Goal: Task Accomplishment & Management: Manage account settings

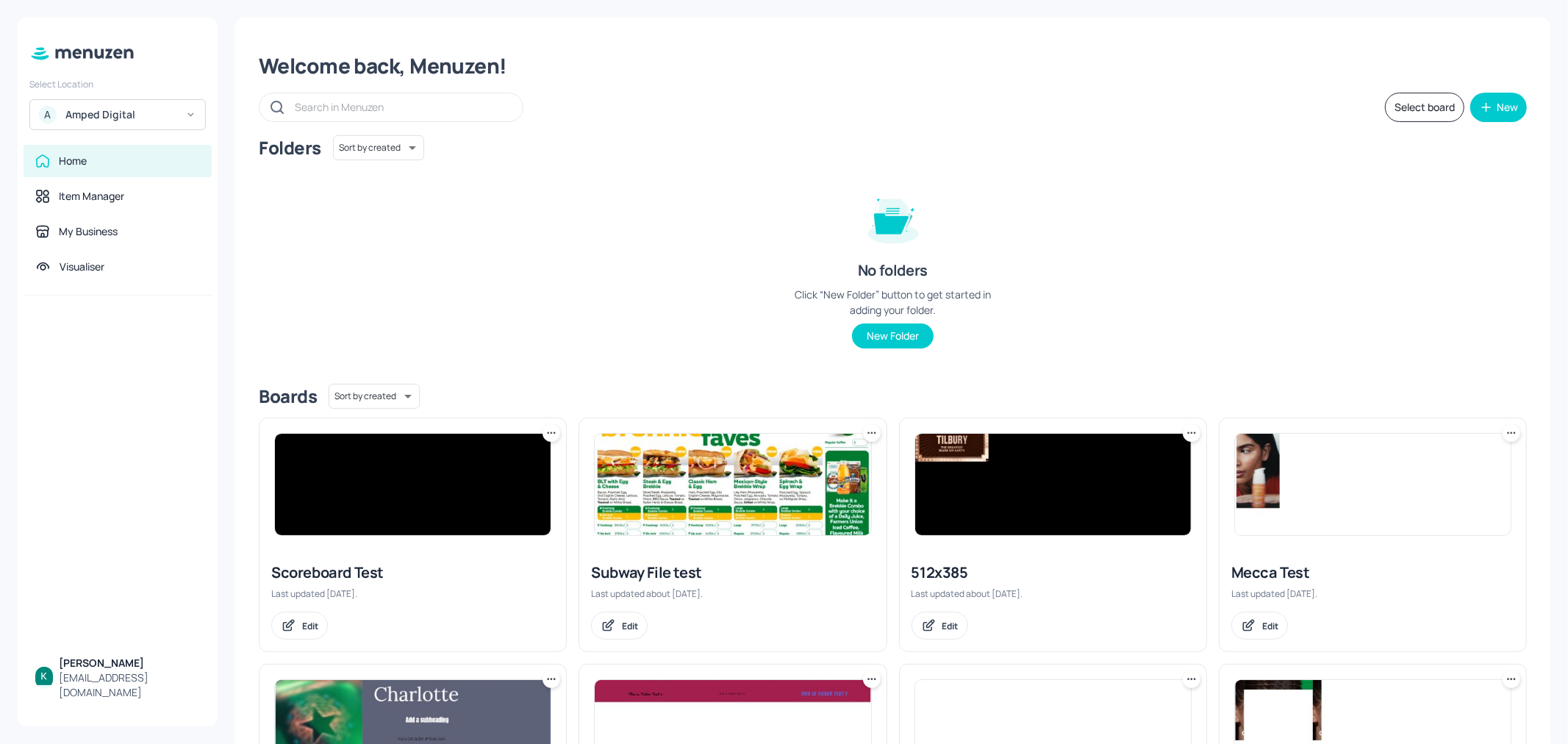
click at [120, 117] on div "Amped Digital" at bounding box center [120, 115] width 111 height 15
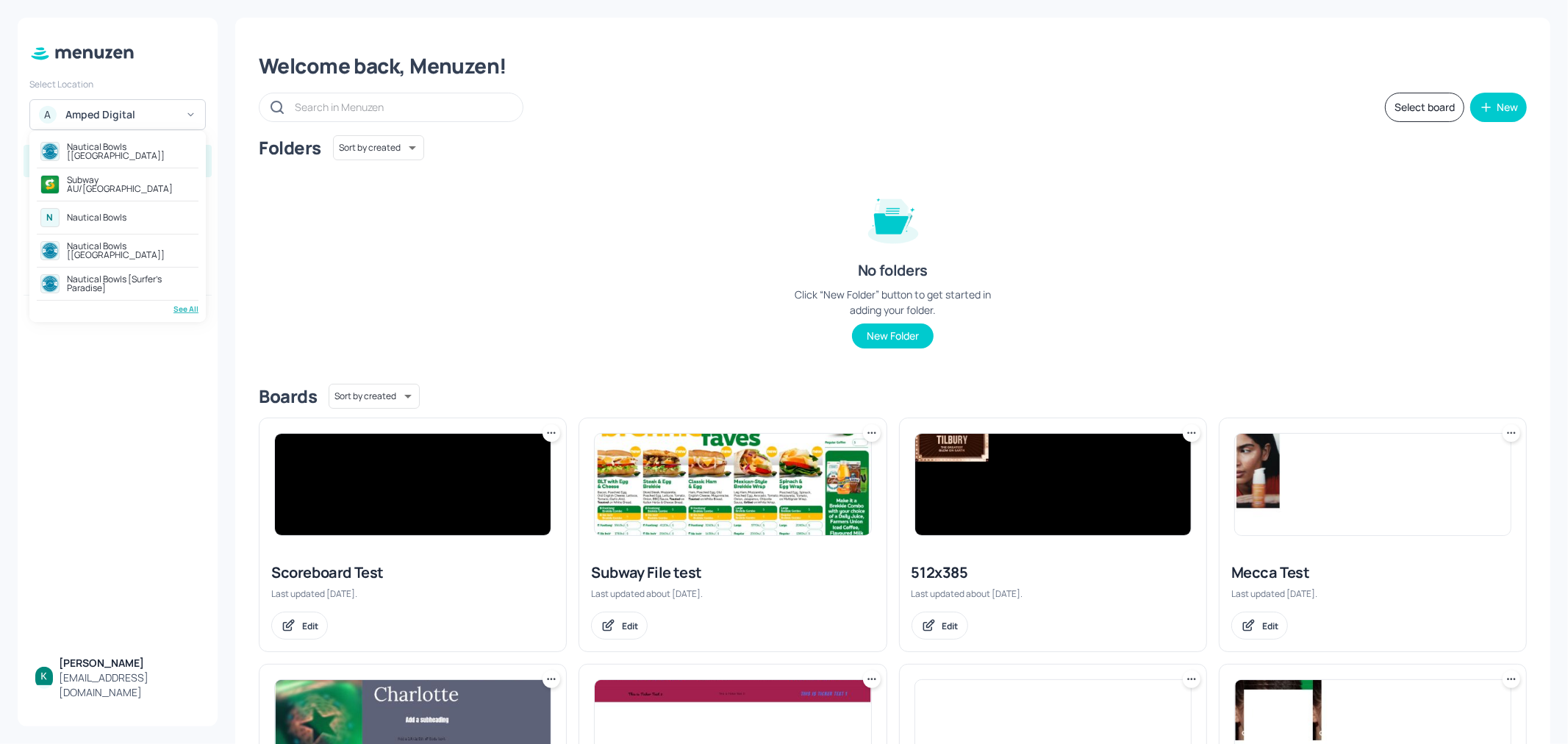
click at [97, 177] on div "Subway AU/[GEOGRAPHIC_DATA]" at bounding box center [117, 184] width 162 height 26
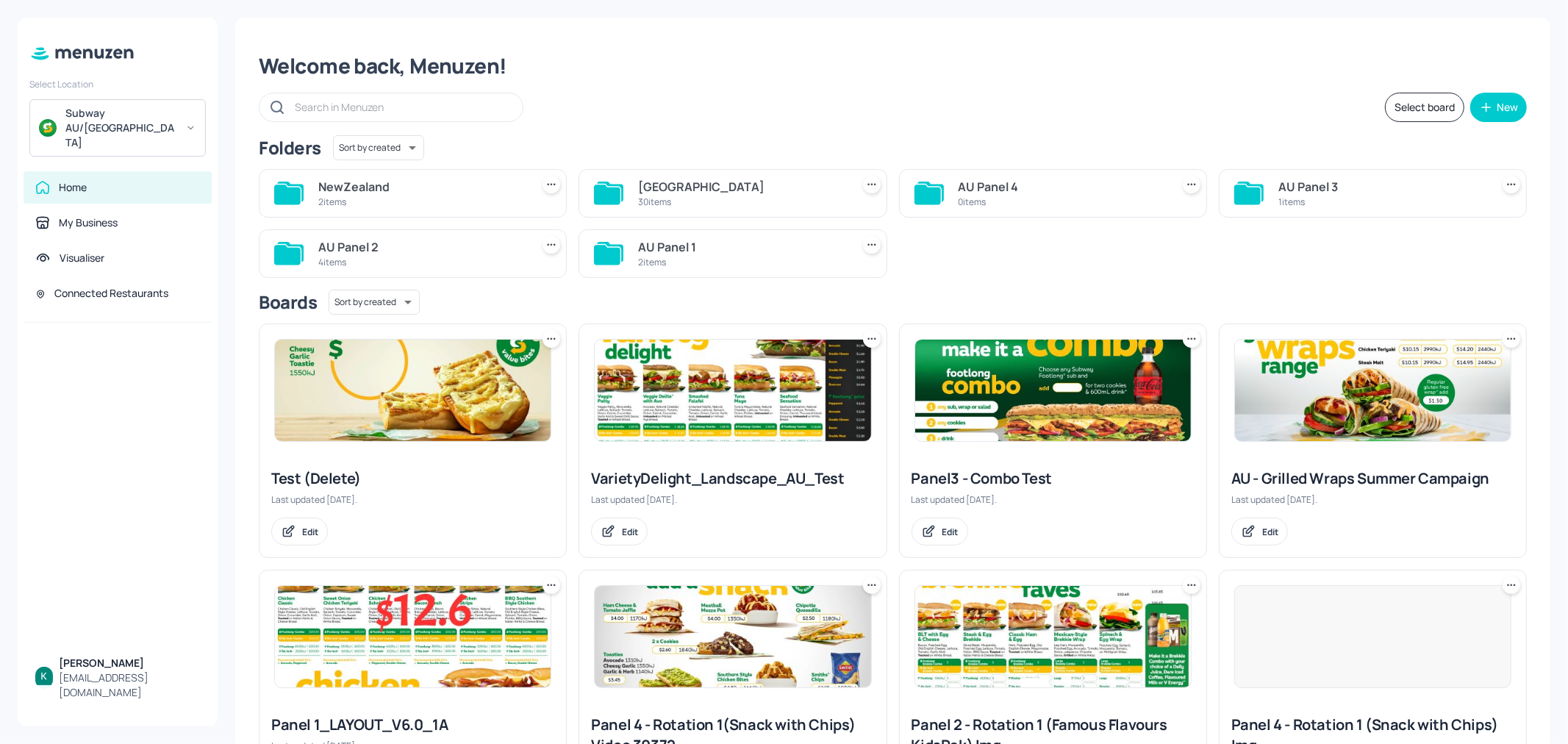
click at [323, 104] on input "text" at bounding box center [401, 107] width 213 height 22
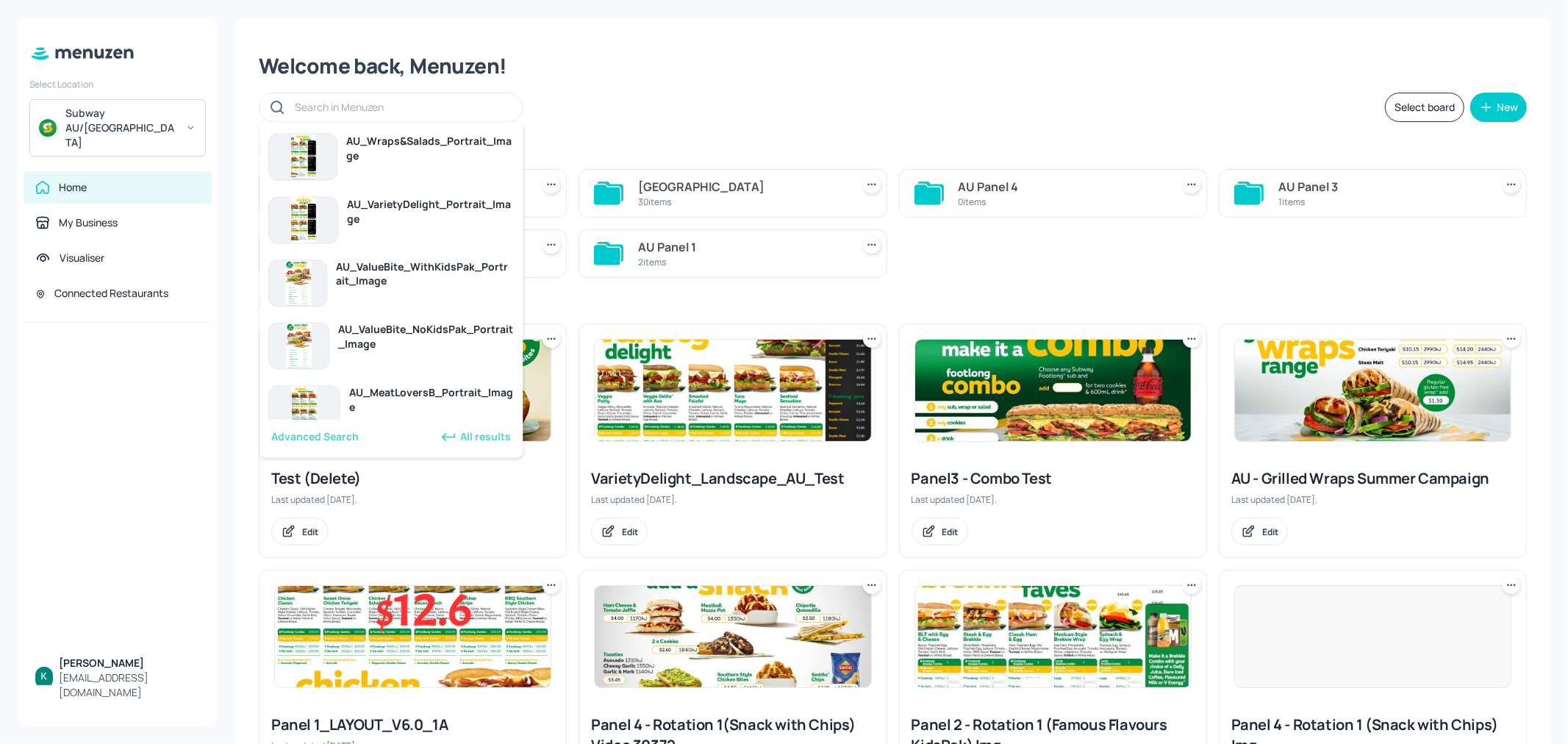
paste input "70187"
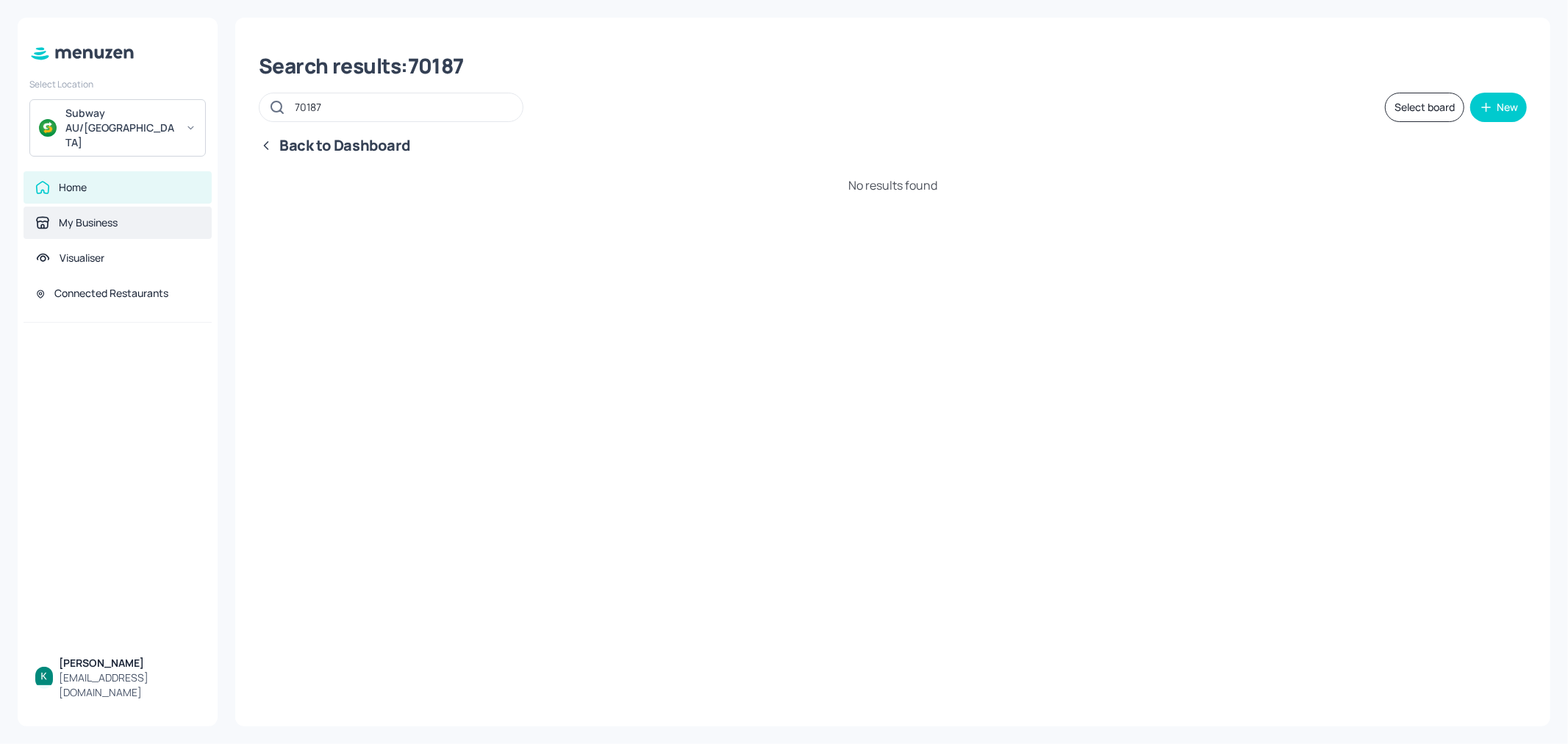
type input "70187"
click at [141, 216] on div "My Business" at bounding box center [117, 223] width 165 height 15
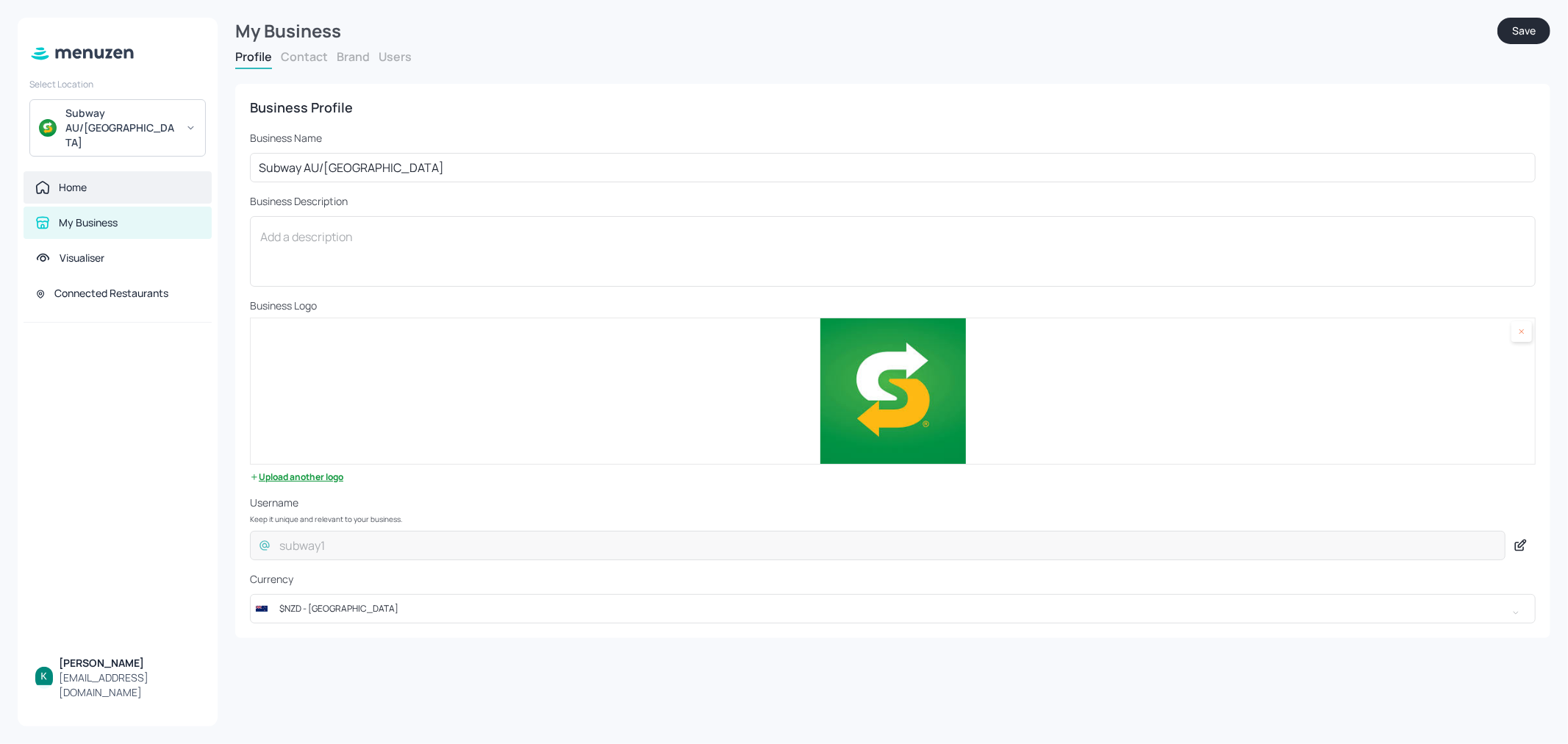
click at [136, 180] on div "Home" at bounding box center [117, 187] width 165 height 15
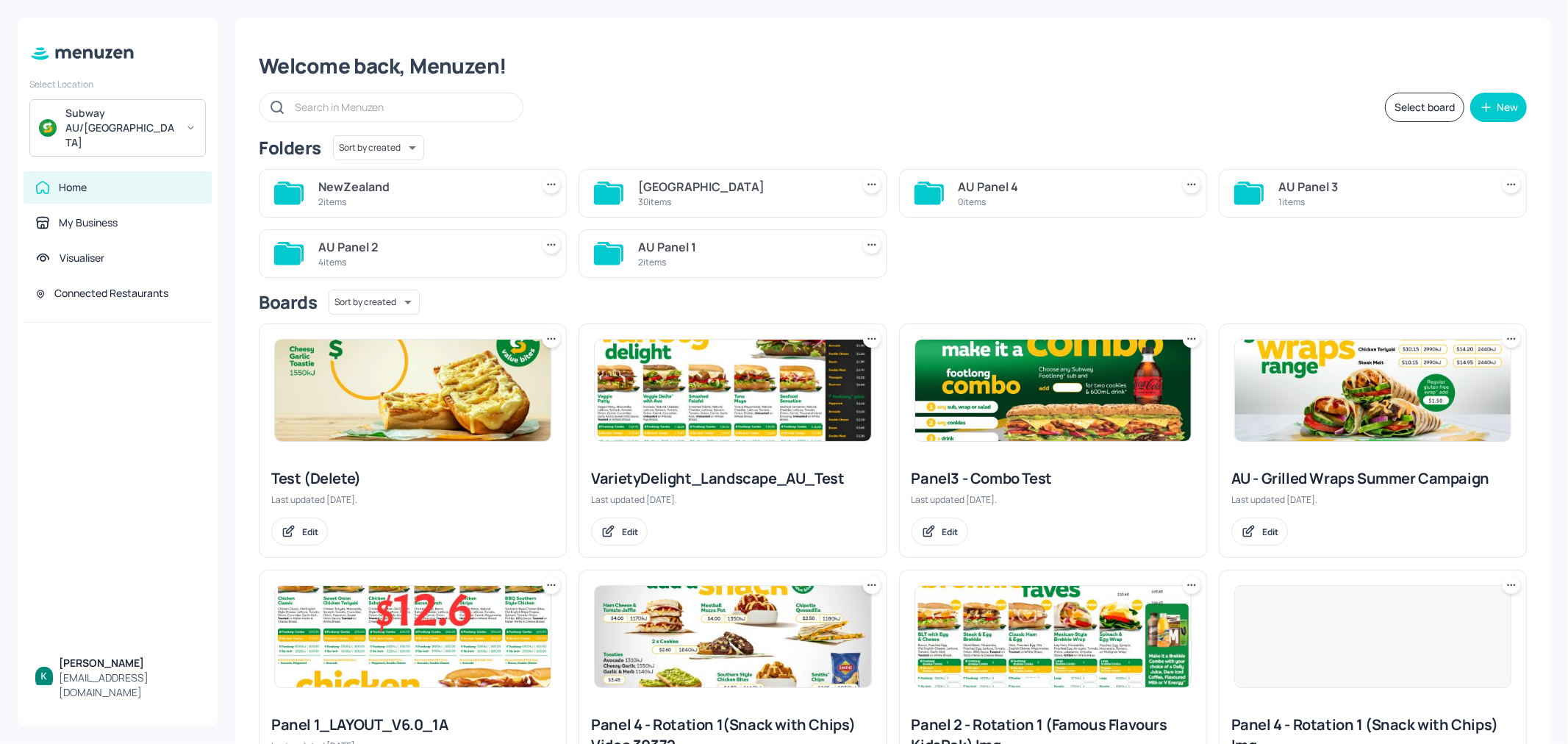
click at [756, 189] on div "[GEOGRAPHIC_DATA]" at bounding box center [741, 186] width 206 height 18
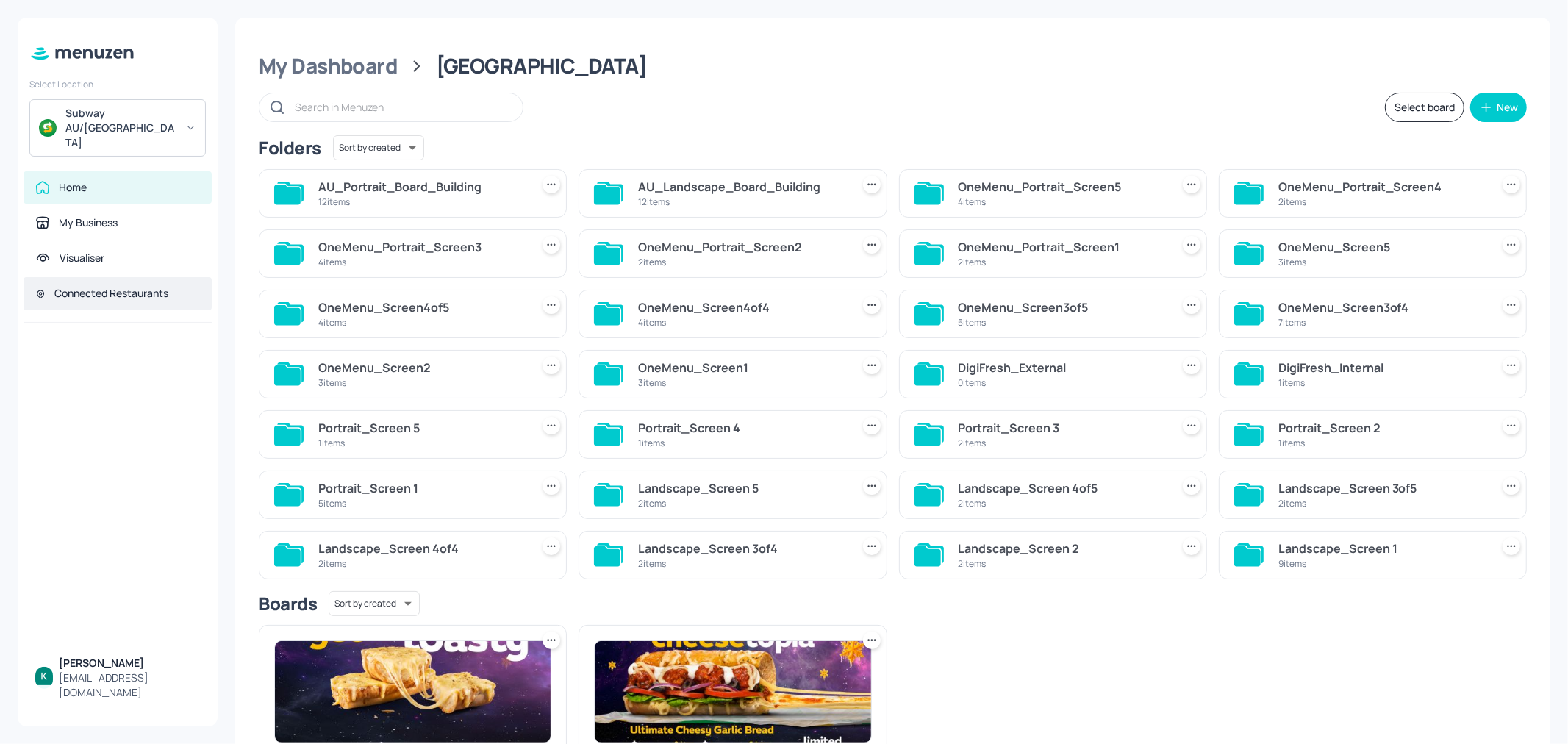
click at [114, 285] on div "Connected Restaurants" at bounding box center [112, 293] width 114 height 15
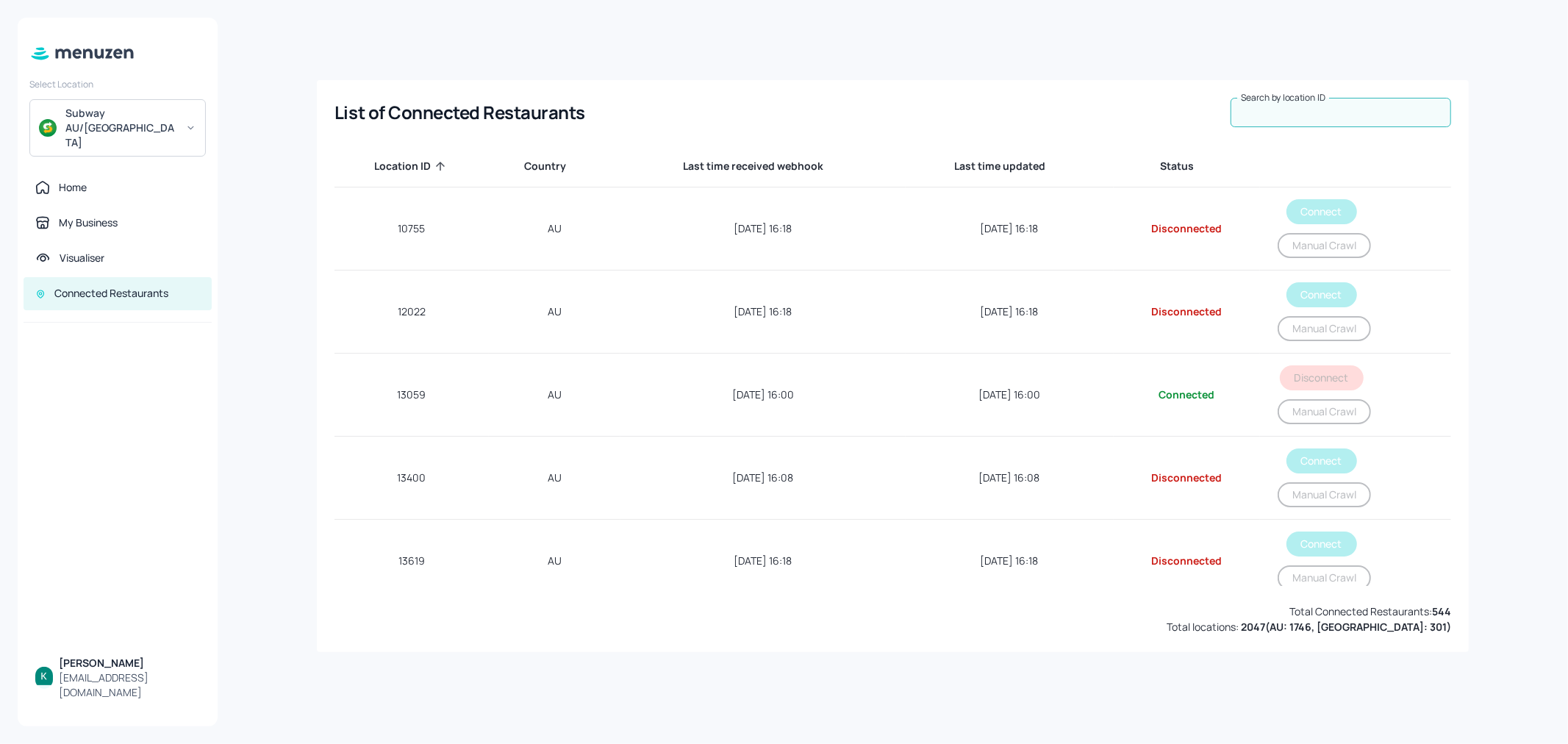
click at [1281, 104] on div "Search by location ID Search by location ID" at bounding box center [1341, 112] width 220 height 29
paste input "70187"
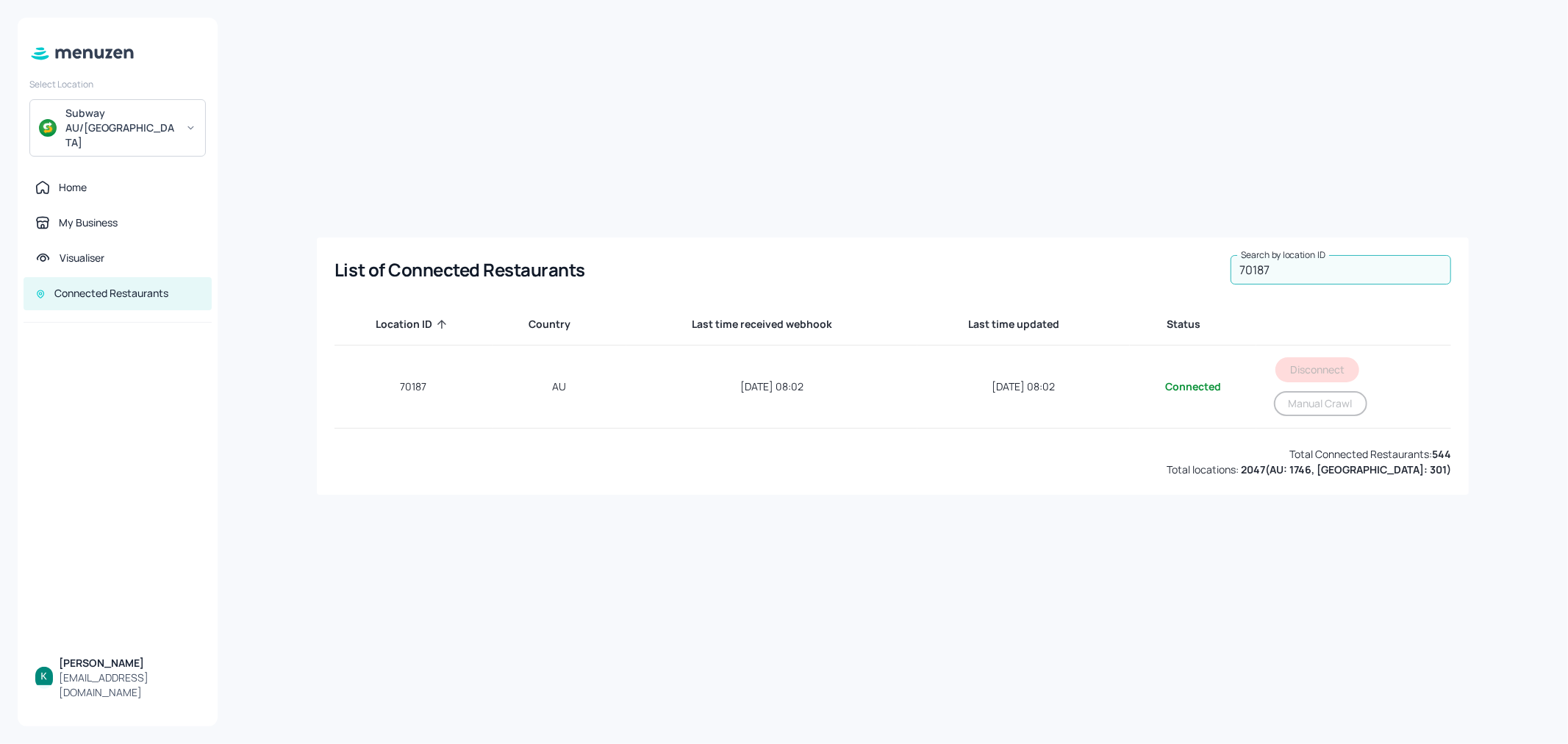
type input "70187"
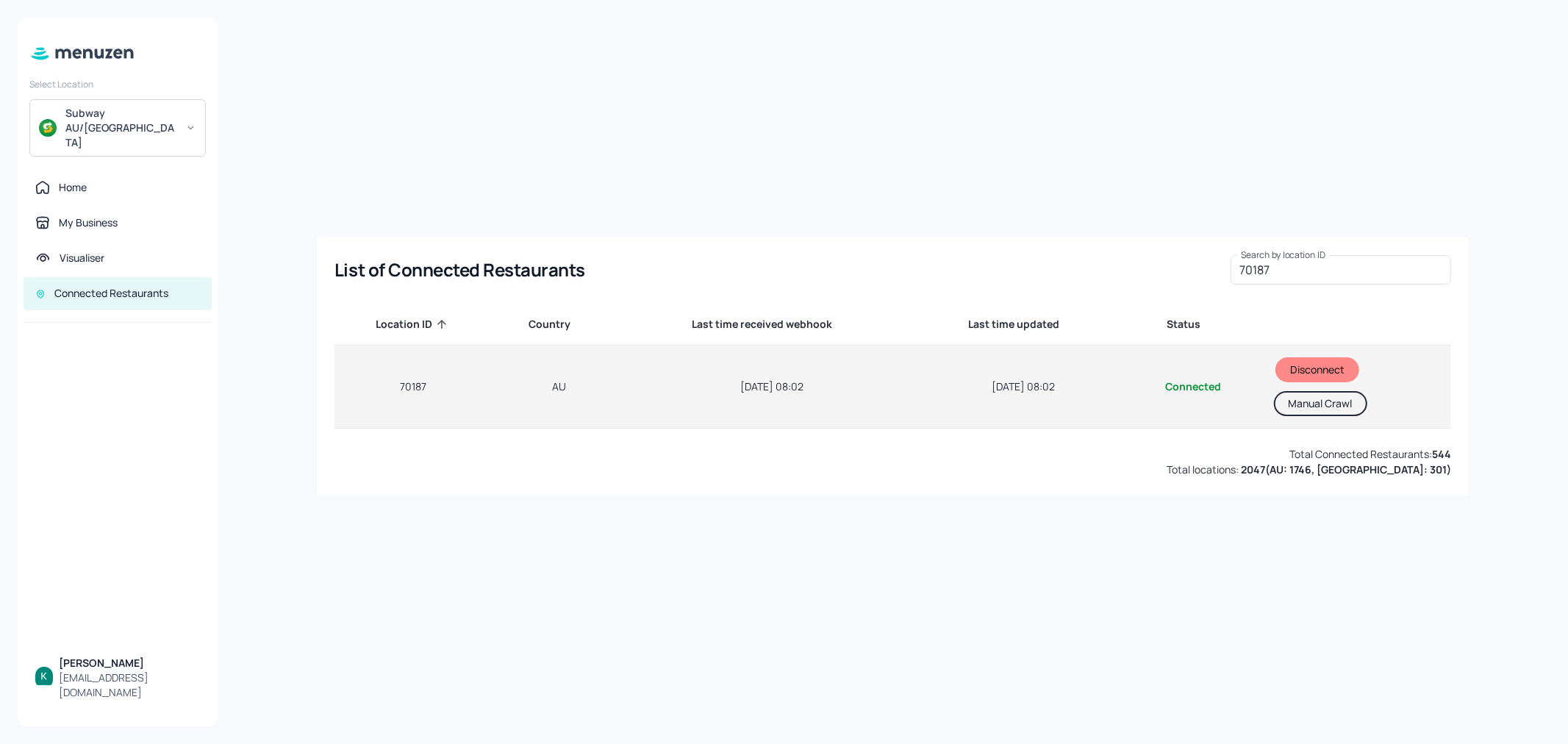
click at [833, 375] on td "Aug 07, 2025, 08:02" at bounding box center [772, 387] width 291 height 83
click at [814, 389] on td "Aug 07, 2025, 08:02" at bounding box center [772, 387] width 291 height 83
click at [432, 386] on td "70187" at bounding box center [413, 387] width 157 height 83
click at [431, 386] on td "70187" at bounding box center [413, 387] width 157 height 83
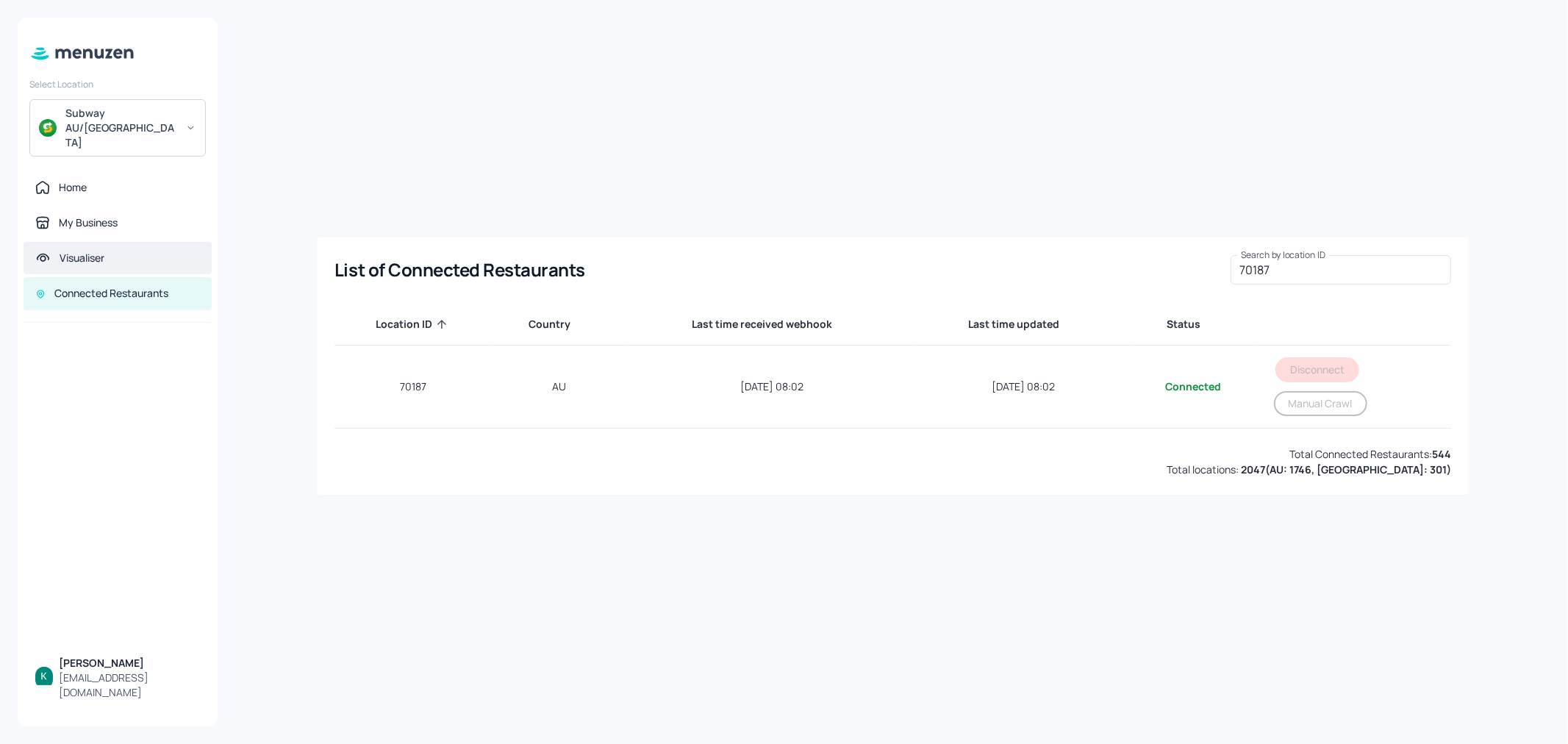
click at [108, 251] on div "Visualiser" at bounding box center [117, 258] width 165 height 15
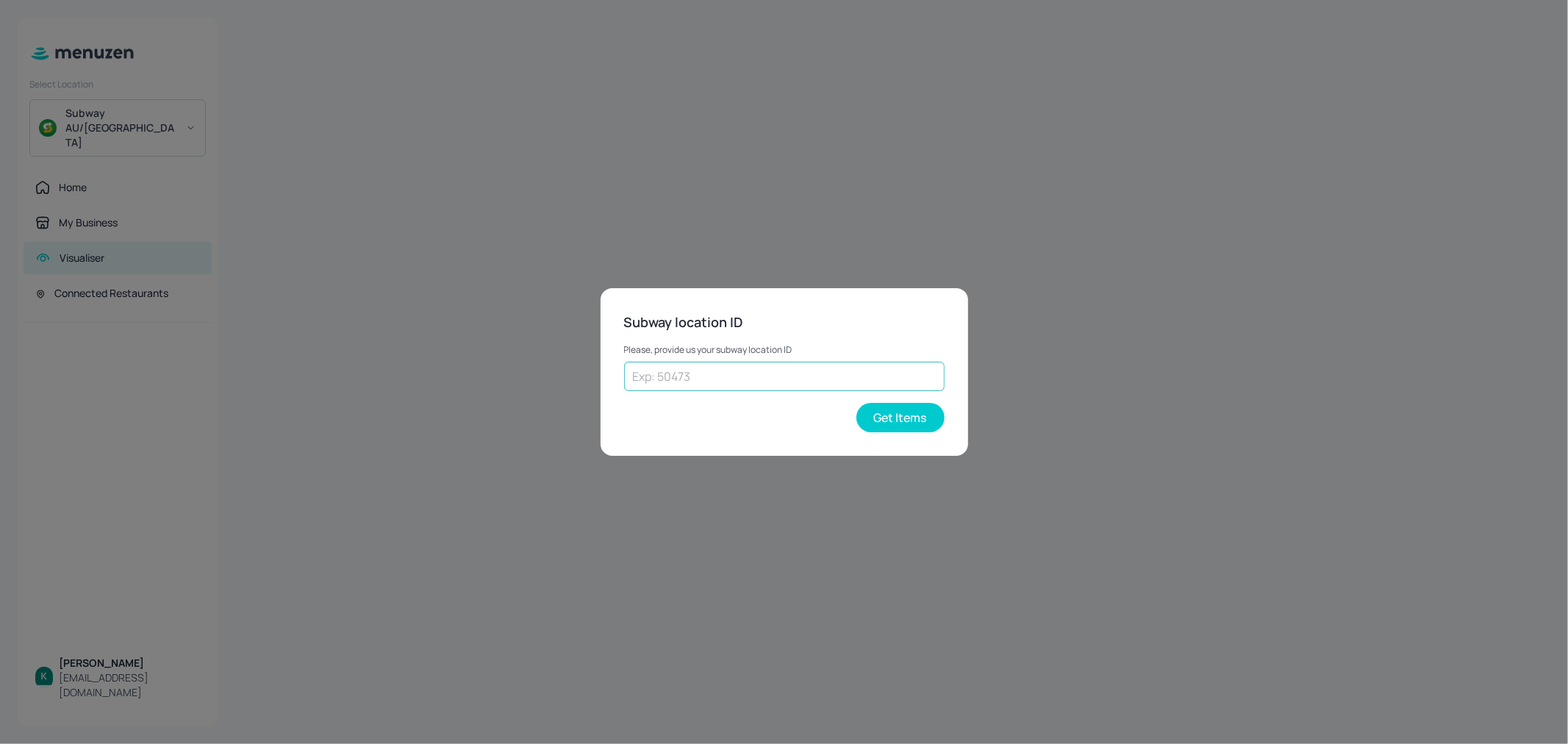
click at [674, 371] on input "text" at bounding box center [784, 376] width 321 height 29
paste input "70187"
type input "70187"
click at [906, 418] on button "Get Items" at bounding box center [900, 417] width 88 height 29
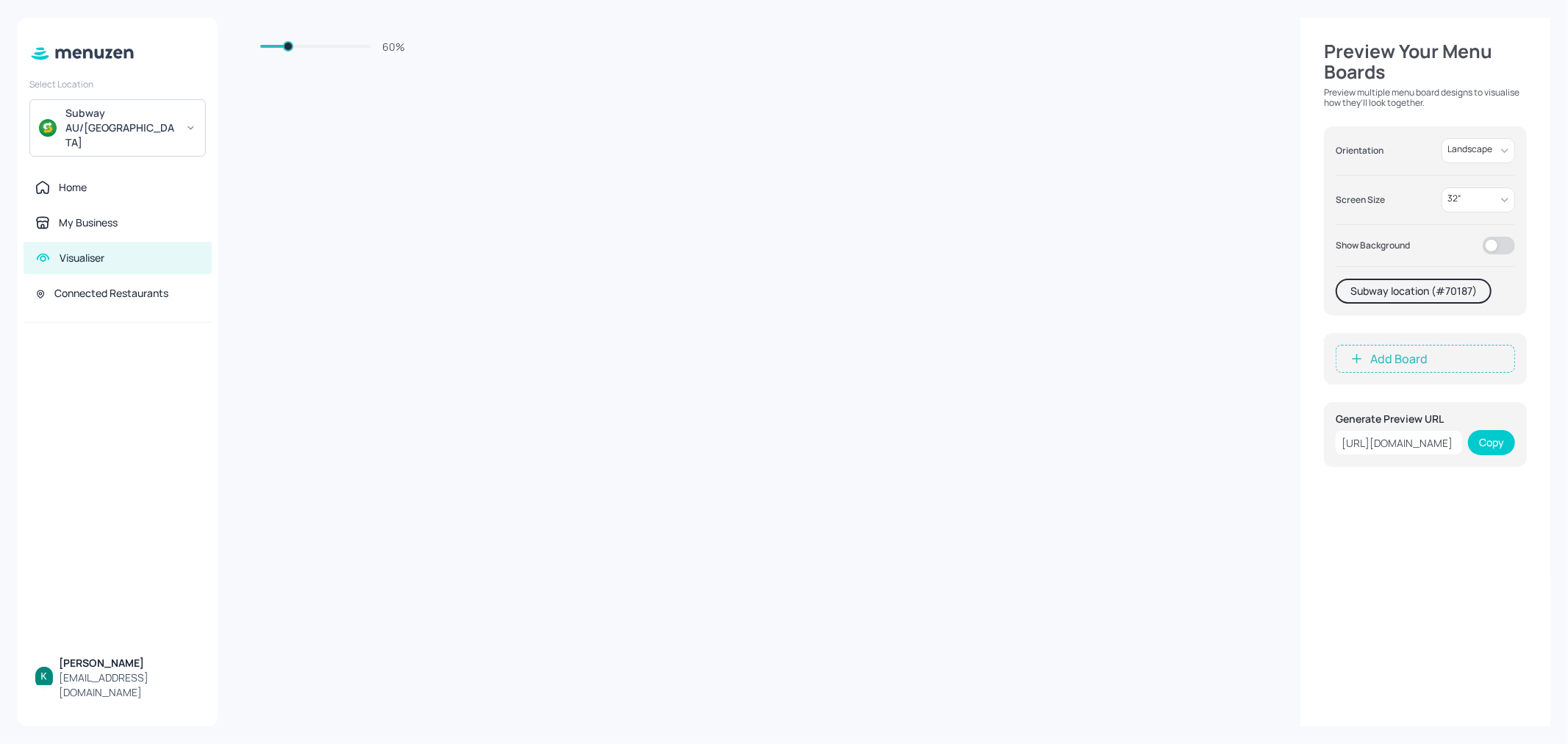
scroll to position [0, 100]
click at [63, 180] on div "Home" at bounding box center [73, 187] width 28 height 15
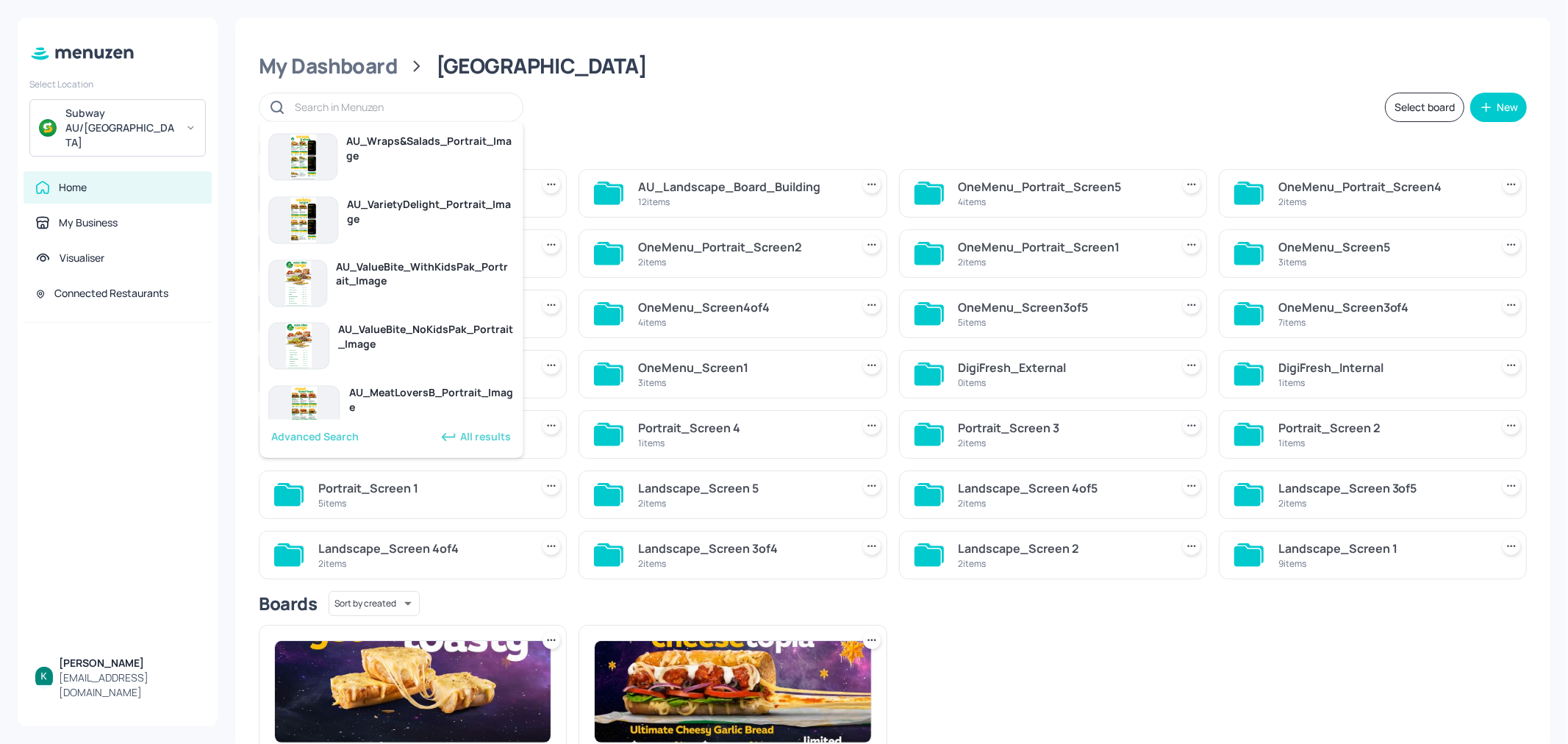
click at [431, 112] on input "text" at bounding box center [401, 107] width 213 height 22
paste input "70187"
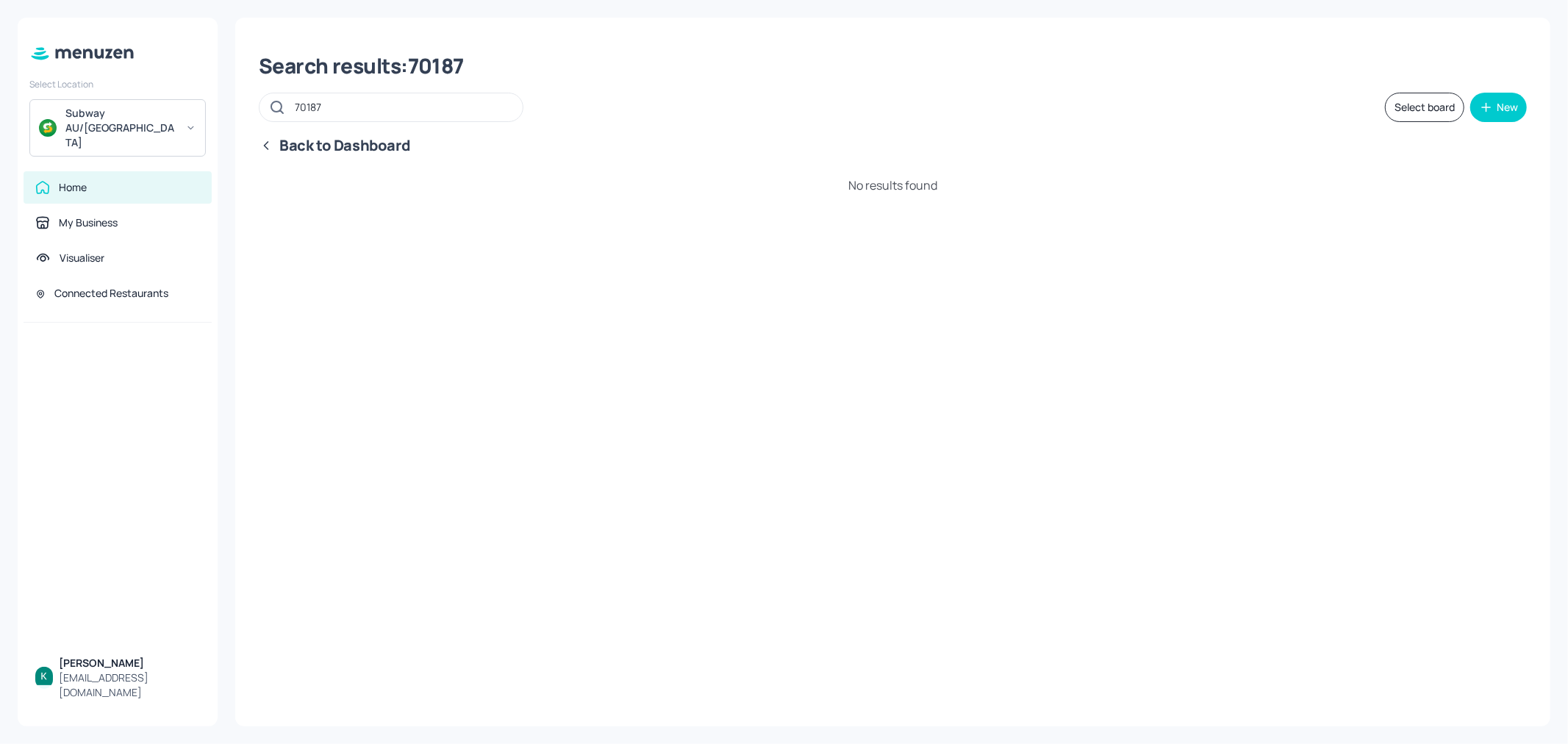
type input "70187"
click at [260, 138] on icon at bounding box center [267, 146] width 15 height 15
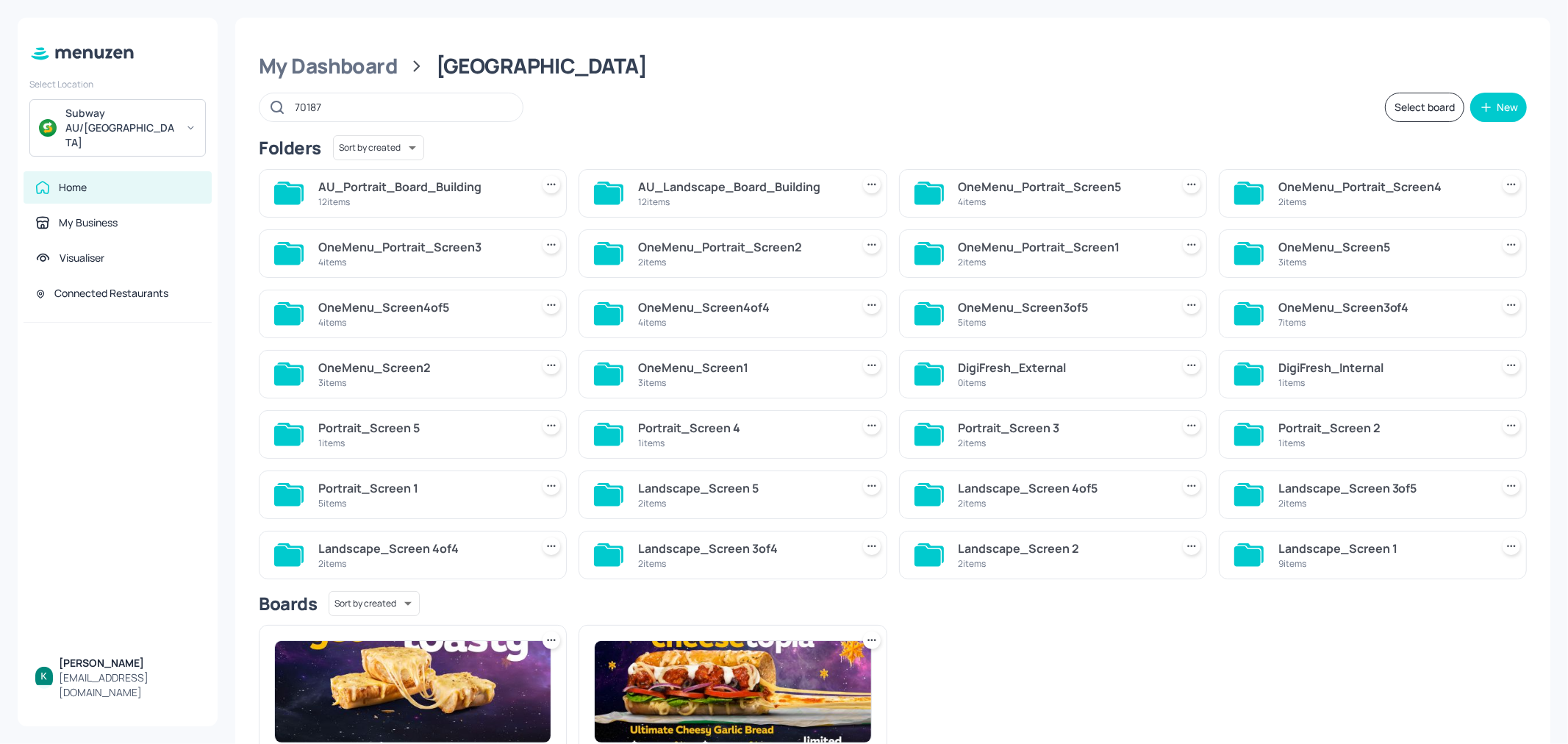
click at [120, 123] on div "Subway AU/[GEOGRAPHIC_DATA]" at bounding box center [117, 128] width 177 height 58
click at [142, 410] on div at bounding box center [784, 372] width 1568 height 744
click at [61, 180] on div "Home" at bounding box center [73, 187] width 28 height 15
click at [78, 206] on div "My Business" at bounding box center [117, 222] width 188 height 32
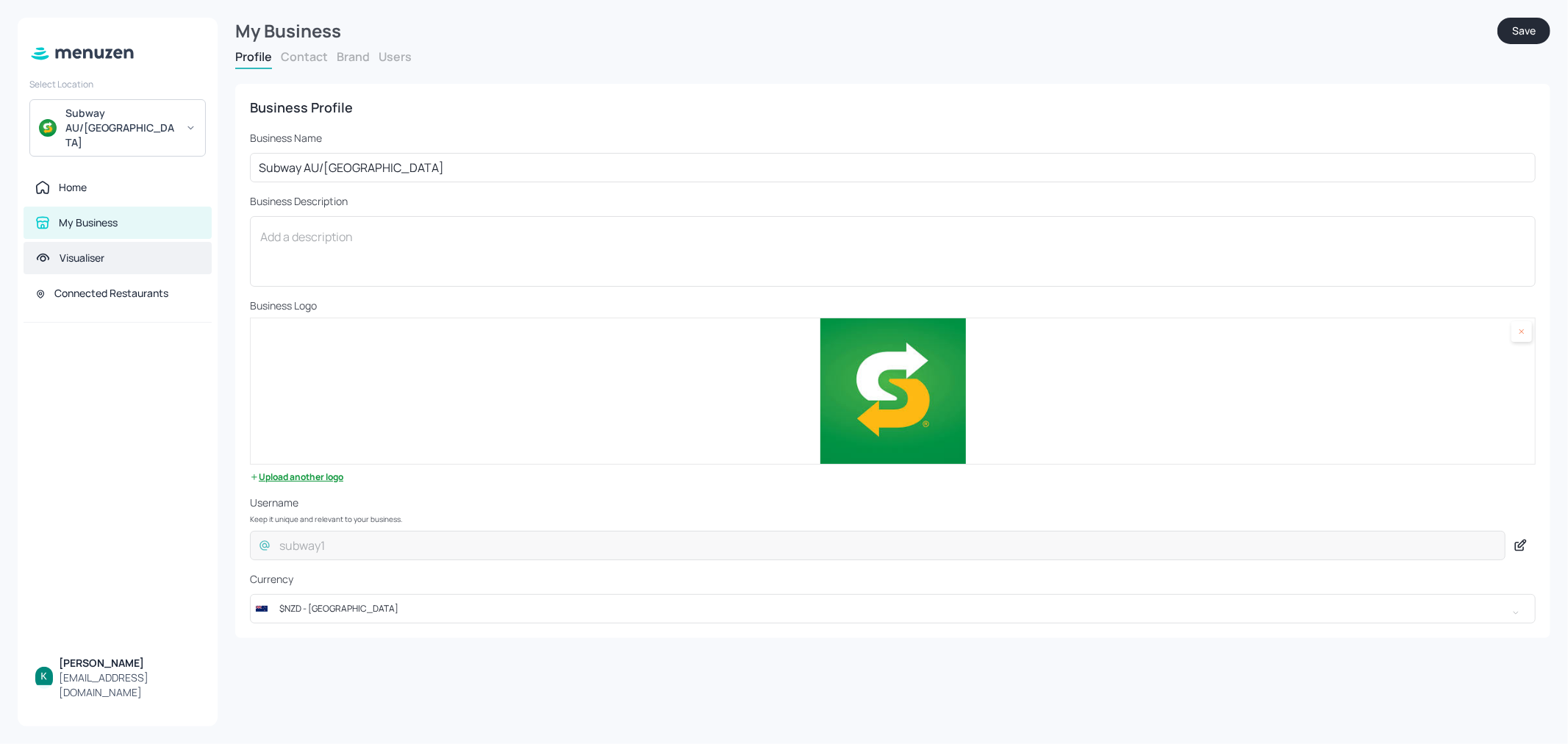
click at [86, 251] on div "Visualiser" at bounding box center [81, 258] width 44 height 15
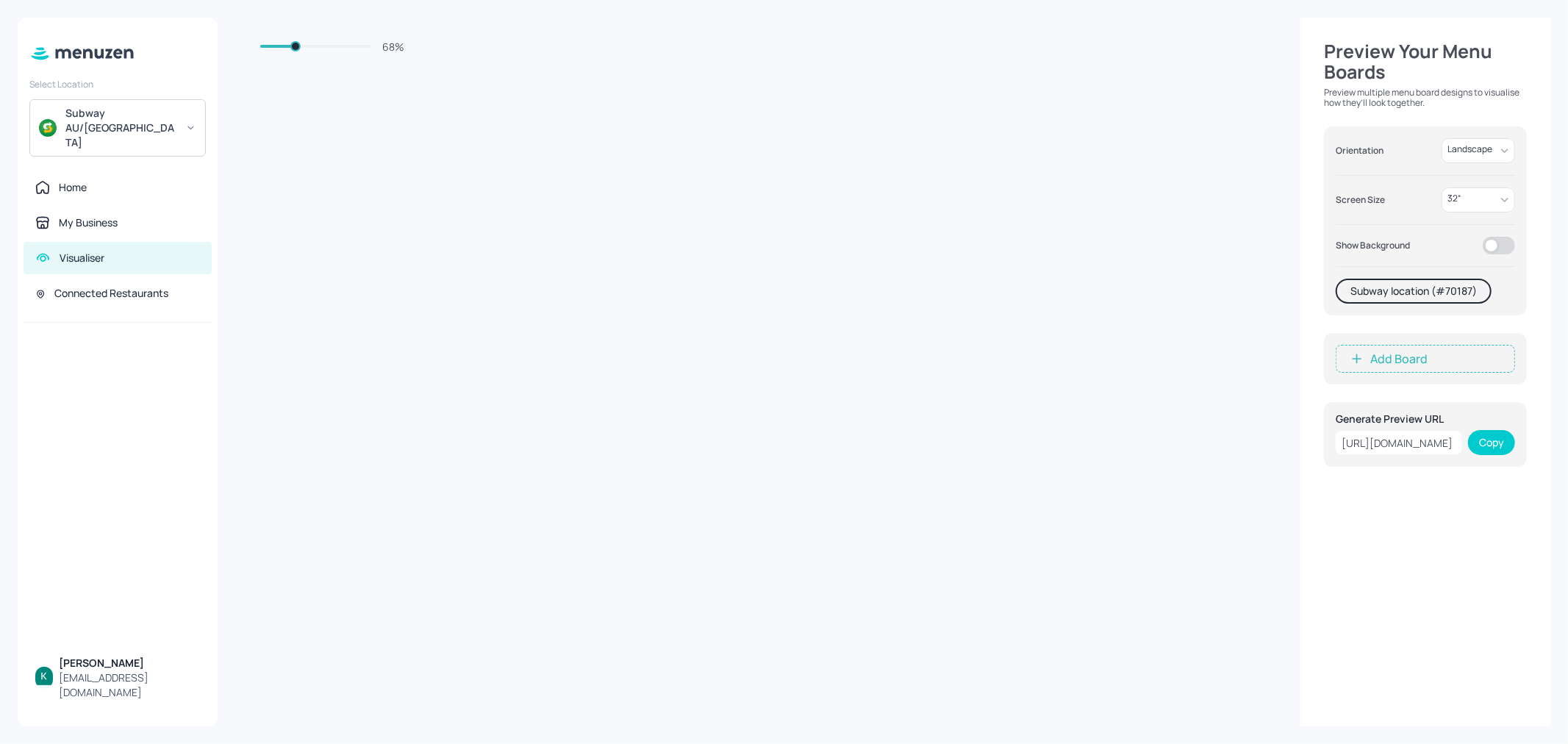
type input "64"
drag, startPoint x: 288, startPoint y: 41, endPoint x: 292, endPoint y: 61, distance: 20.4
click at [292, 61] on div "68 % Preview Your Menu Boards Preview multiple menu board designs to visualise …" at bounding box center [893, 372] width 1315 height 709
click at [64, 180] on div "Home" at bounding box center [73, 187] width 28 height 15
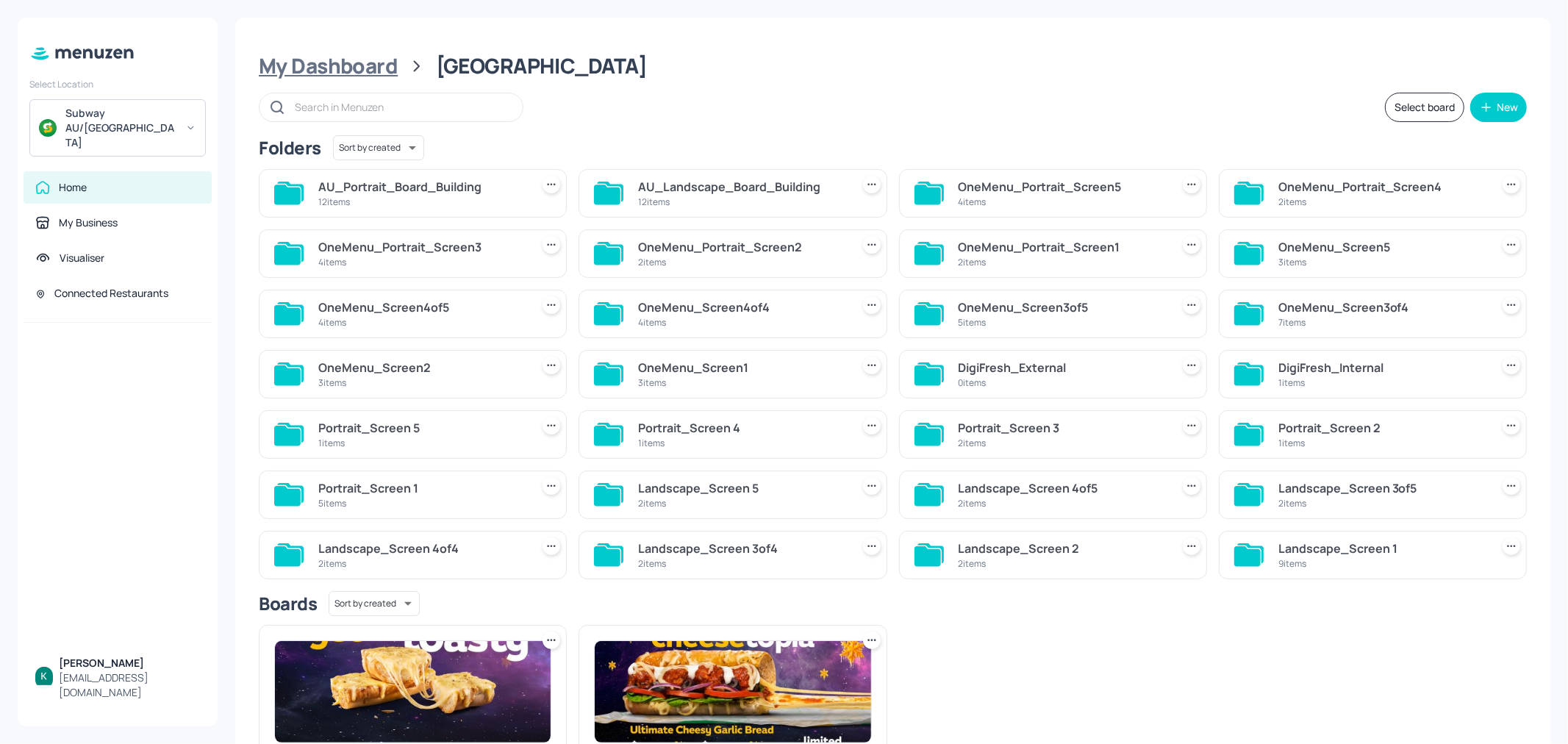
click at [304, 61] on div "My Dashboard" at bounding box center [328, 66] width 139 height 26
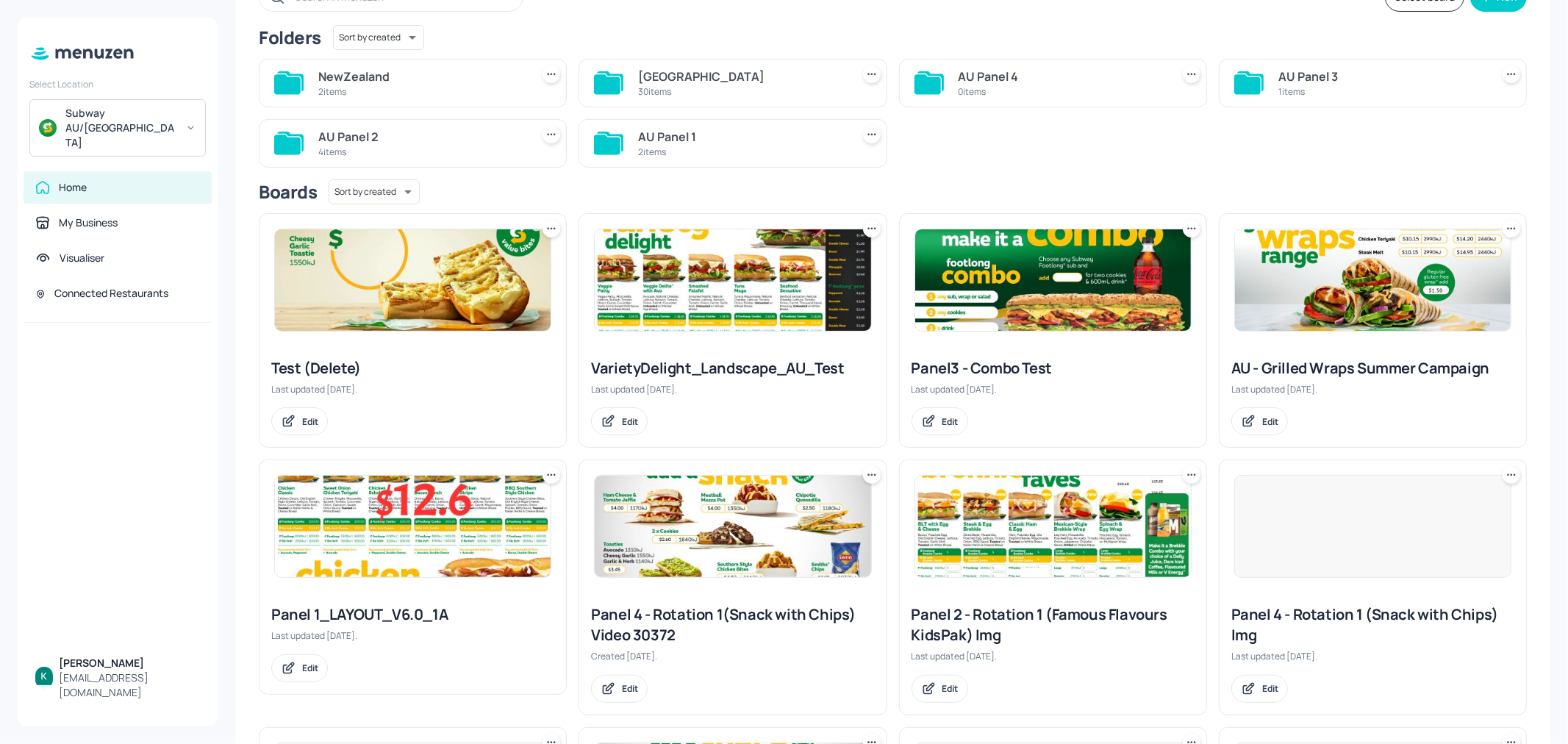
scroll to position [81, 0]
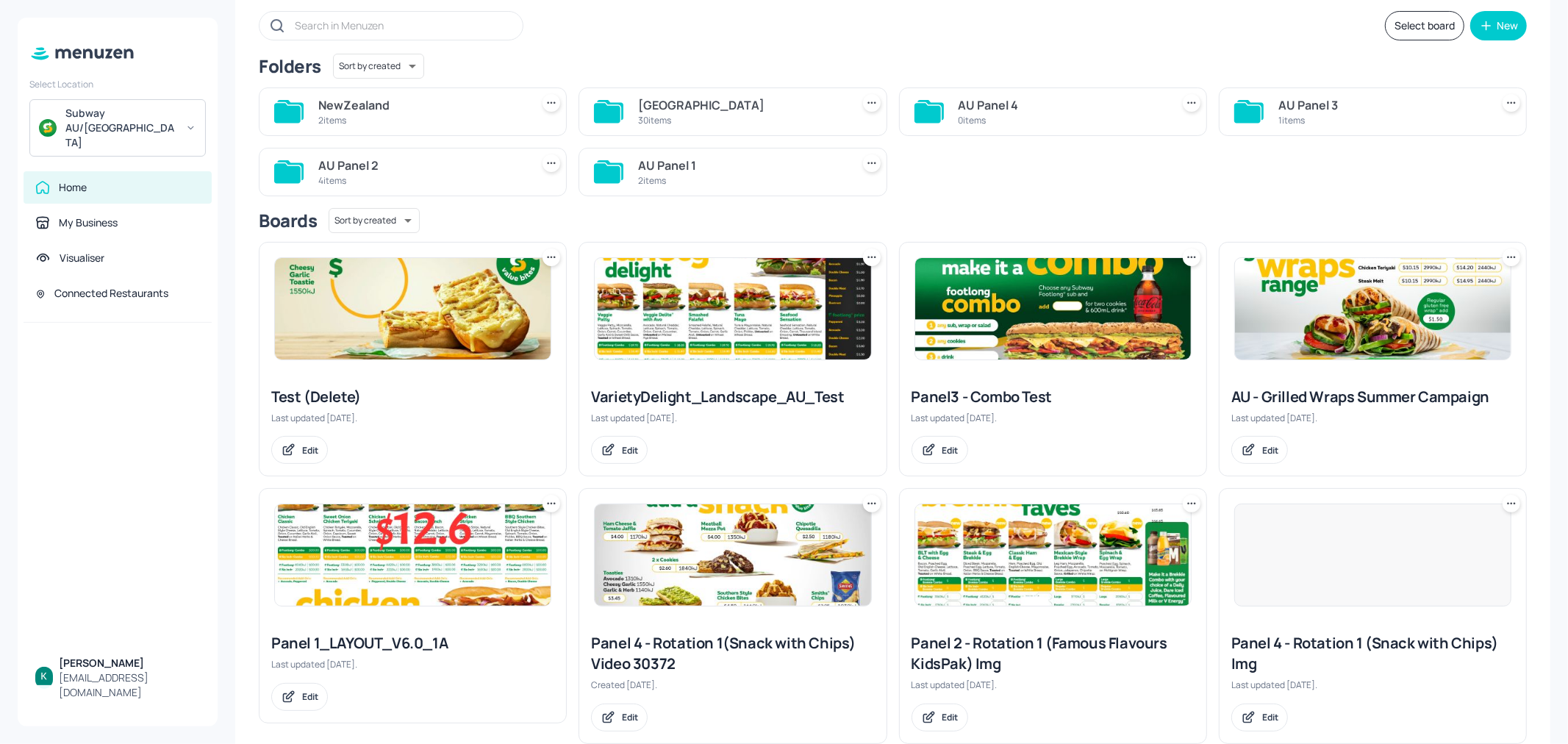
click at [686, 114] on div "30 items" at bounding box center [741, 120] width 206 height 12
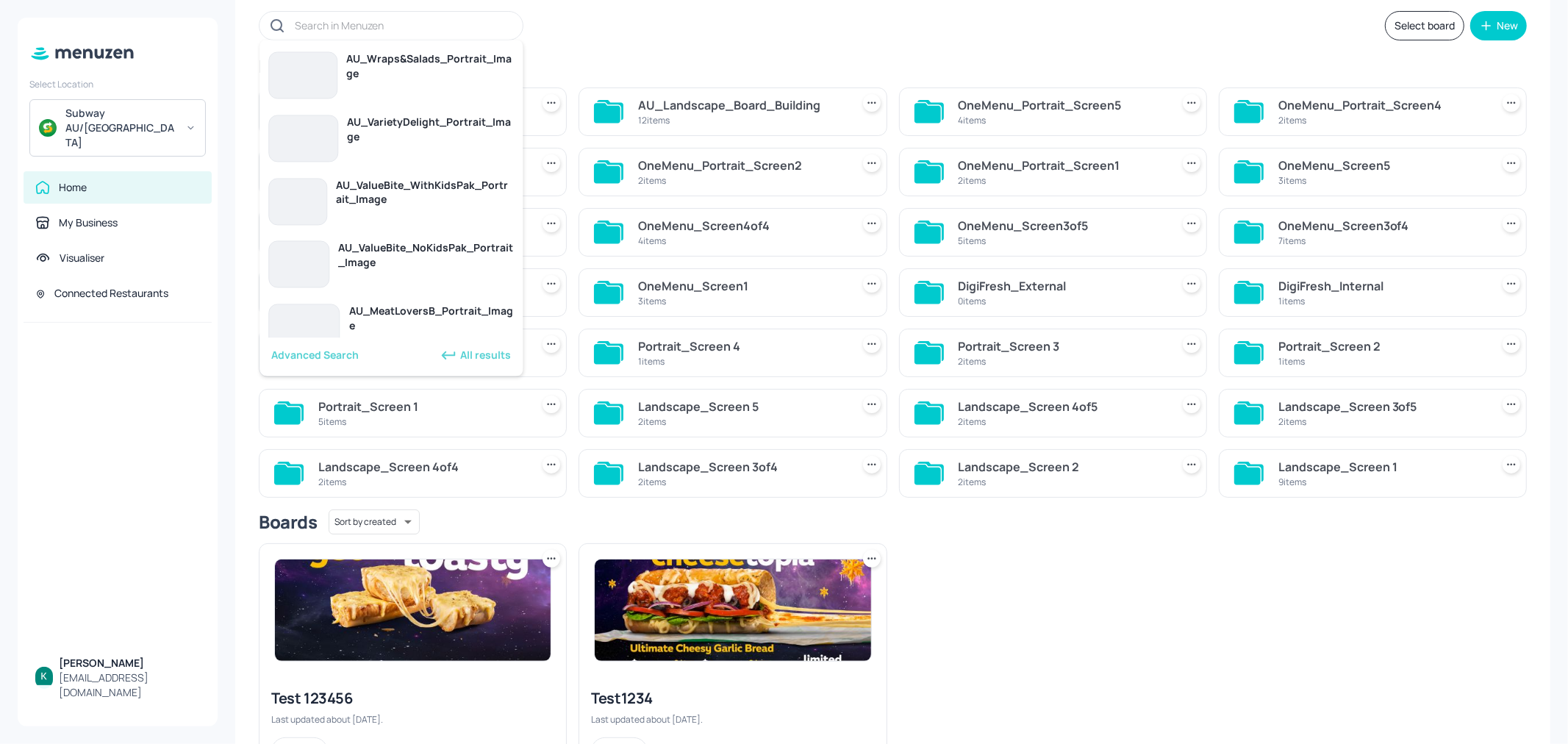
click at [337, 20] on input "text" at bounding box center [401, 26] width 213 height 22
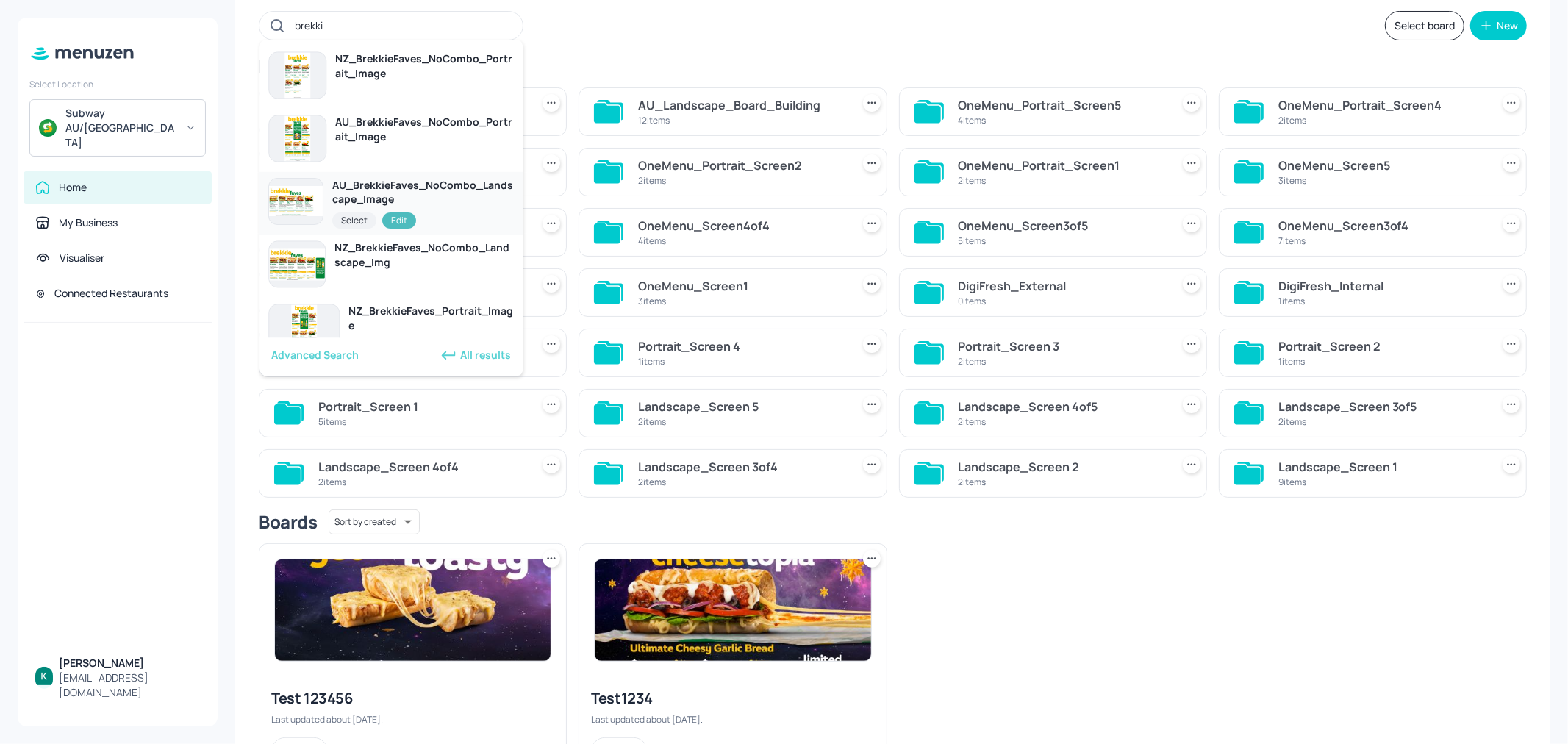
click at [469, 192] on div "AU_BrekkieFaves_NoCombo_Landscape_Image" at bounding box center [424, 192] width 182 height 29
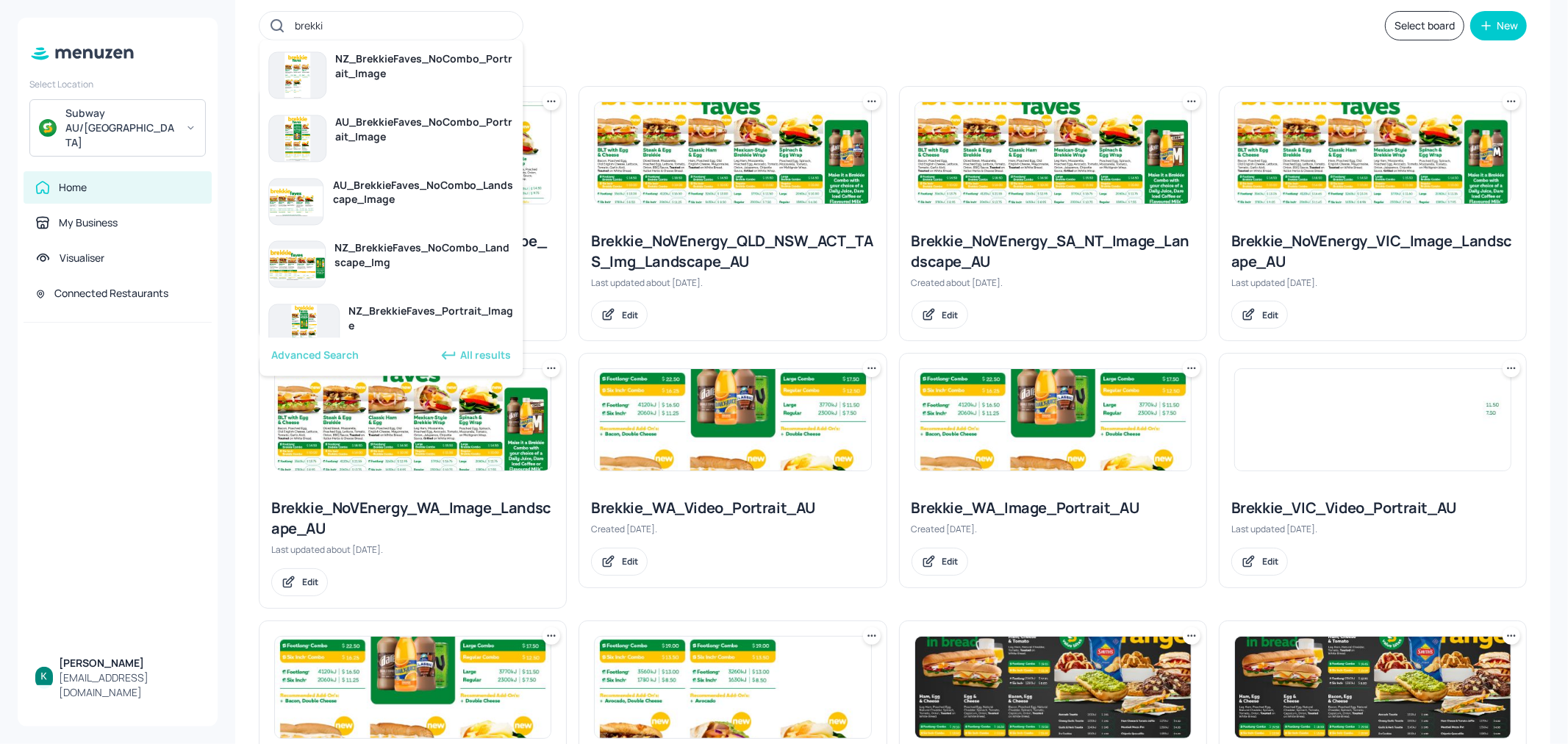
type input "brekki"
click at [835, 19] on div "brekki Select board New" at bounding box center [893, 26] width 1268 height 29
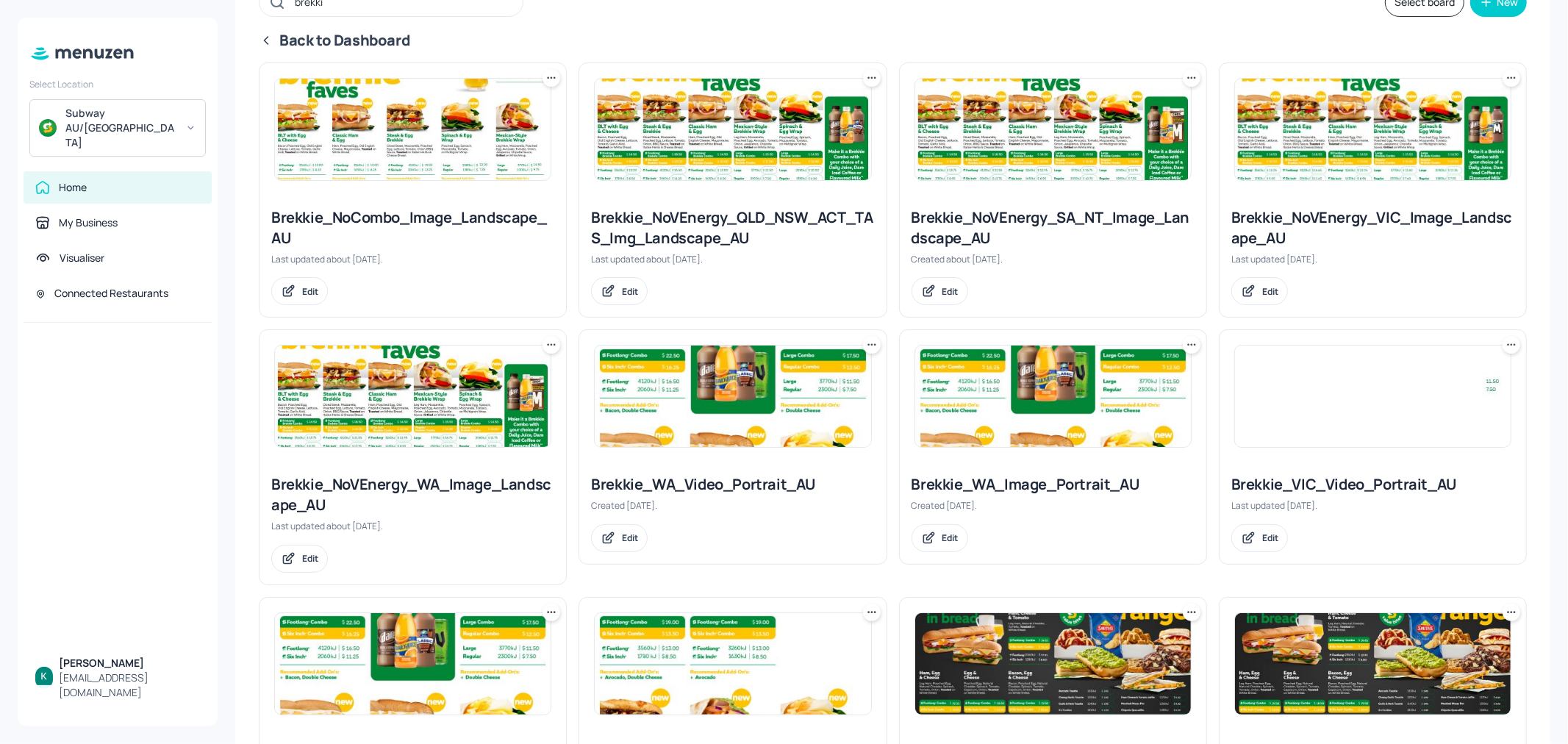
scroll to position [0, 0]
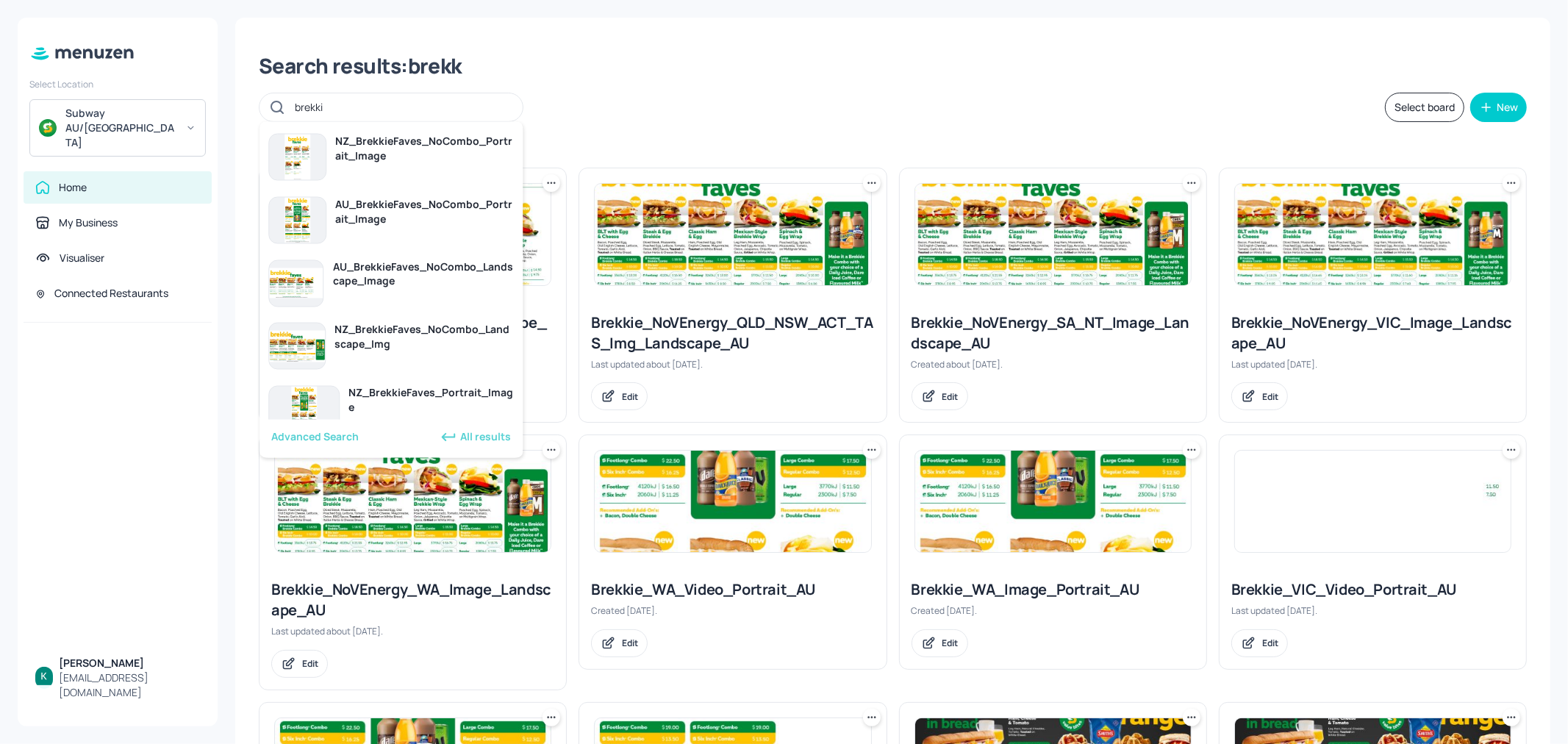
drag, startPoint x: 341, startPoint y: 104, endPoint x: 243, endPoint y: 108, distance: 98.1
click at [305, 442] on div "Advanced Search" at bounding box center [315, 437] width 88 height 15
click at [307, 432] on div "Advanced Search" at bounding box center [315, 437] width 88 height 15
click at [321, 438] on div "Advanced Search" at bounding box center [315, 437] width 88 height 15
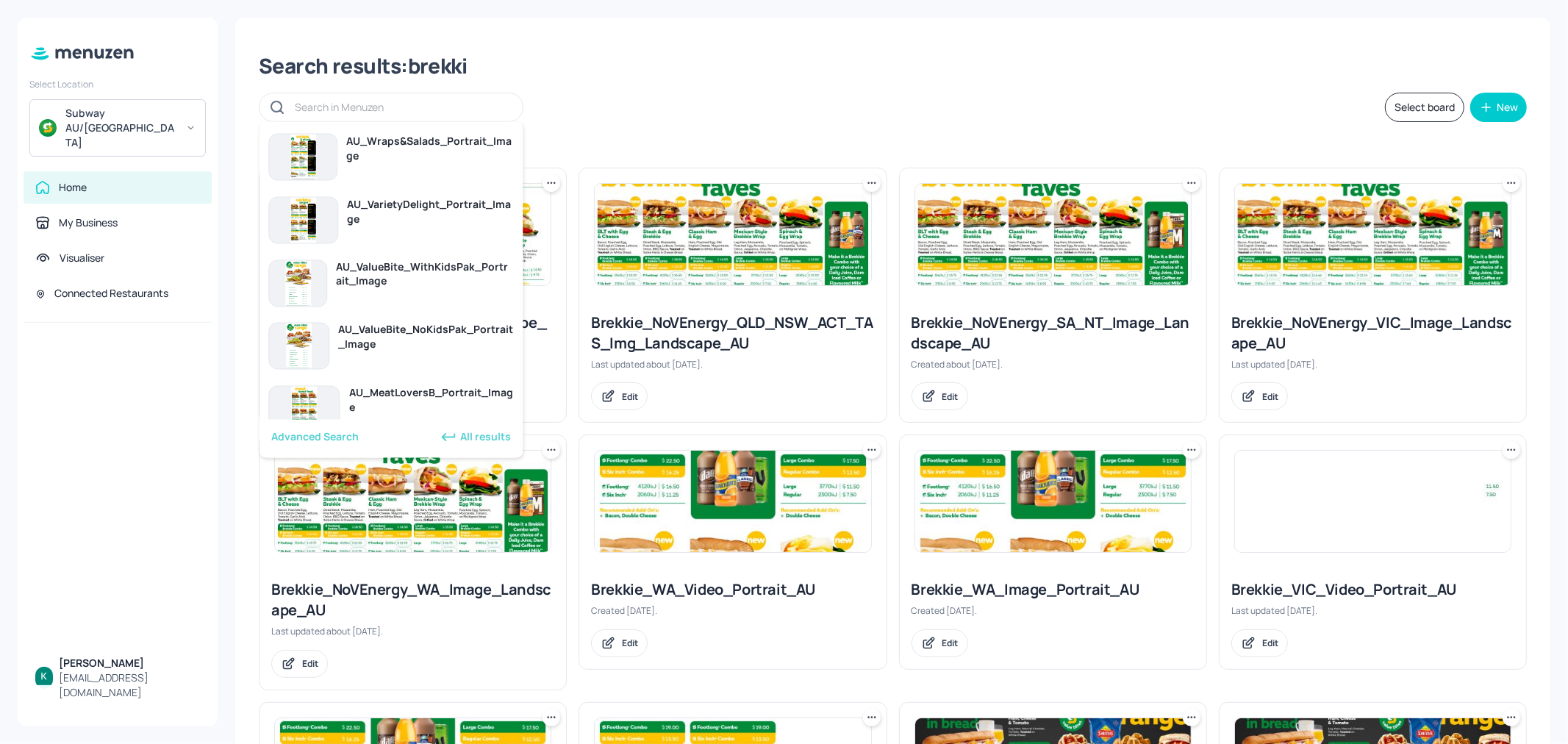
click at [321, 438] on div "Advanced Search" at bounding box center [315, 437] width 88 height 15
click at [489, 437] on div "All results" at bounding box center [475, 437] width 71 height 18
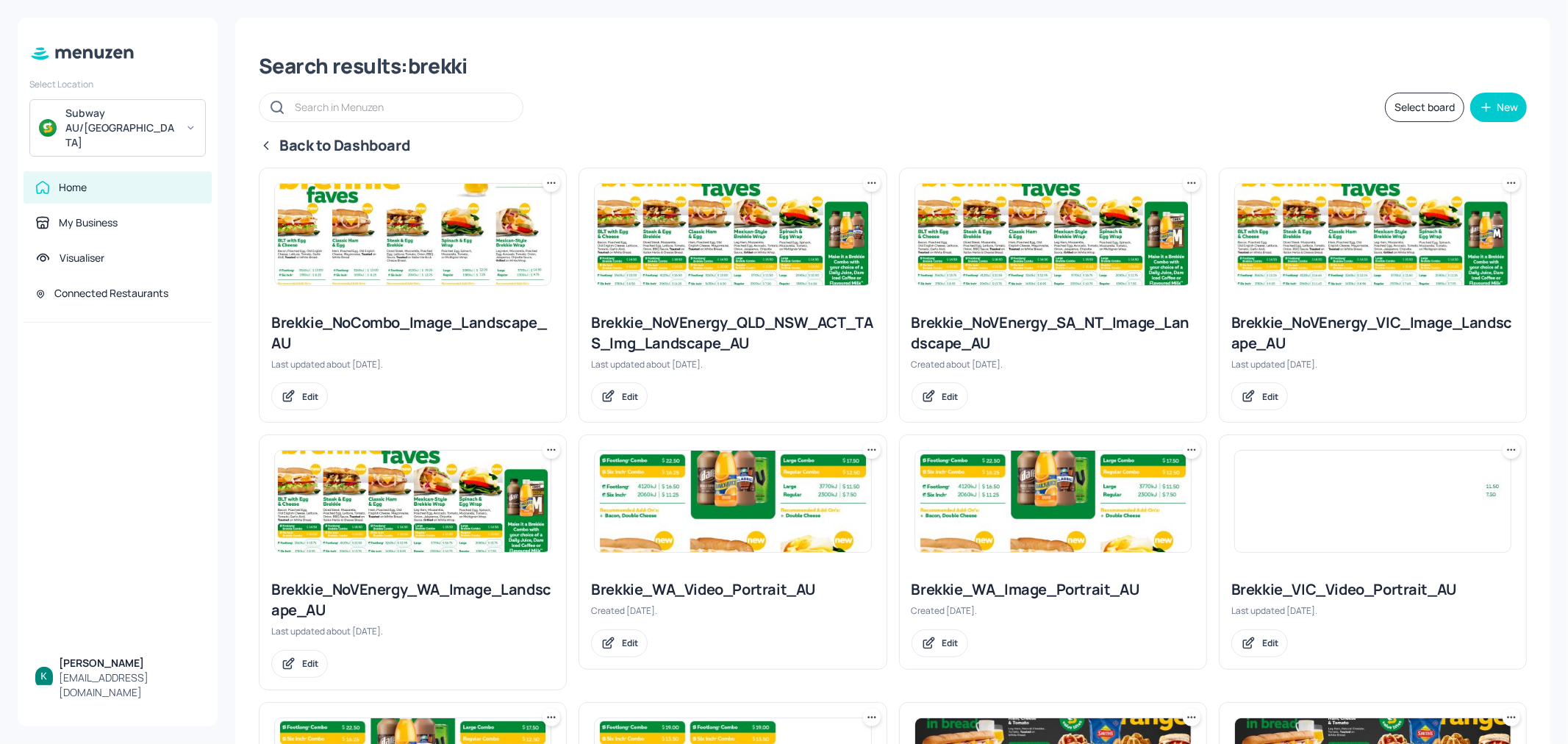
drag, startPoint x: 117, startPoint y: 336, endPoint x: 78, endPoint y: 163, distance: 177.3
click at [112, 322] on div at bounding box center [117, 484] width 200 height 324
click at [85, 206] on div "My Business" at bounding box center [117, 222] width 188 height 32
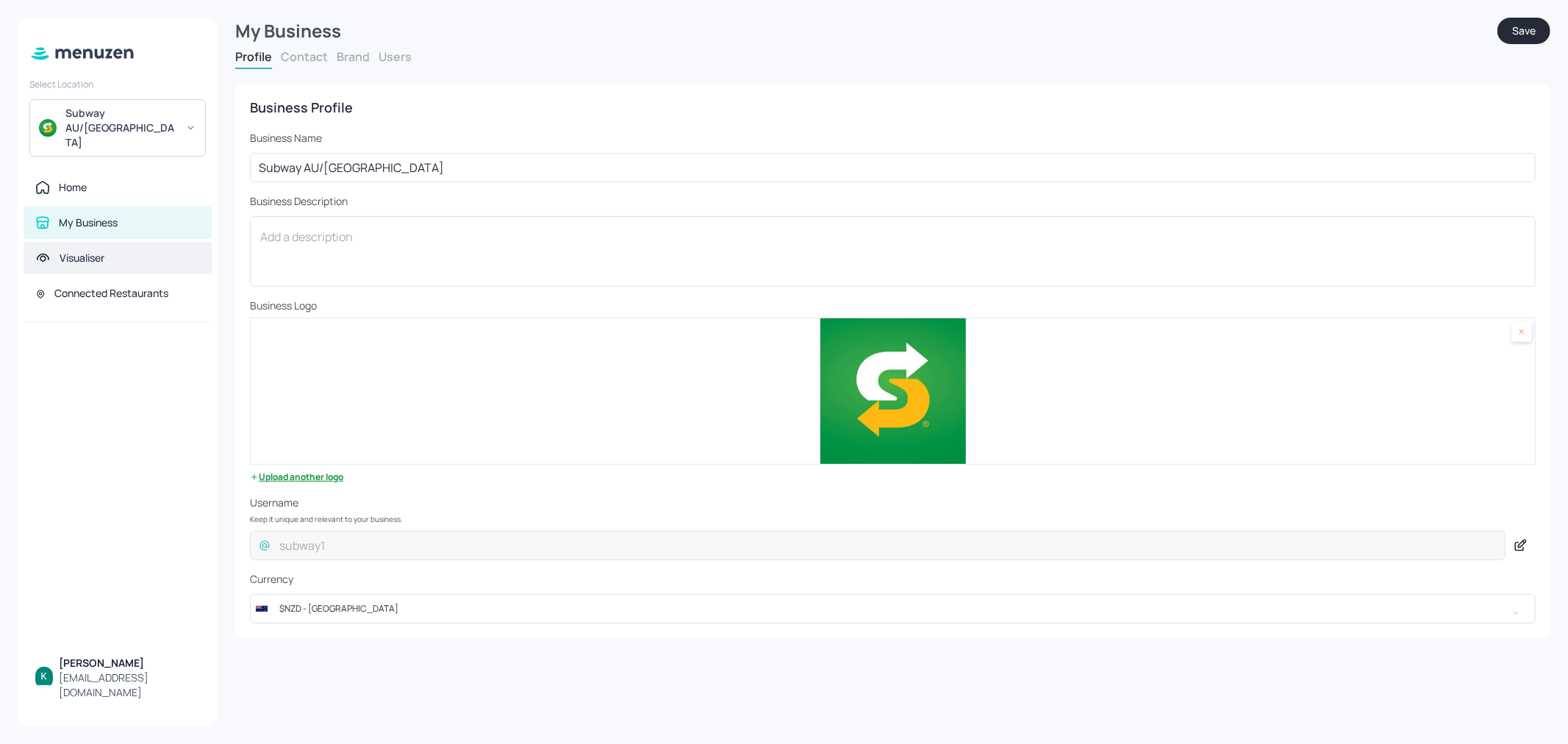
click at [119, 251] on div "Visualiser" at bounding box center [117, 258] width 165 height 15
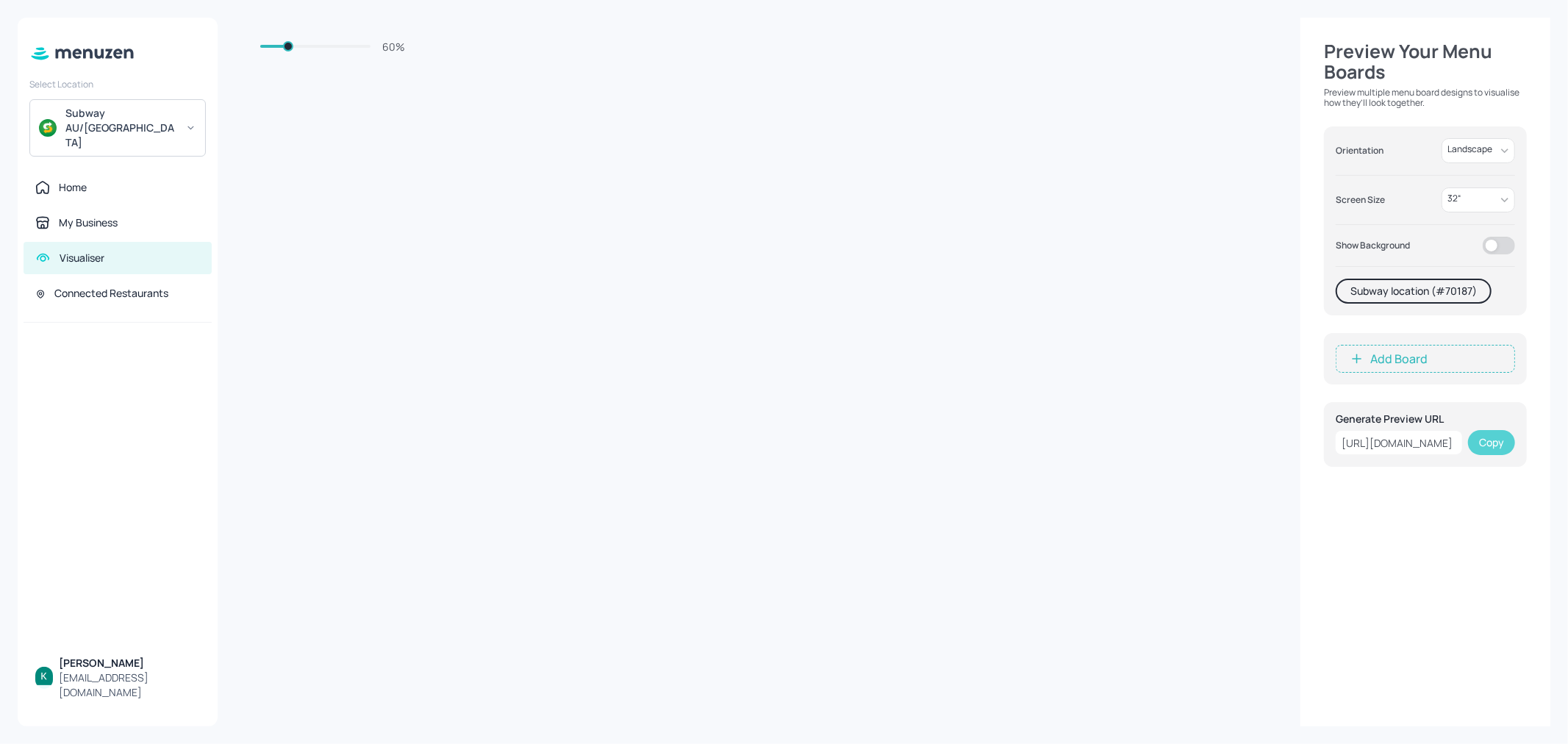
click at [1482, 441] on button "Copy" at bounding box center [1492, 442] width 47 height 25
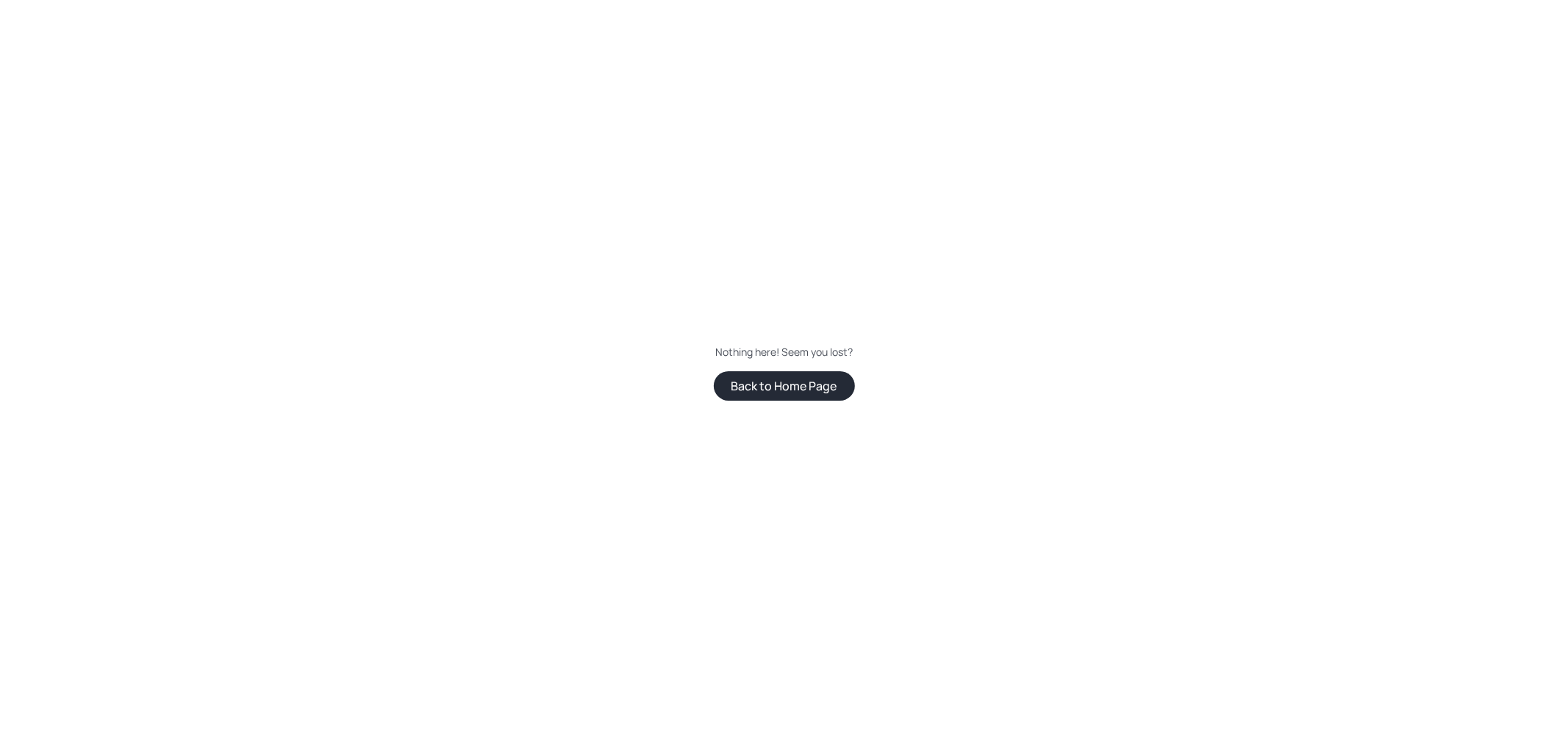
click at [806, 388] on button "Back to Home Page" at bounding box center [784, 386] width 141 height 29
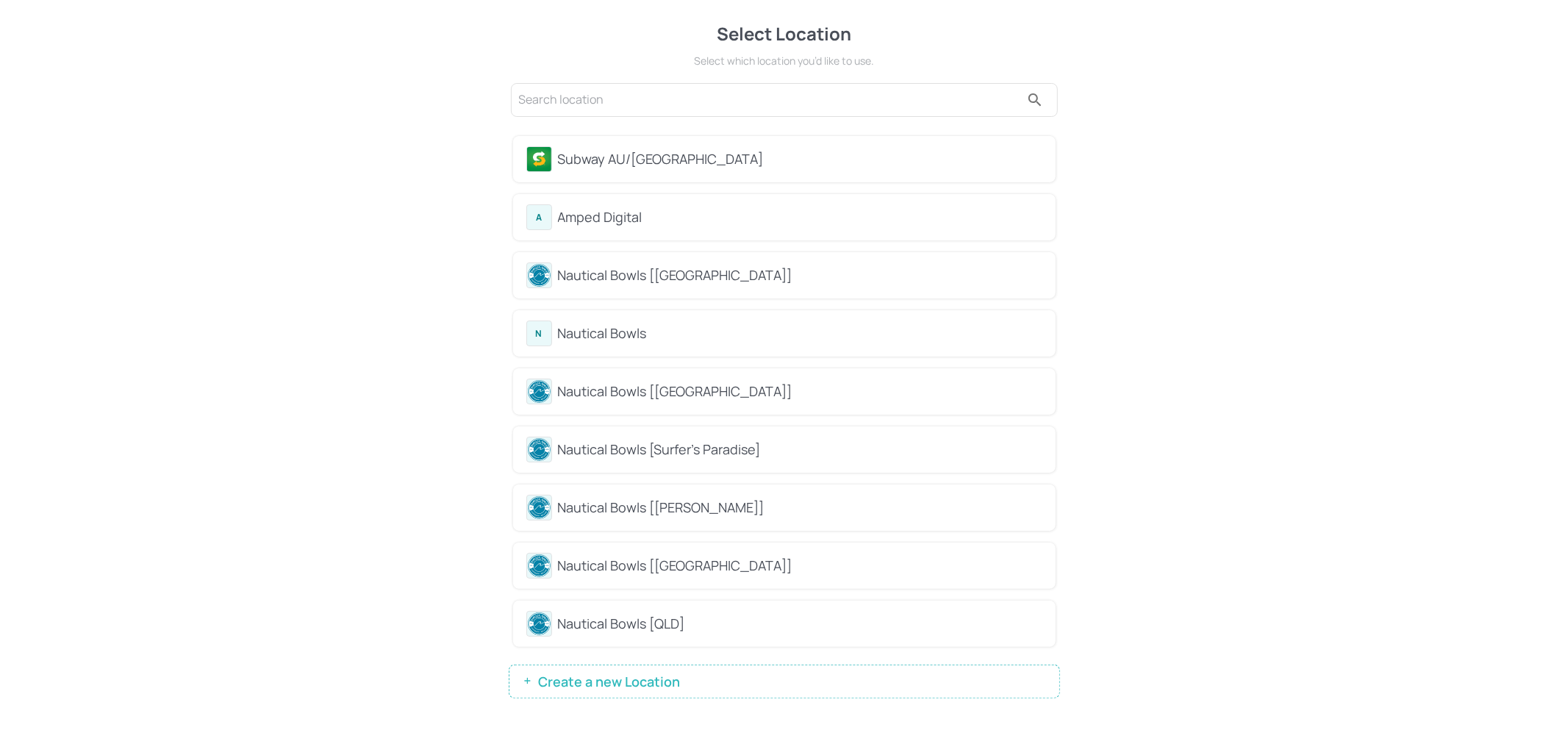
click at [613, 143] on div "Subway AU/[GEOGRAPHIC_DATA]" at bounding box center [785, 159] width 543 height 46
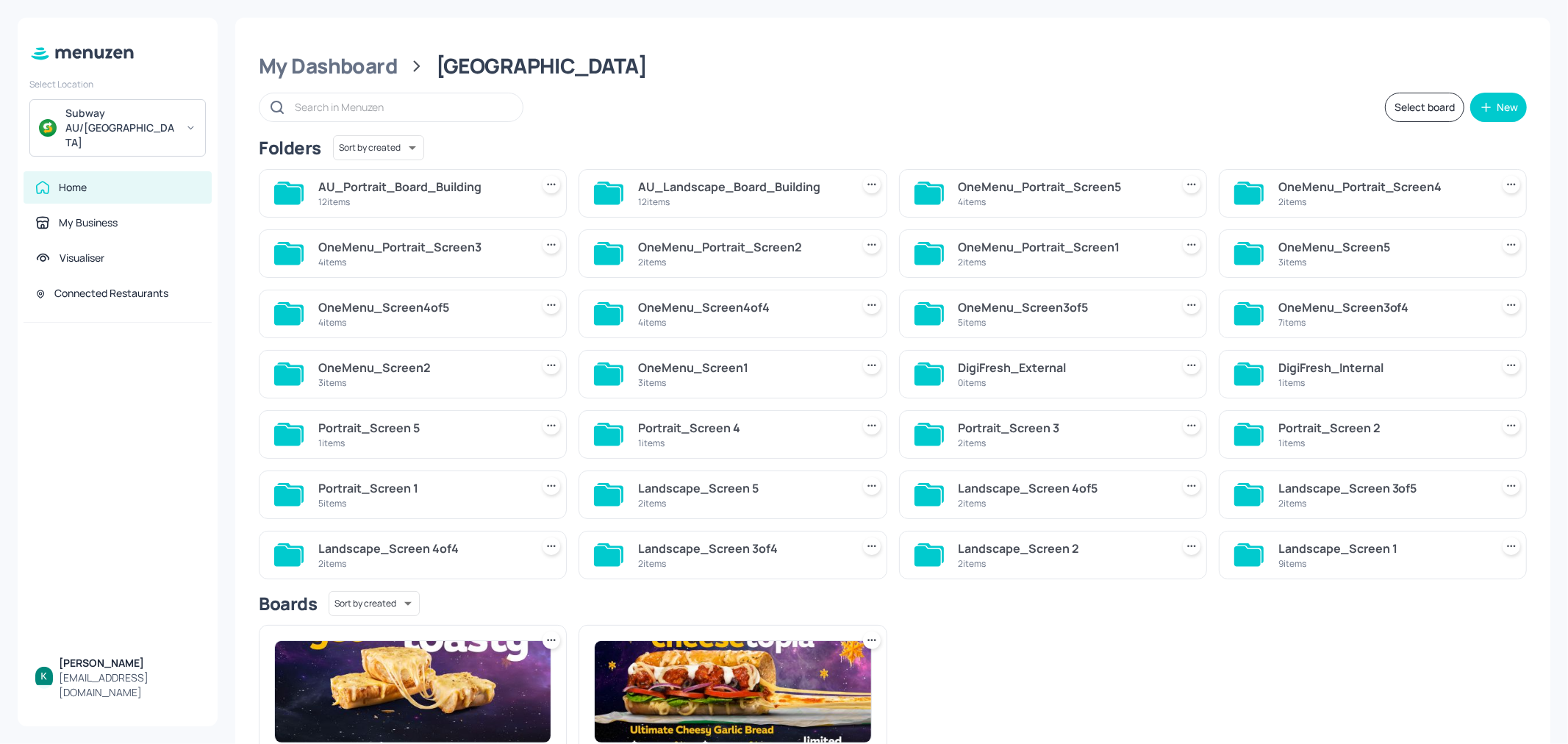
click at [1115, 553] on div "Landscape_Screen 2" at bounding box center [1062, 548] width 206 height 18
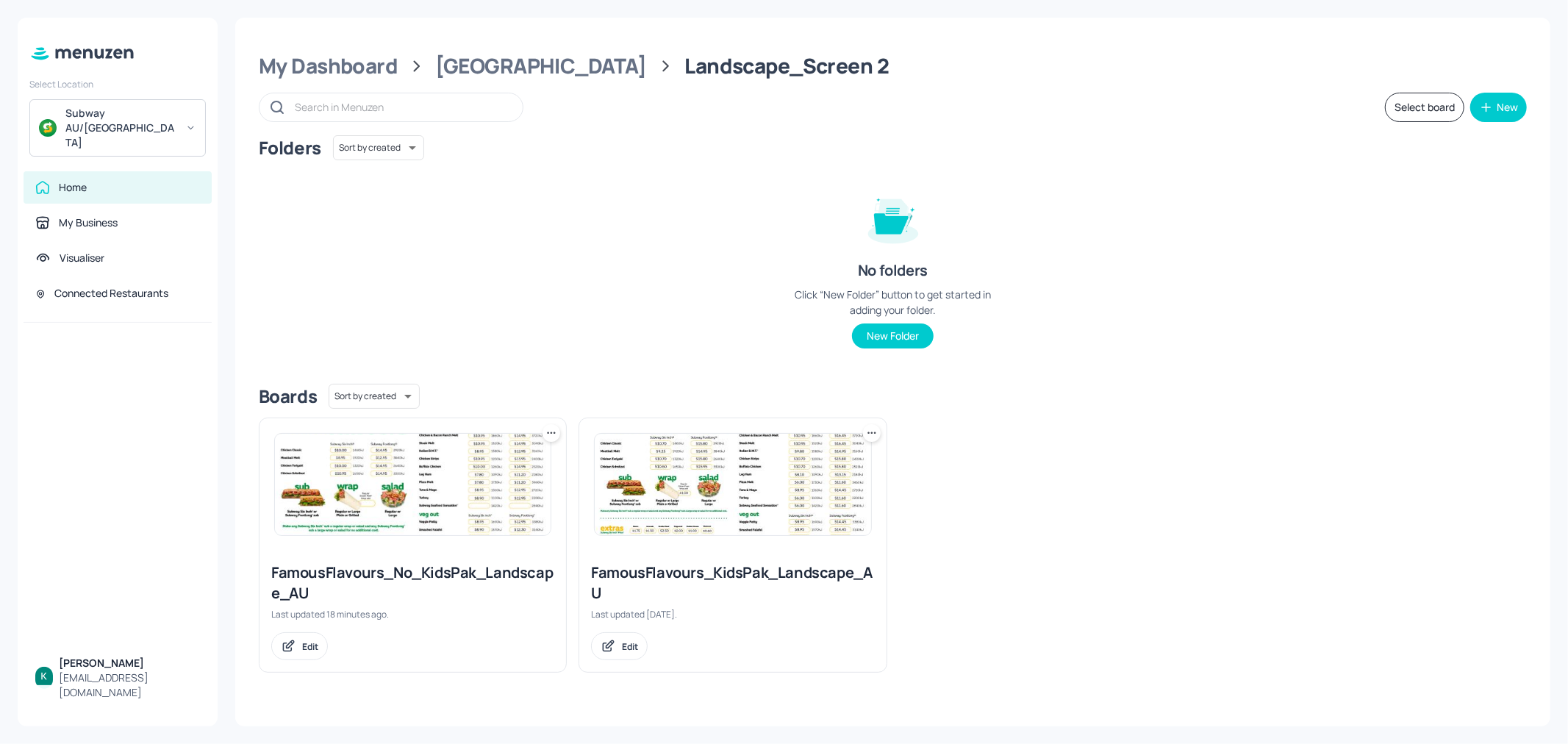
click at [795, 517] on img at bounding box center [733, 484] width 276 height 101
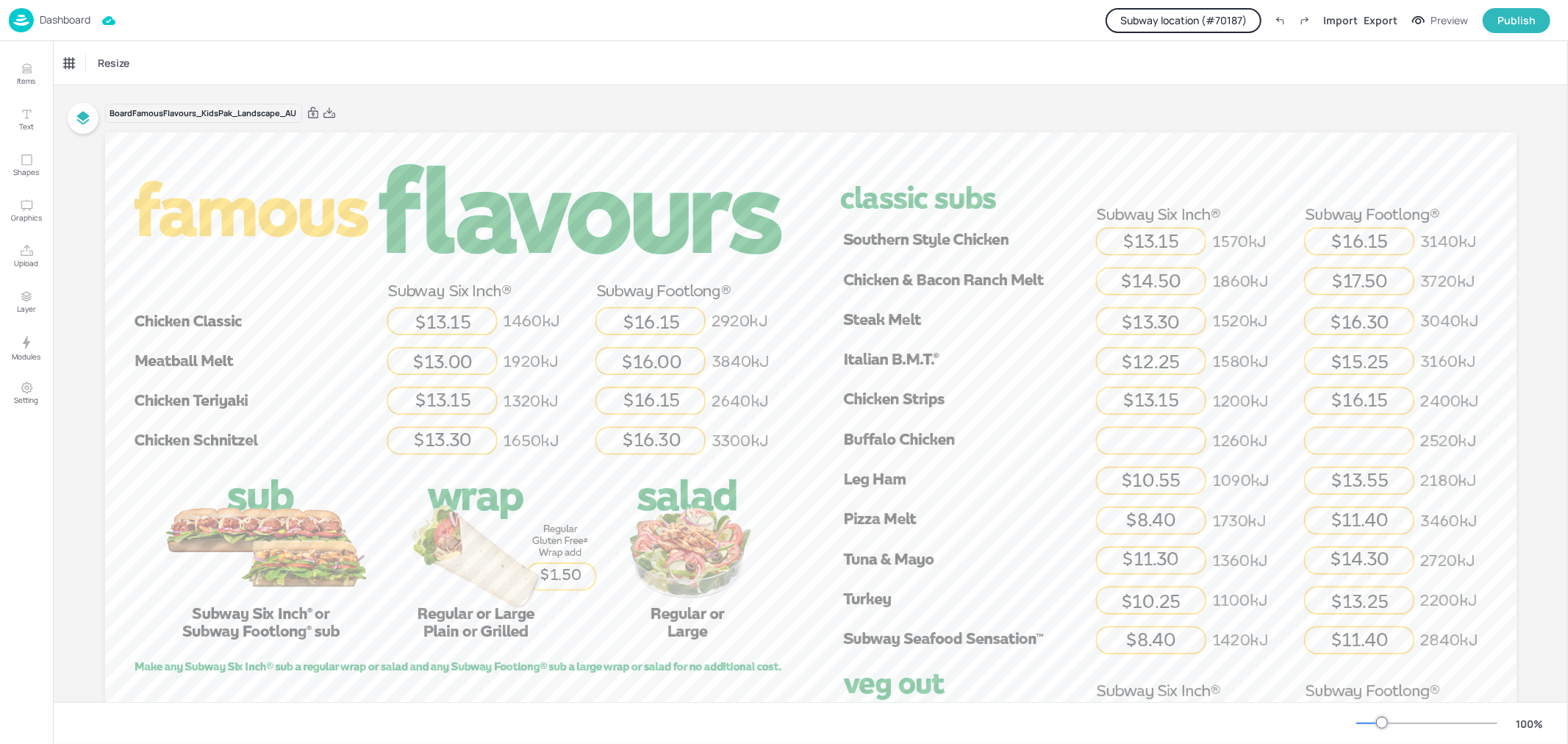
click at [1246, 21] on button "Subway location (# 70187 )" at bounding box center [1183, 21] width 156 height 25
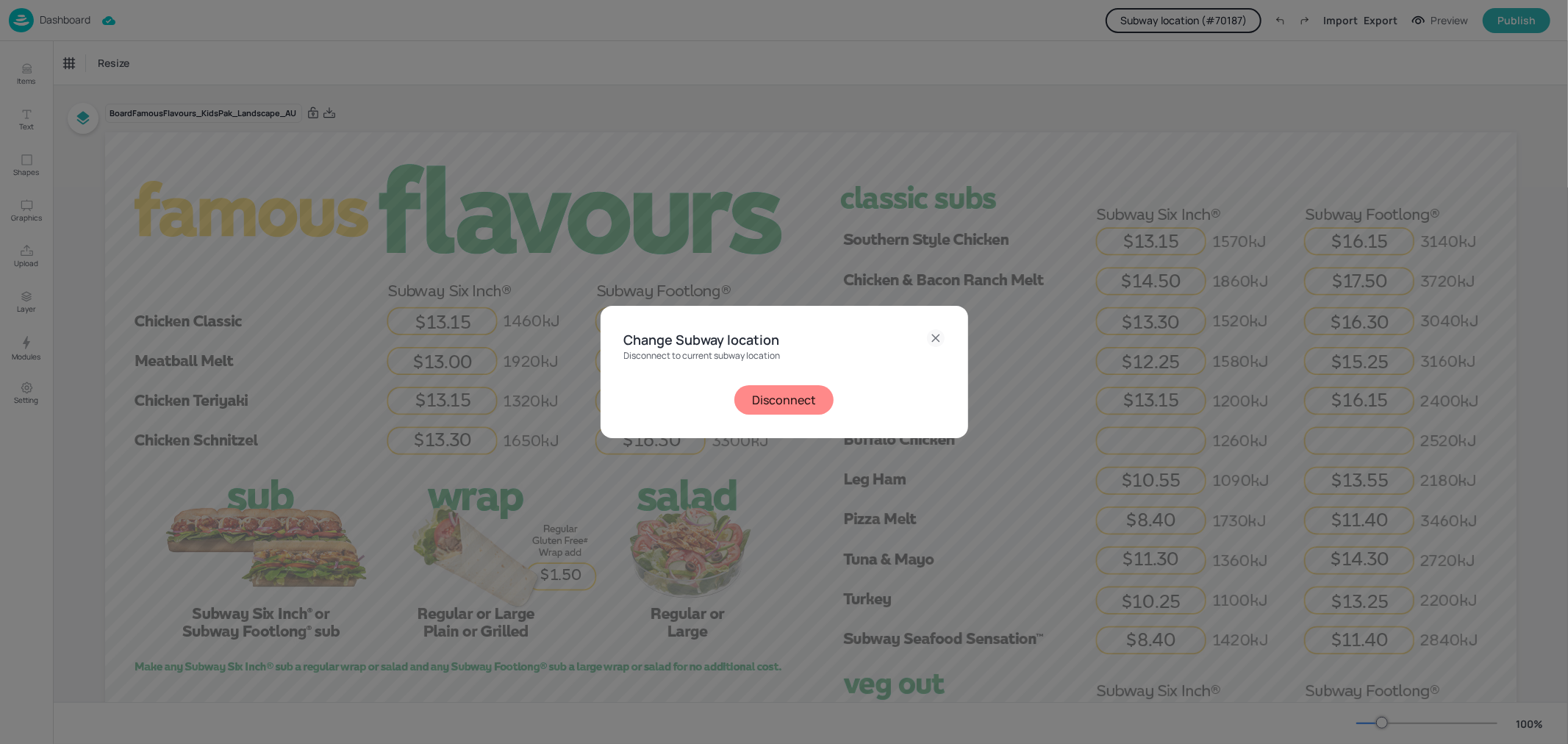
click at [950, 339] on div "Change Subway location Disconnect to current subway location Disconnect" at bounding box center [784, 371] width 368 height 131
click at [933, 335] on icon at bounding box center [935, 337] width 18 height 18
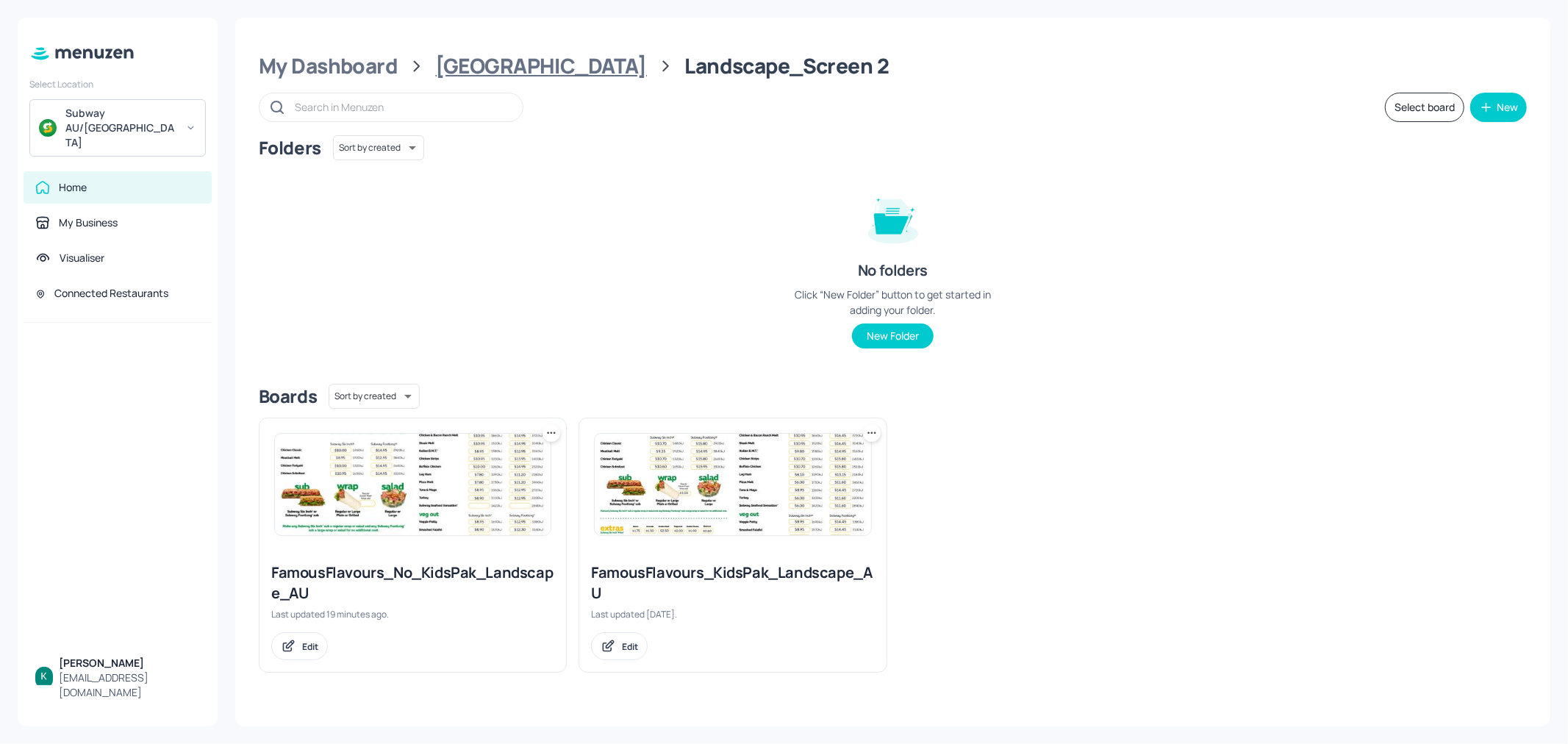
click at [484, 68] on div "[GEOGRAPHIC_DATA]" at bounding box center [541, 66] width 211 height 26
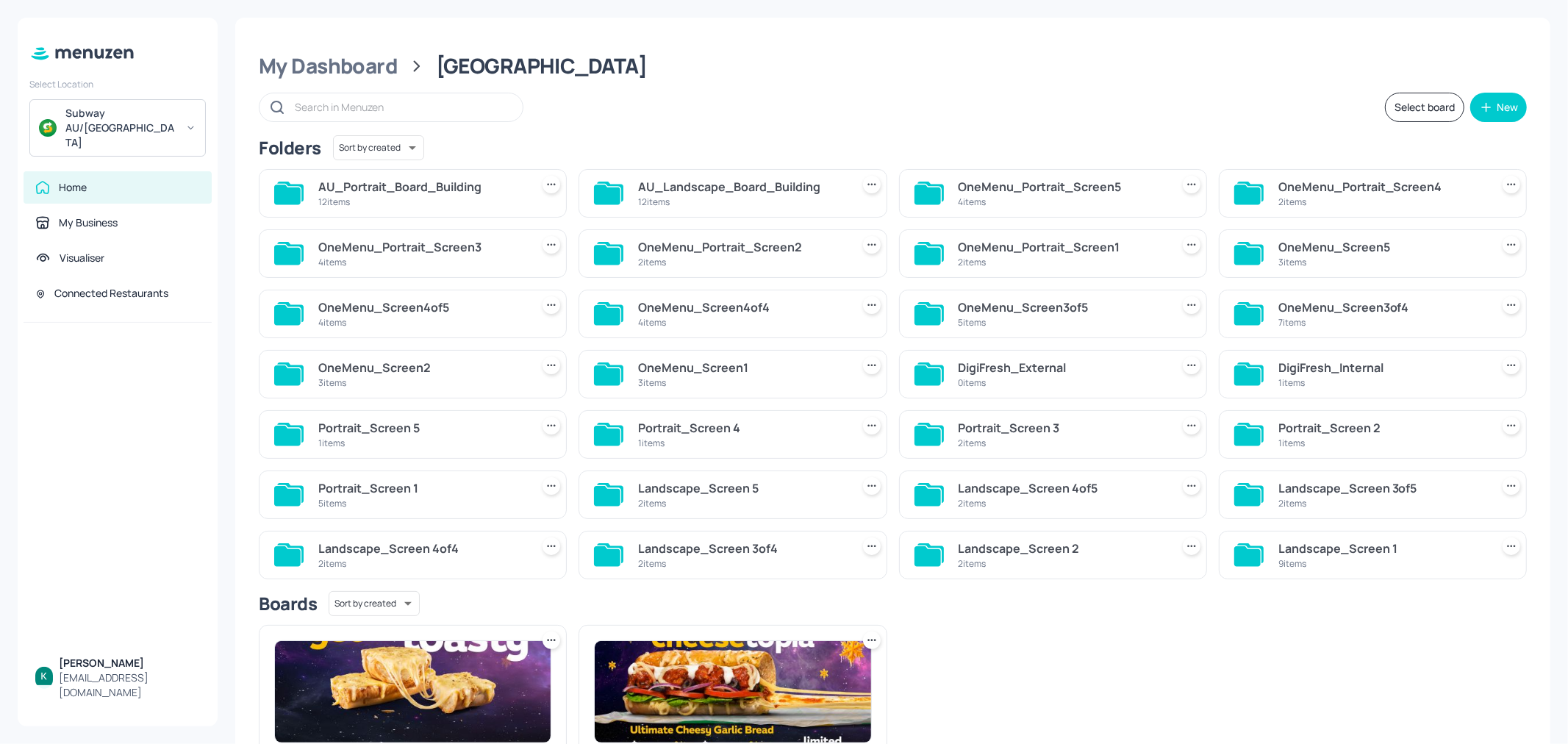
click at [1380, 563] on div "9 items" at bounding box center [1382, 562] width 206 height 12
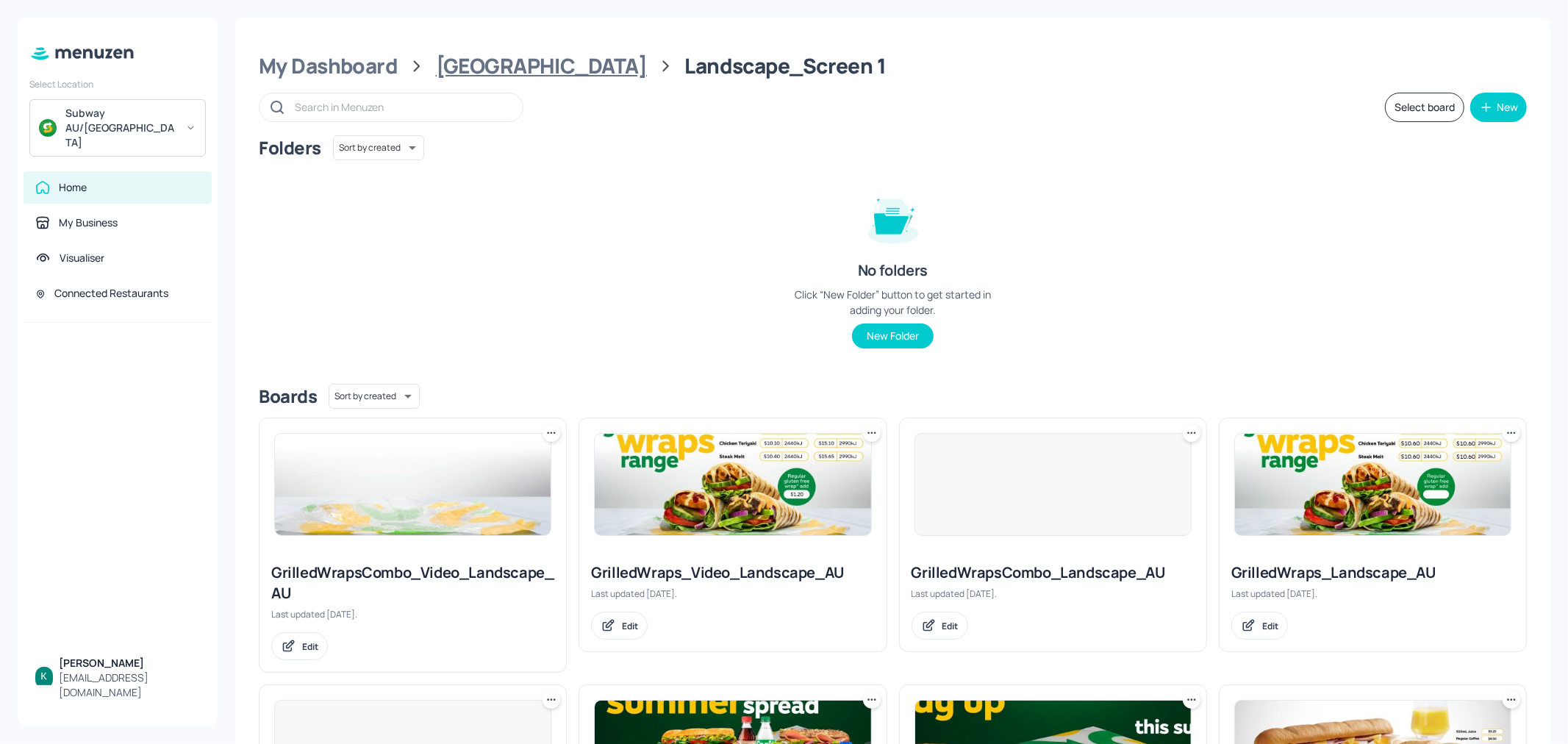
click at [491, 68] on div "[GEOGRAPHIC_DATA]" at bounding box center [541, 66] width 211 height 26
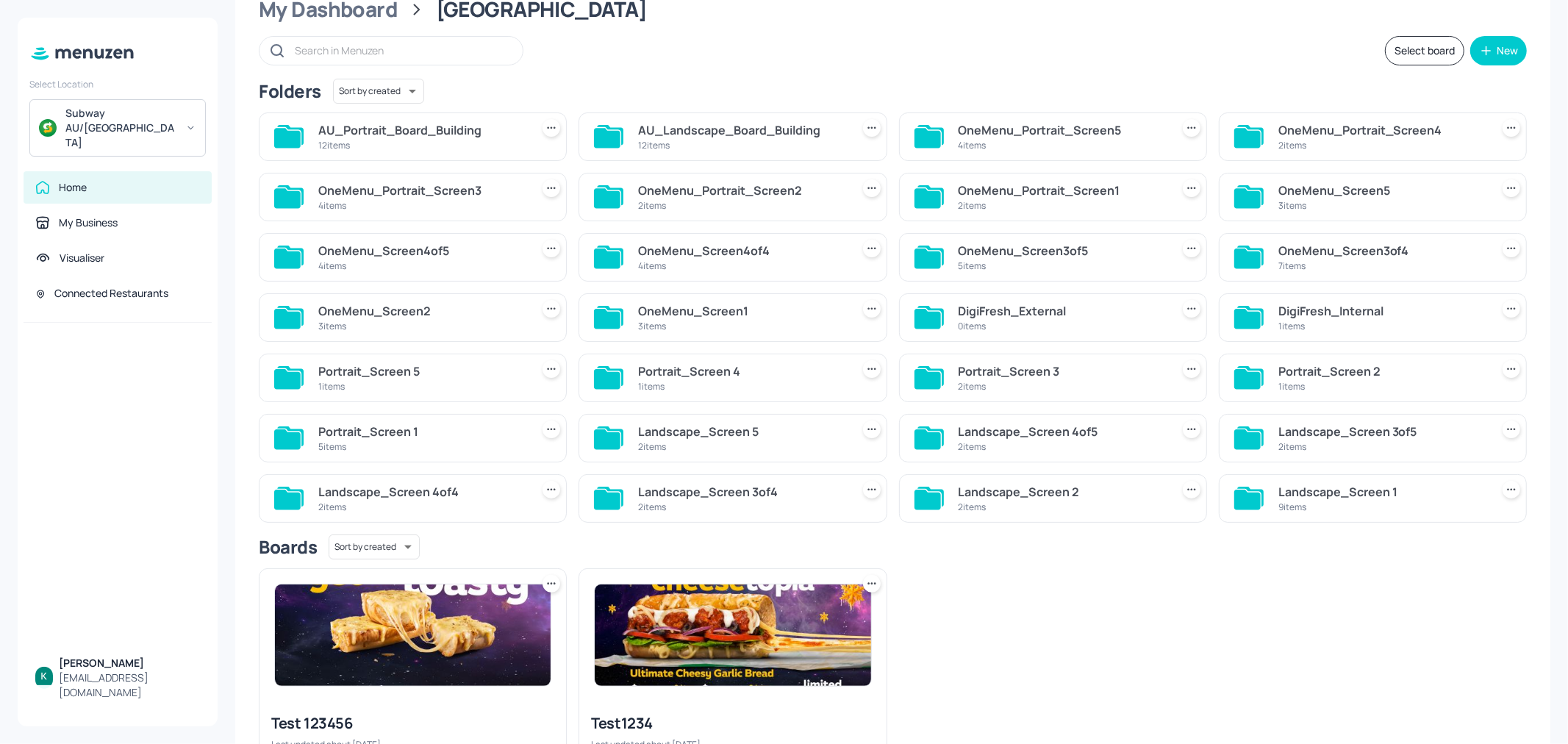
scroll to position [151, 0]
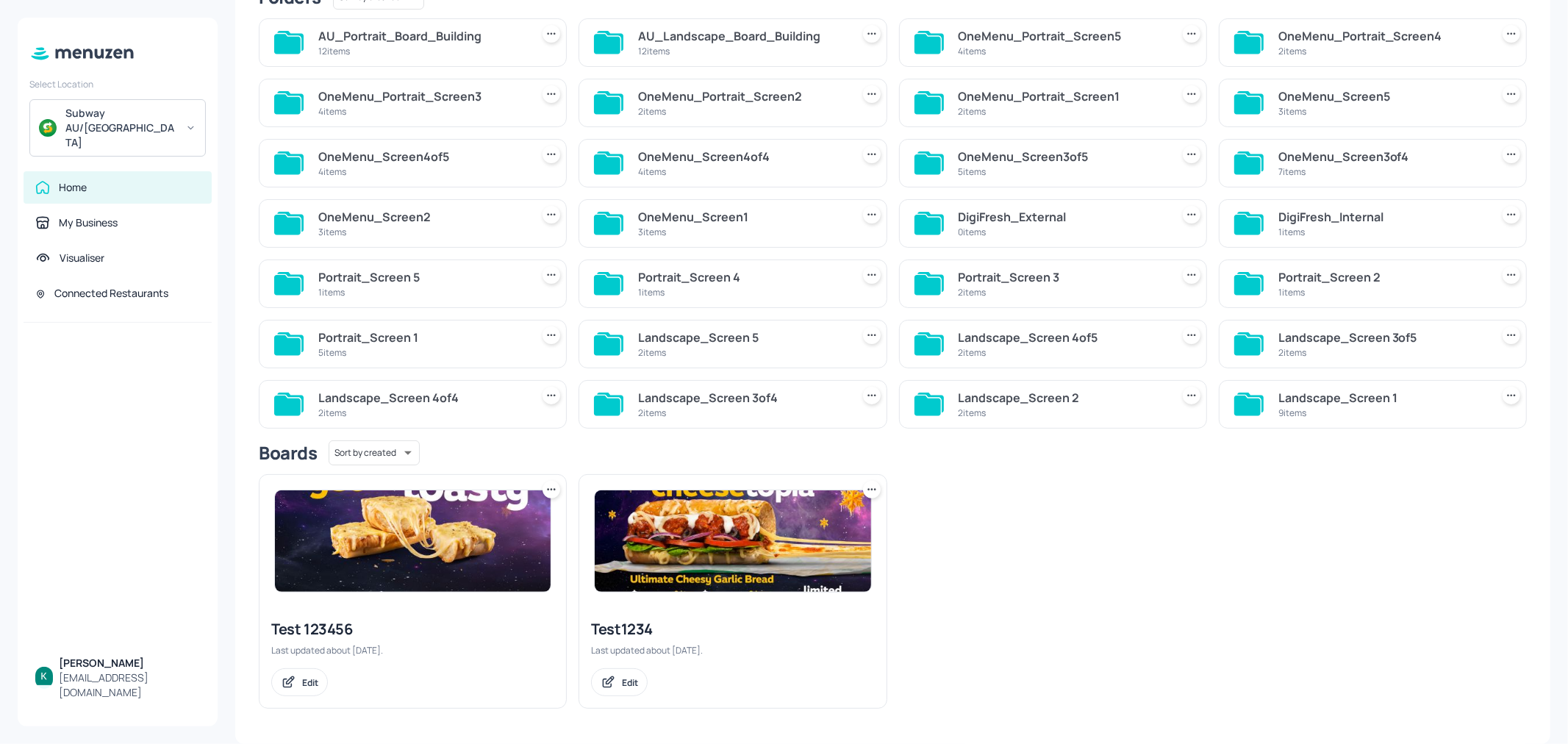
click at [446, 520] on img at bounding box center [413, 541] width 276 height 101
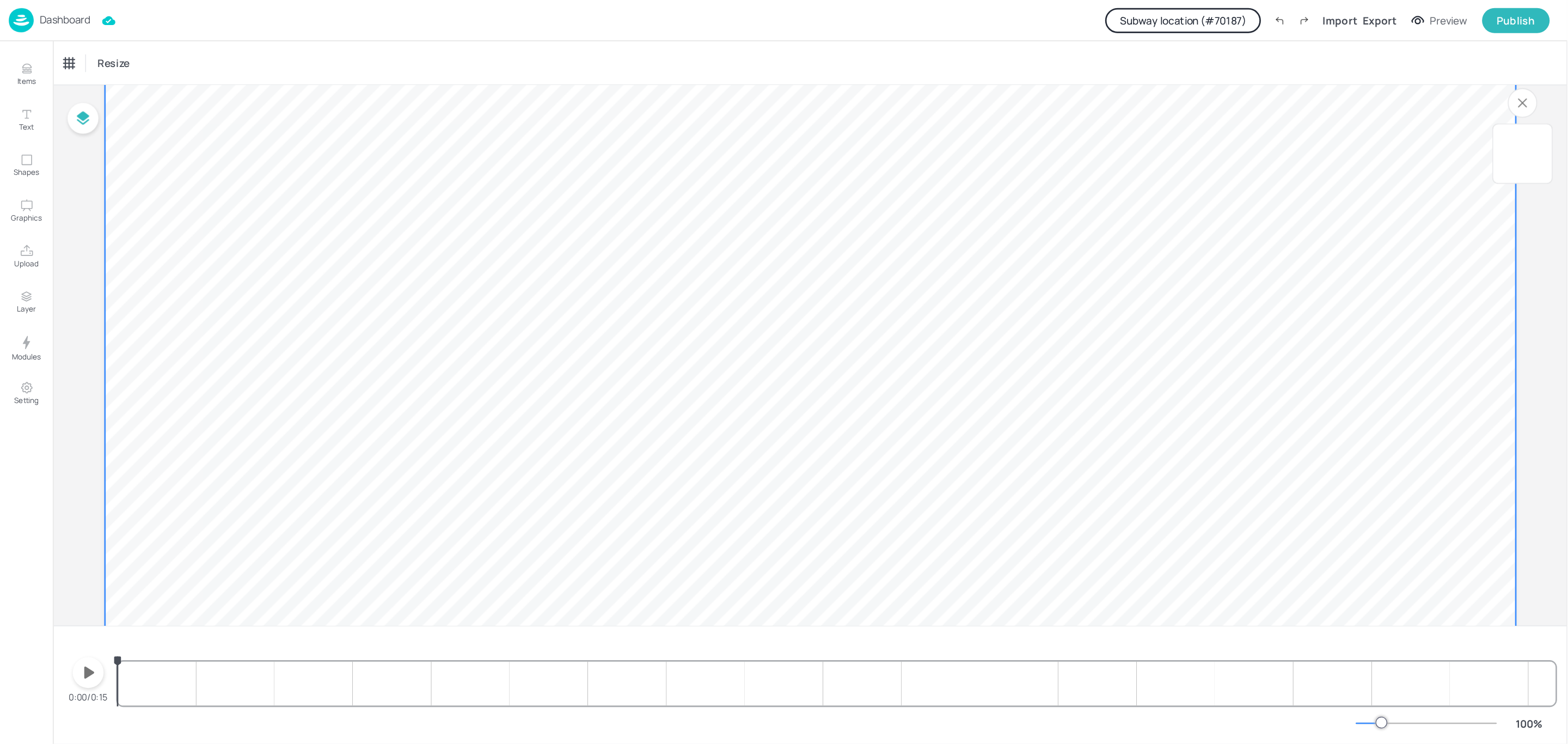
scroll to position [68, 0]
click at [71, 498] on icon "button" at bounding box center [65, 498] width 18 height 18
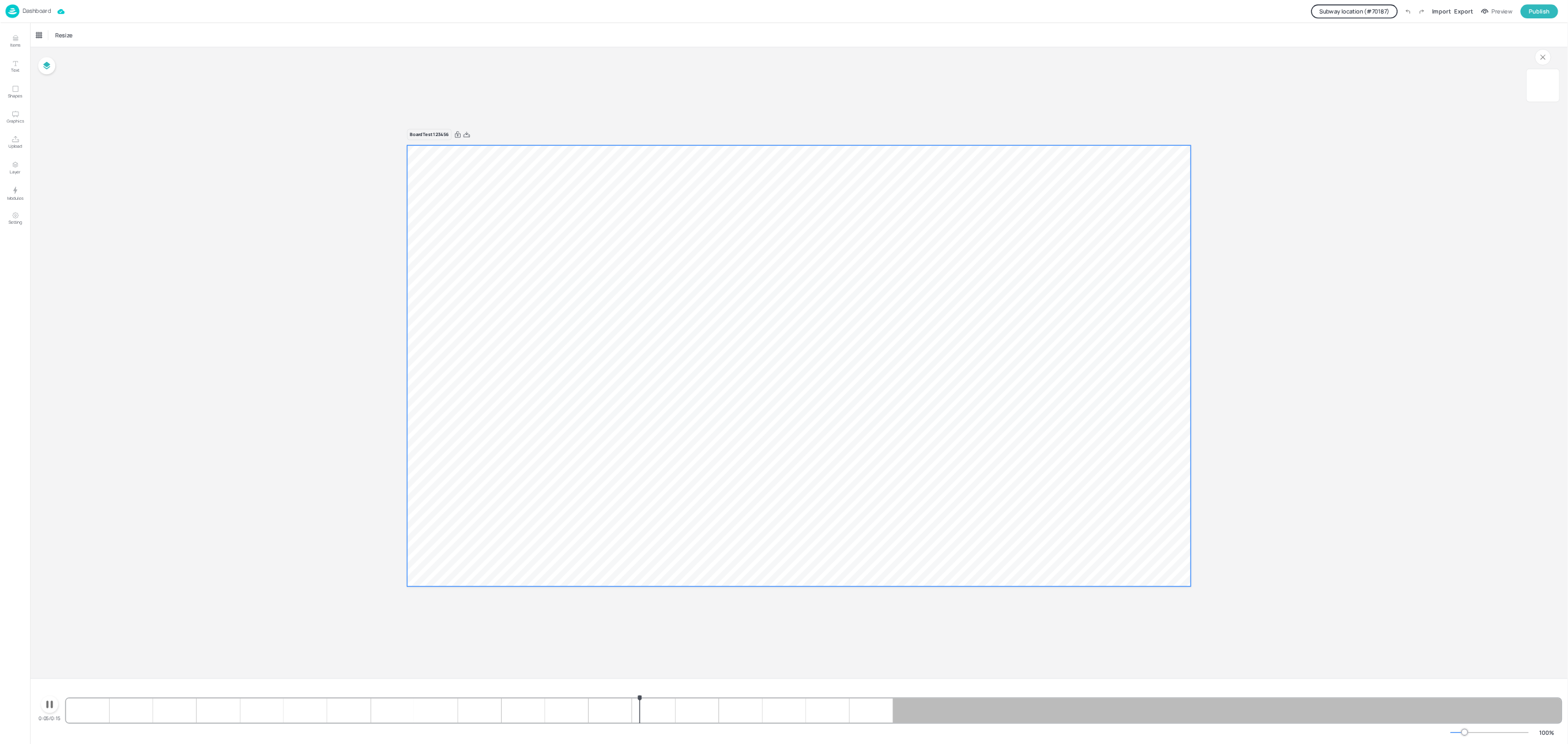
scroll to position [0, 0]
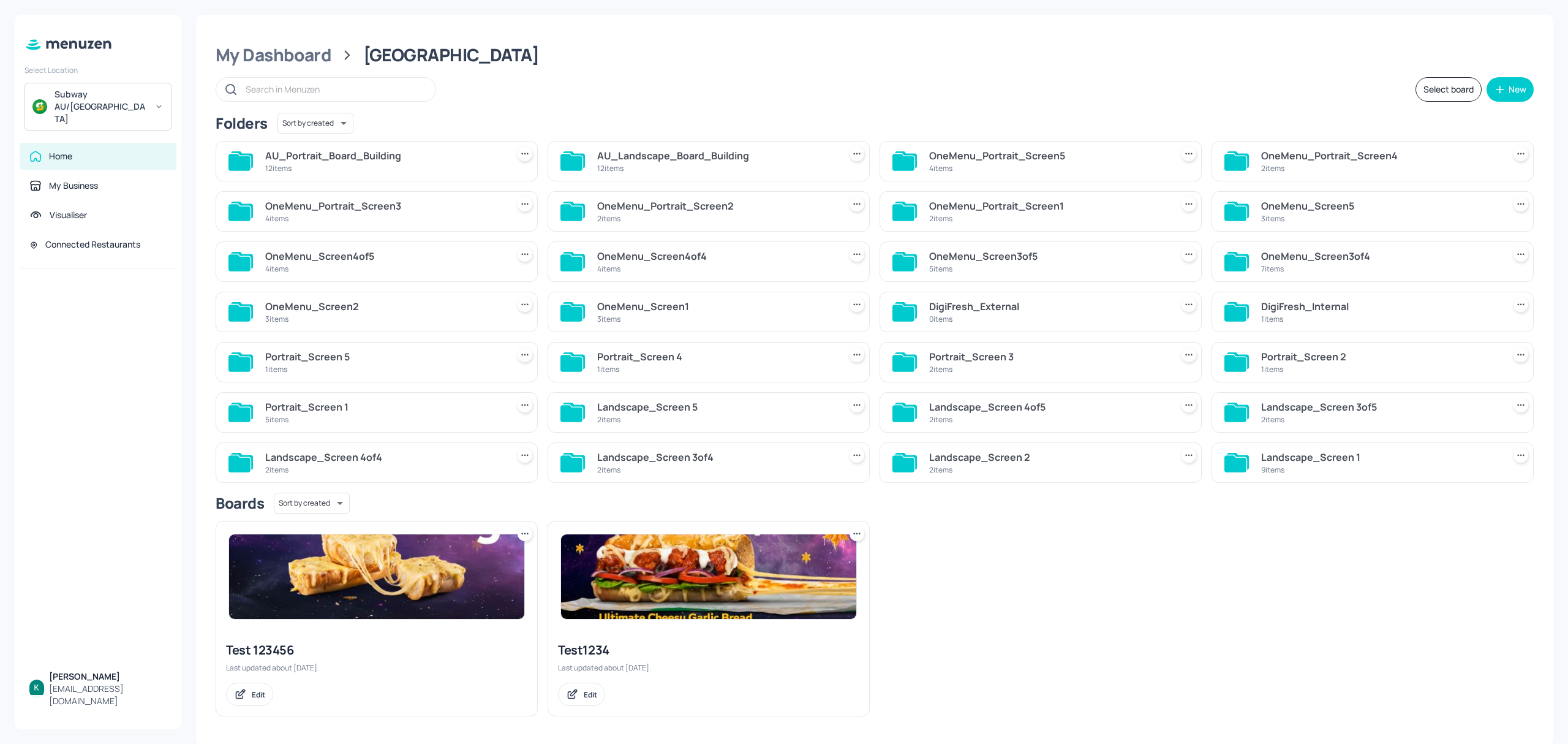
click at [361, 84] on input "text" at bounding box center [334, 89] width 177 height 18
click at [381, 88] on input "text" at bounding box center [334, 89] width 177 height 18
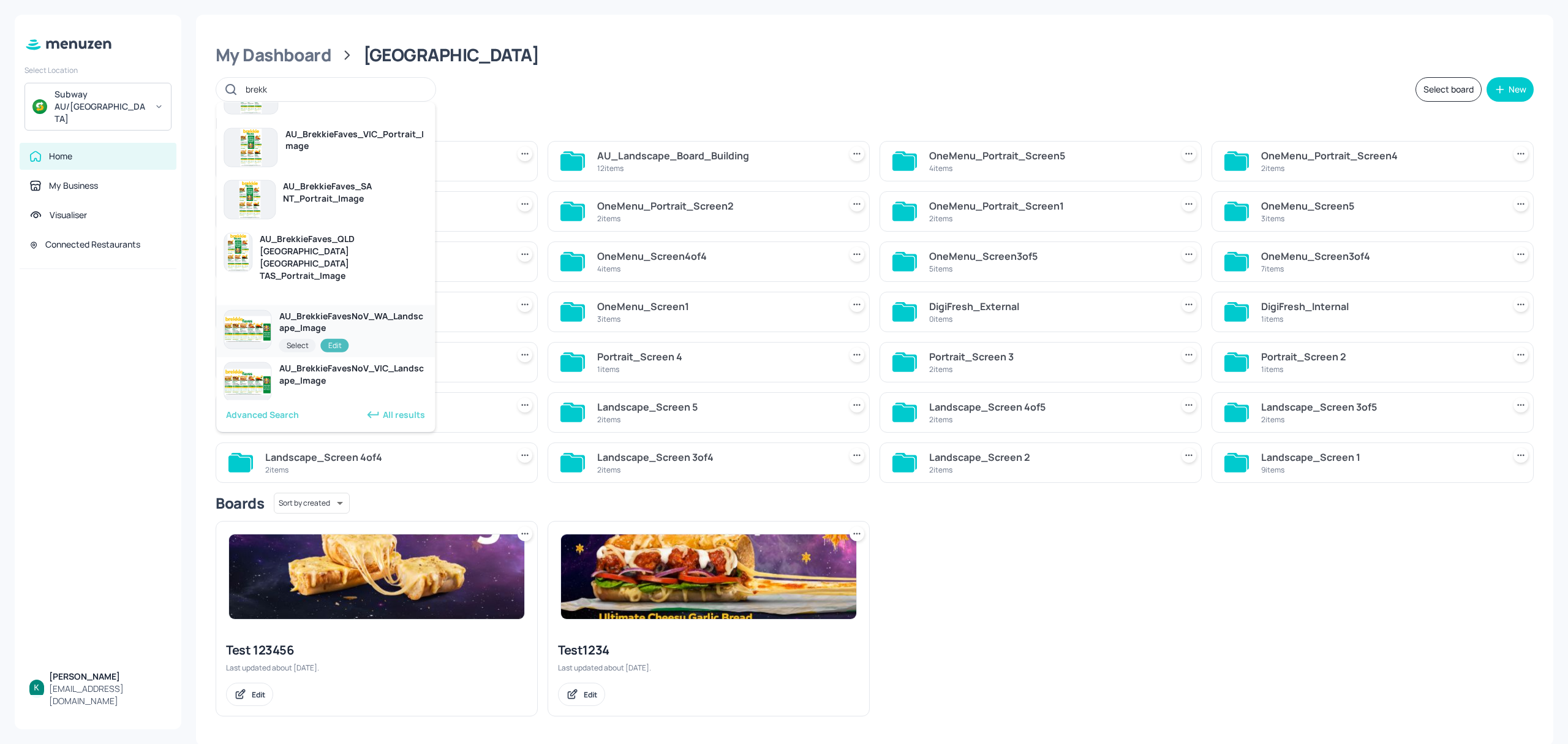
scroll to position [326, 0]
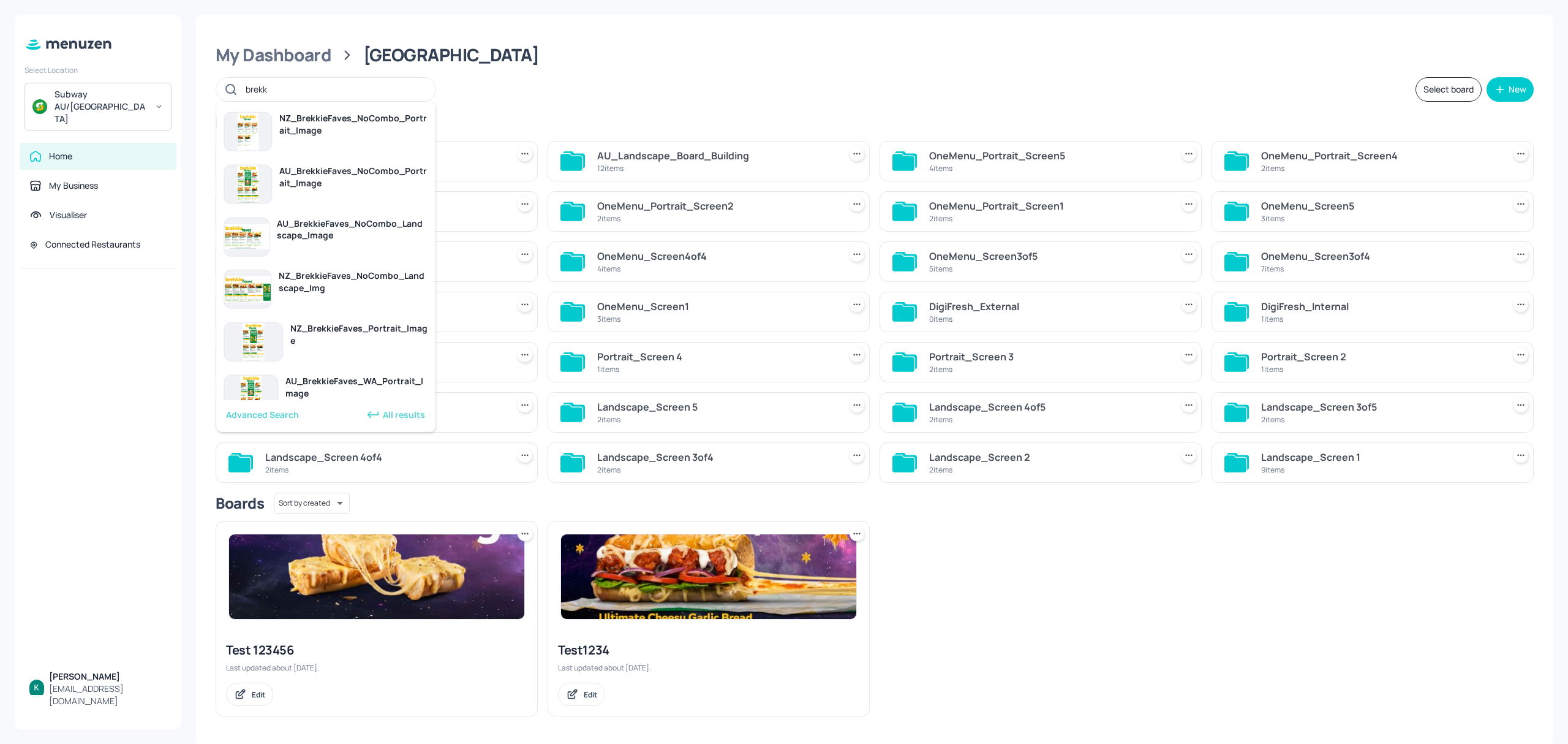
drag, startPoint x: 281, startPoint y: 84, endPoint x: 192, endPoint y: 95, distance: 89.7
click at [192, 95] on div "My Dashboard Australia brekk Select board New Folders Sort by created id ​ AU_P…" at bounding box center [875, 372] width 1387 height 744
type input "b"
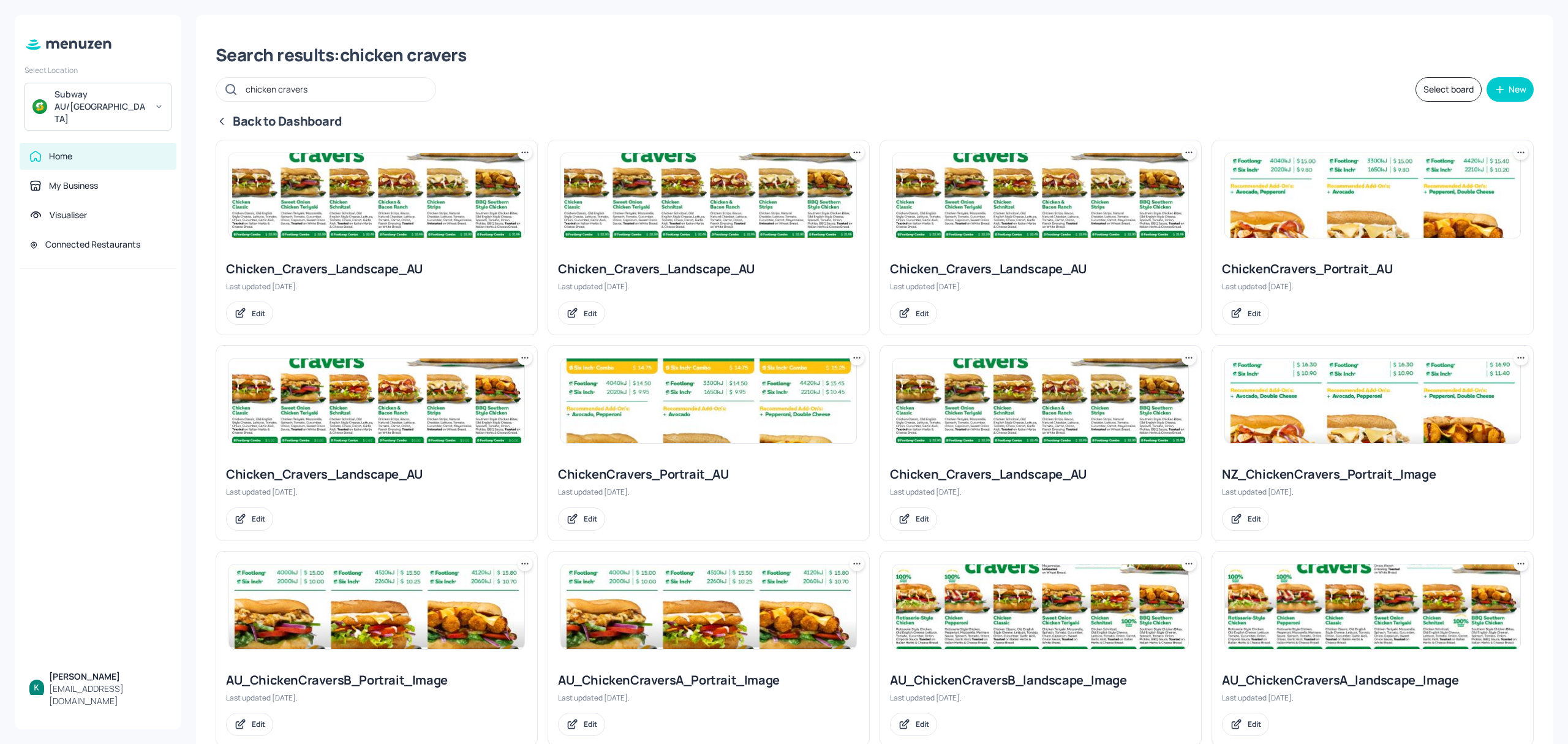
type input "chicken cravers"
click at [389, 270] on div "Chicken_Cravers_Landscape_AU" at bounding box center [377, 269] width 302 height 17
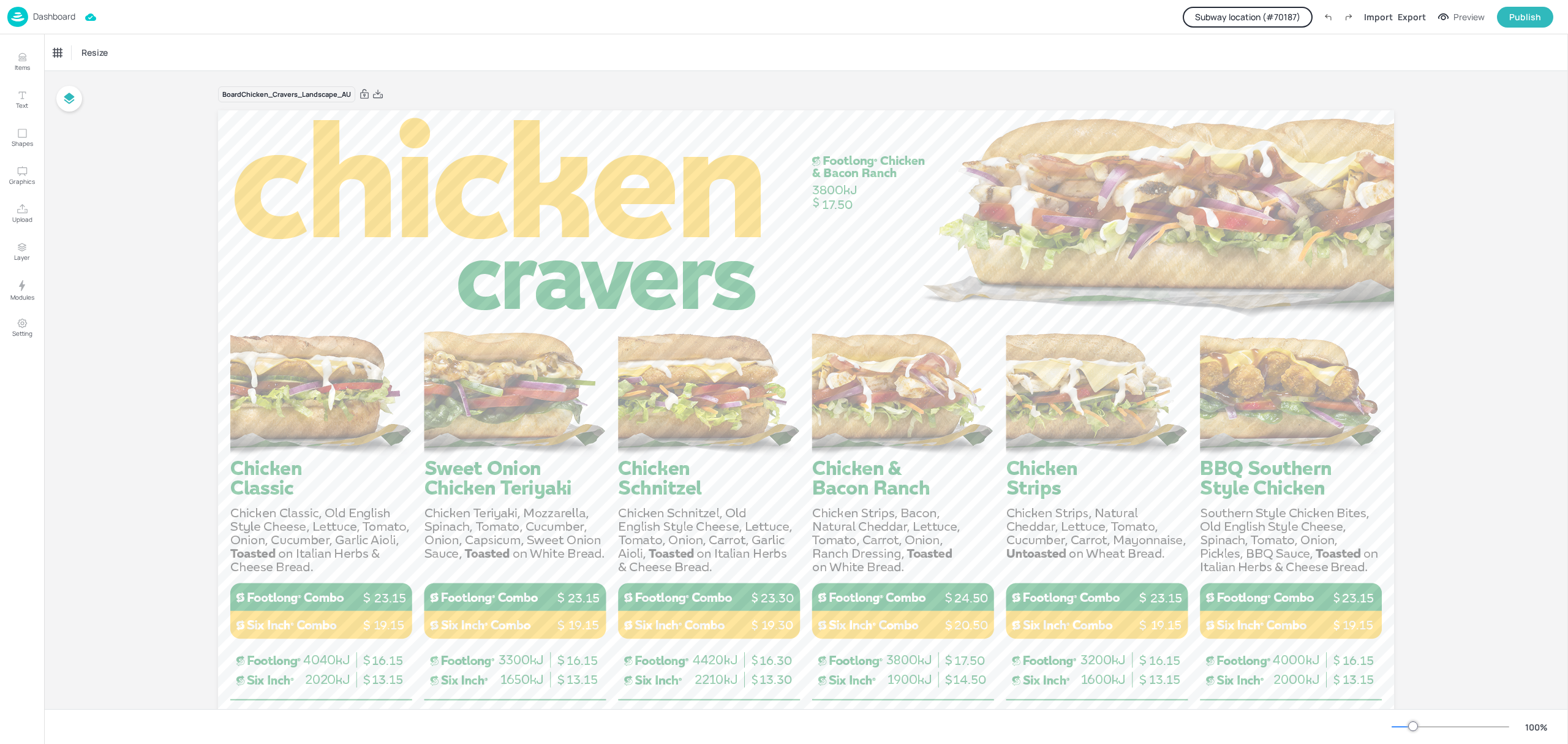
click at [1295, 13] on button "Subway location (# 70187 )" at bounding box center [1247, 17] width 130 height 20
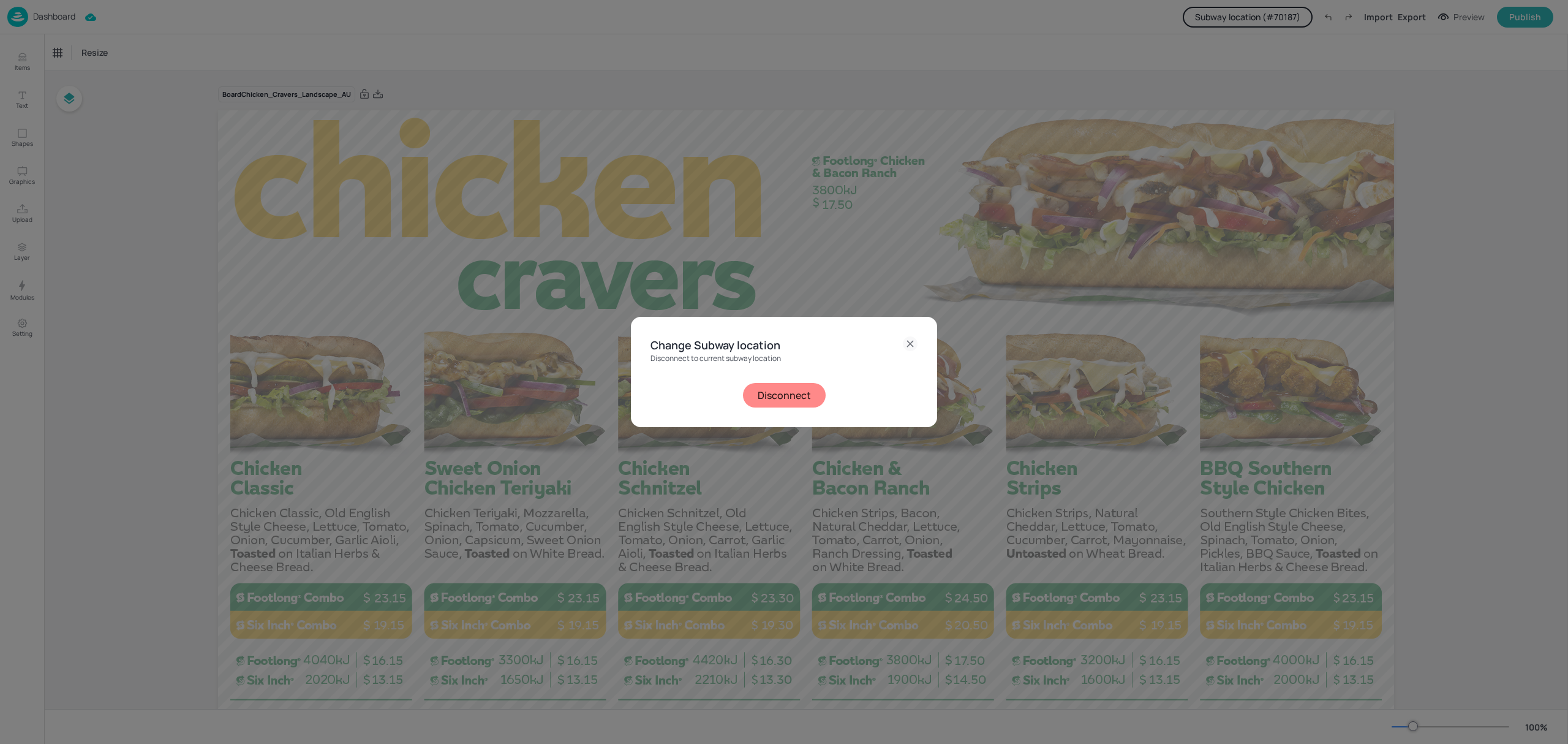
click at [783, 397] on button "Disconnect" at bounding box center [784, 395] width 83 height 24
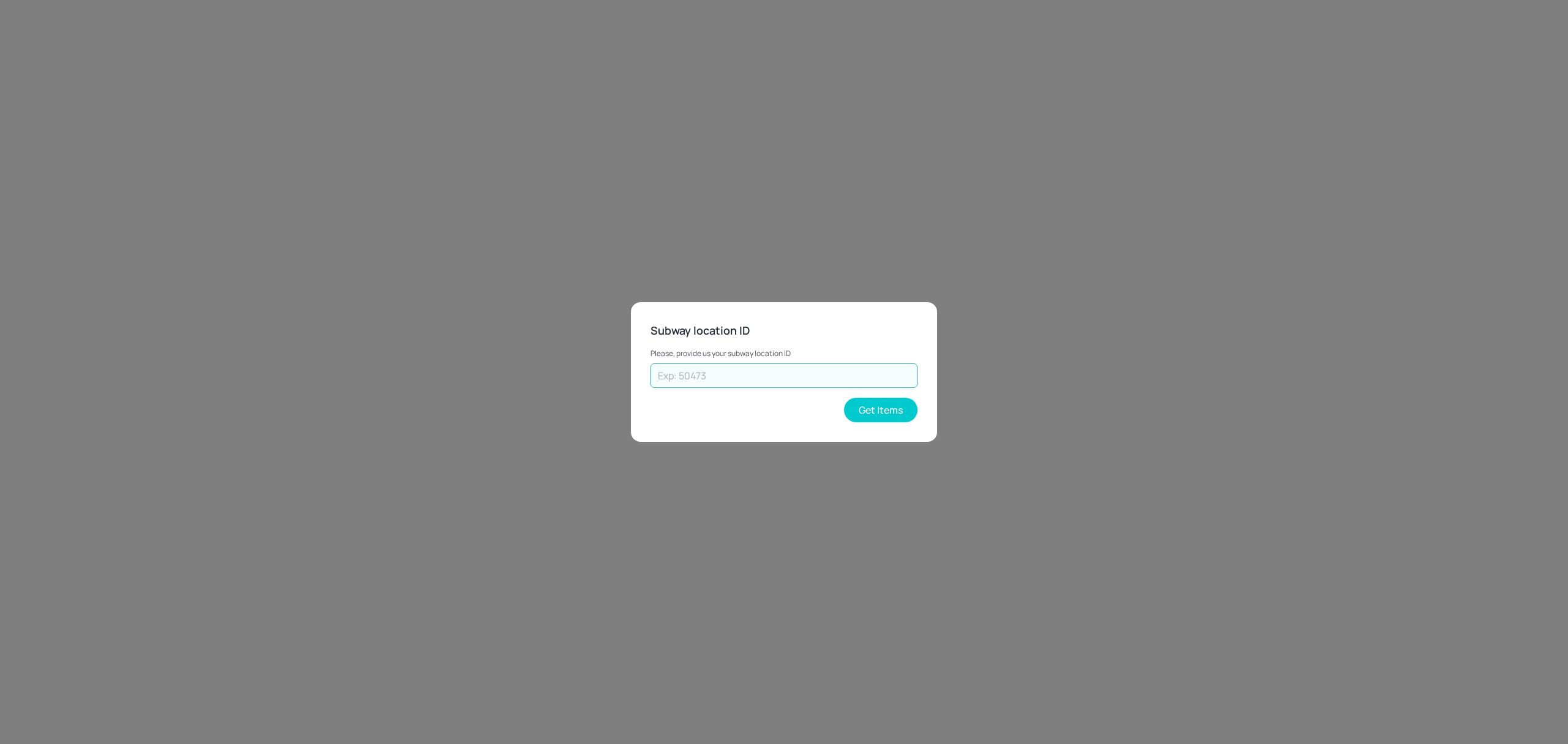
click at [756, 378] on input "text" at bounding box center [784, 375] width 267 height 24
type input "45443"
click at [910, 408] on button "Get Items" at bounding box center [880, 410] width 73 height 24
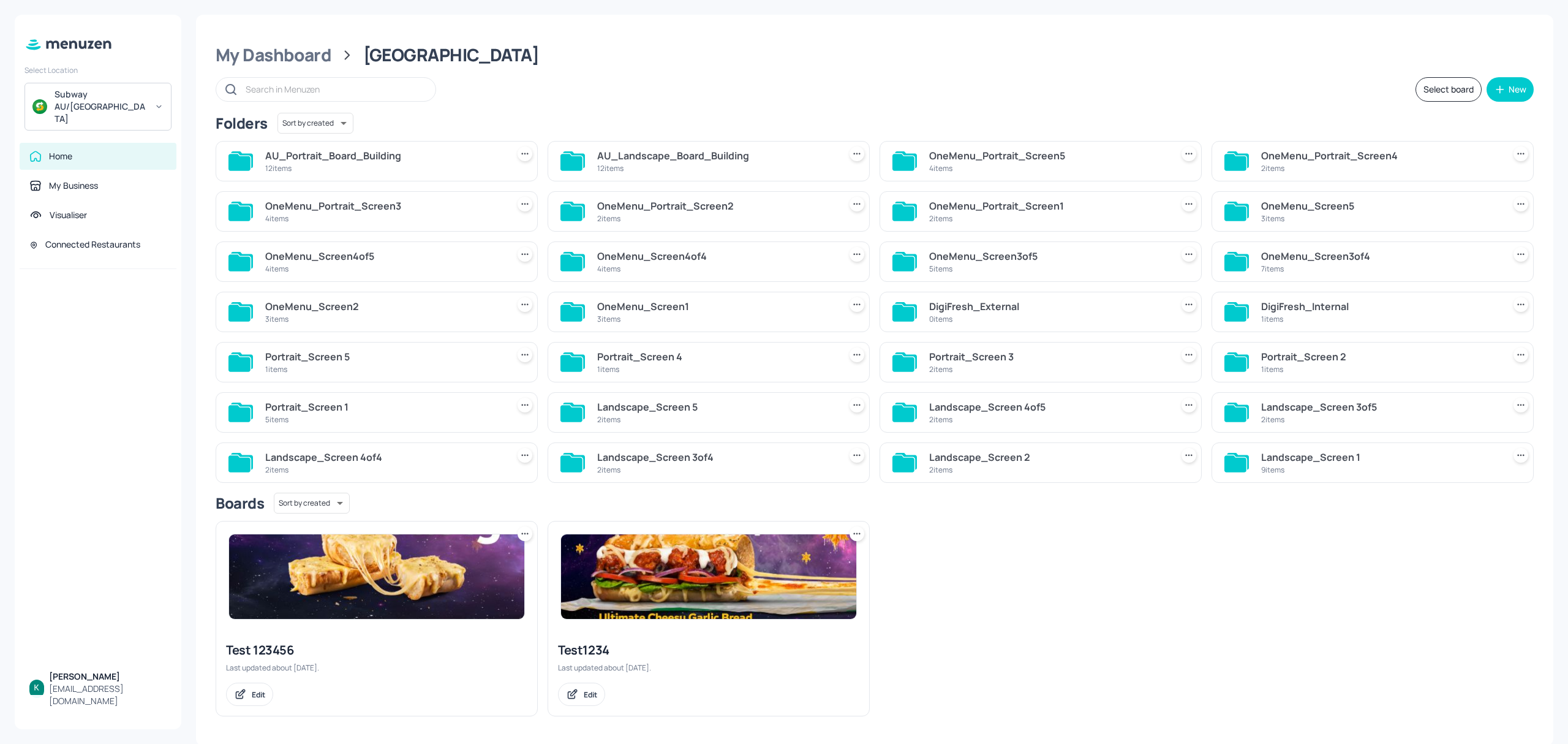
click at [1306, 467] on div "9 items" at bounding box center [1380, 469] width 238 height 10
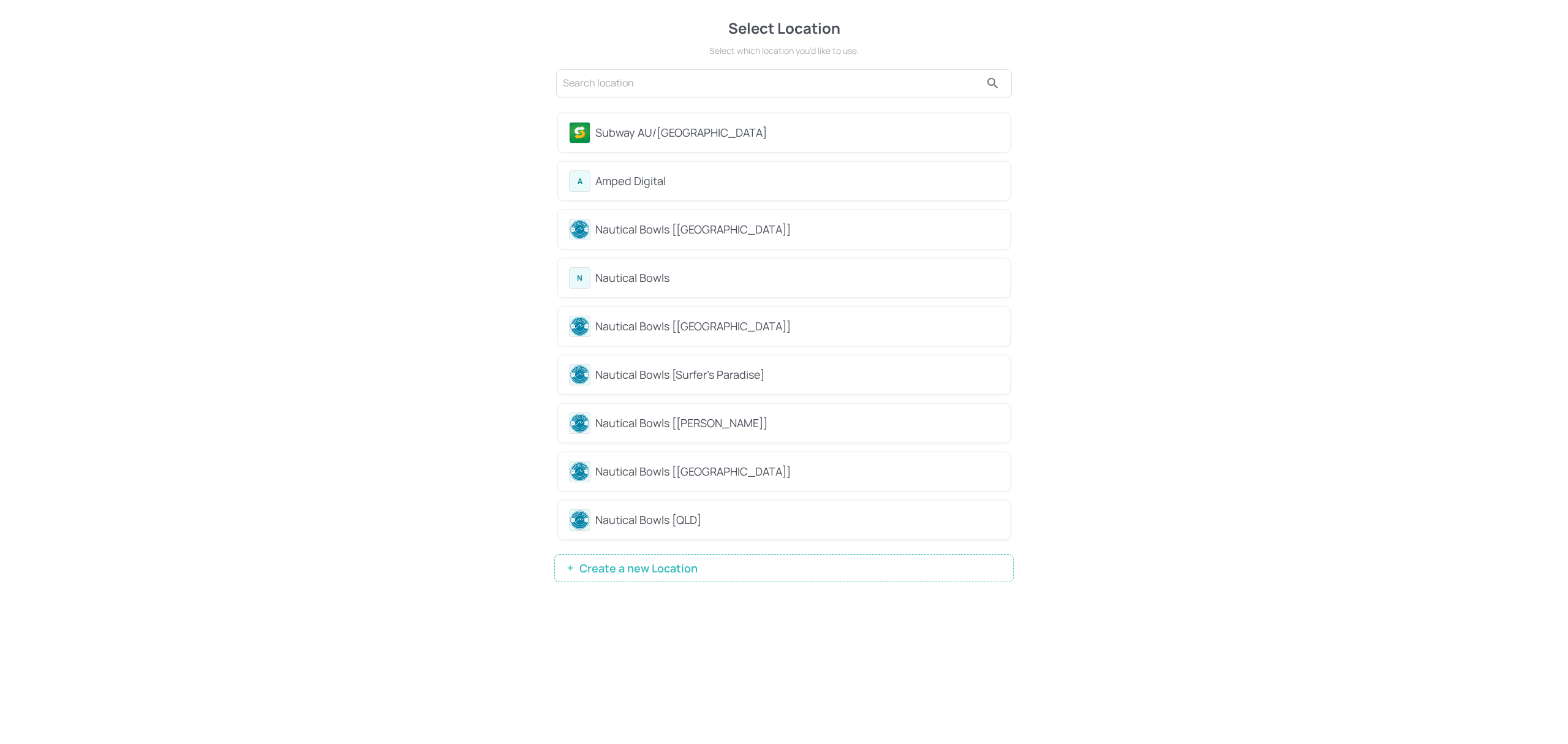
click at [684, 132] on div "Subway AU/[GEOGRAPHIC_DATA]" at bounding box center [797, 132] width 403 height 17
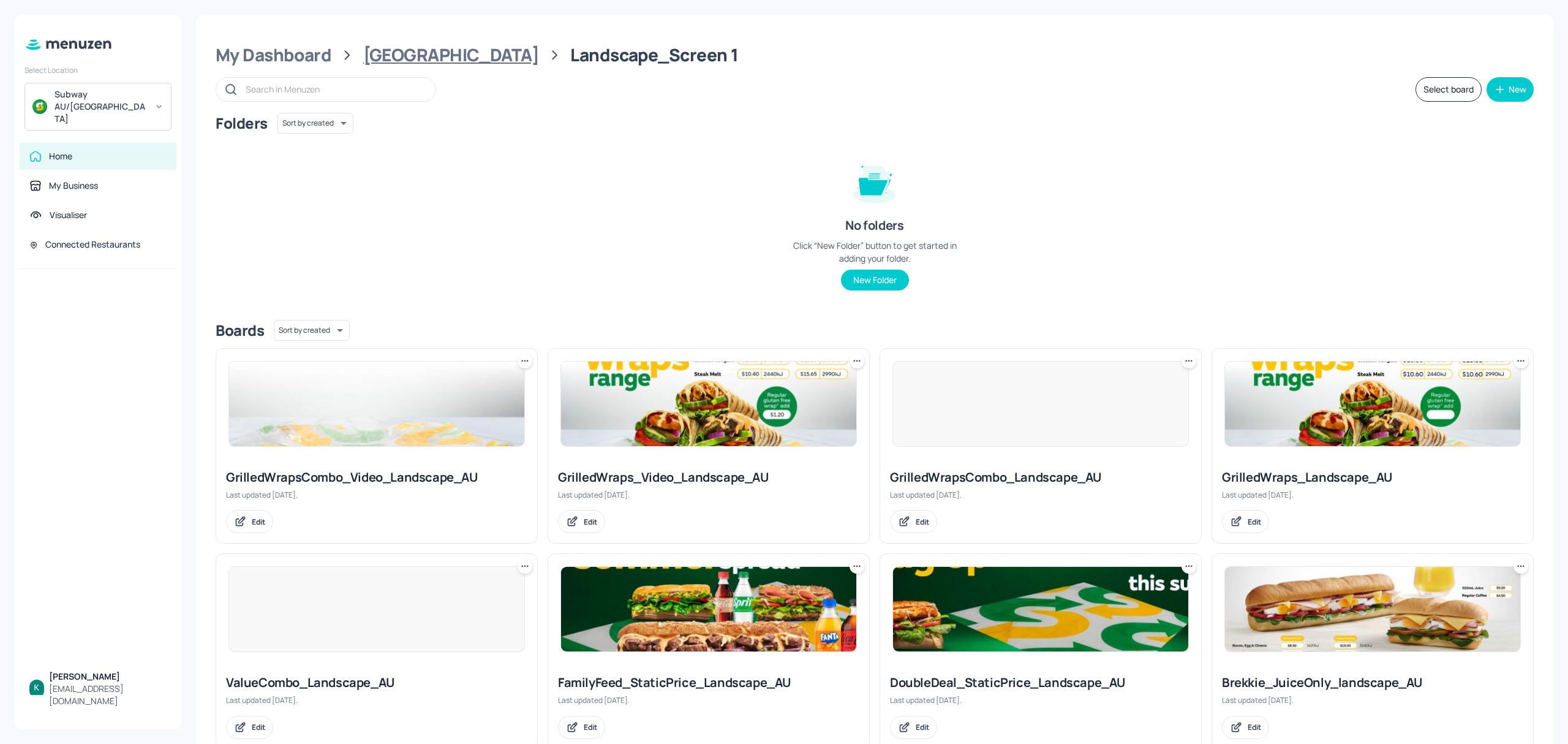
click at [418, 51] on div "[GEOGRAPHIC_DATA]" at bounding box center [451, 55] width 176 height 22
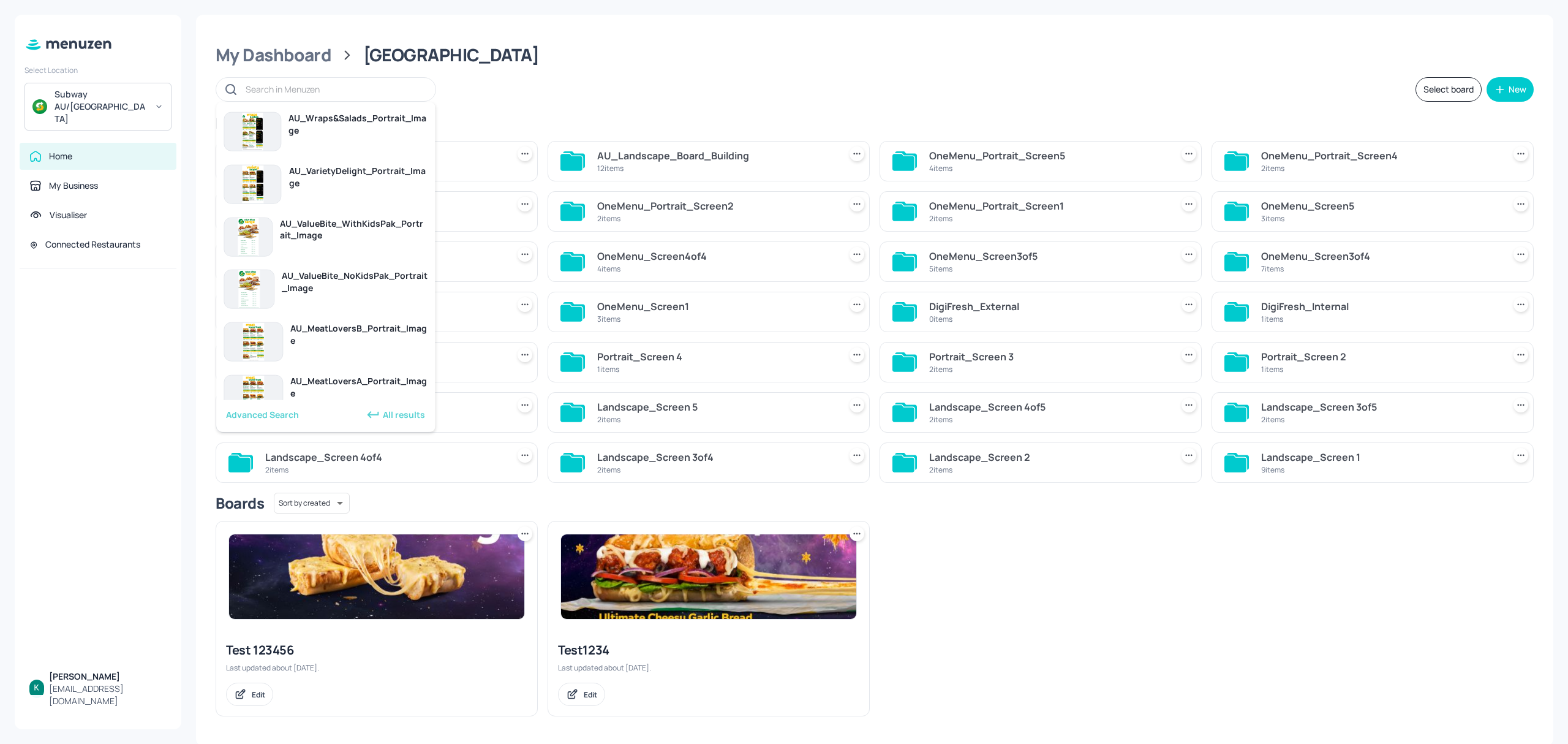
click at [381, 93] on input "text" at bounding box center [334, 89] width 177 height 18
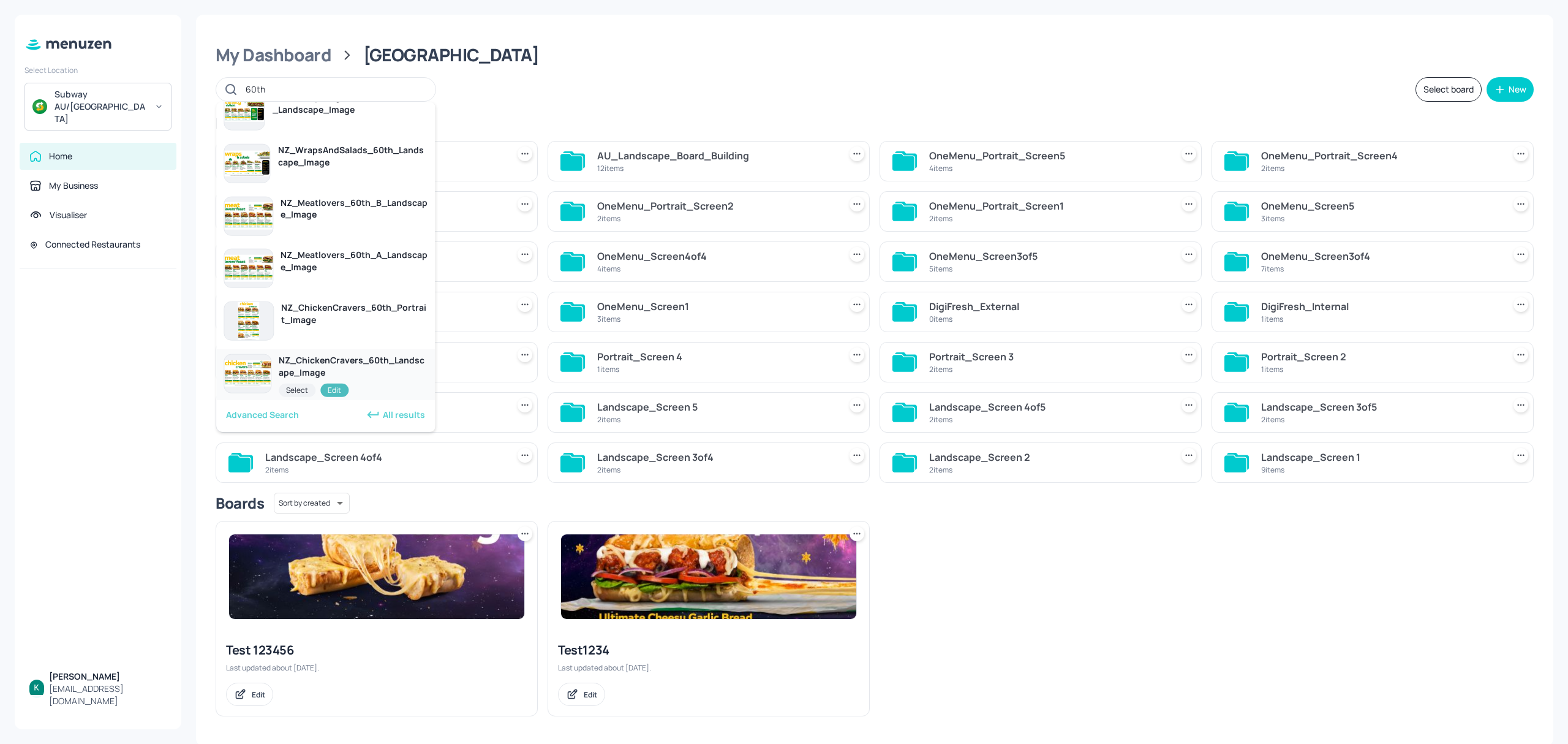
scroll to position [28, 0]
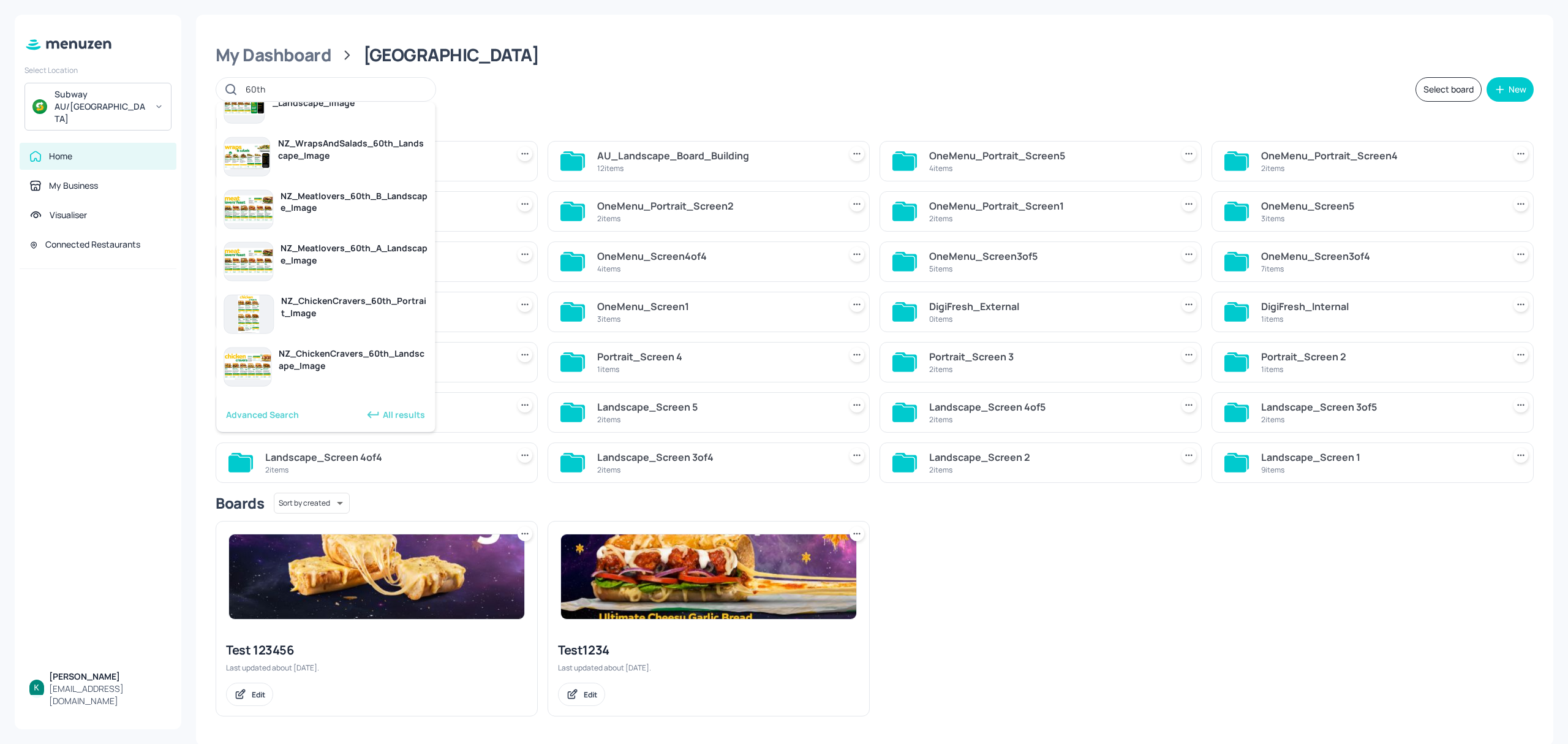
type input "60th"
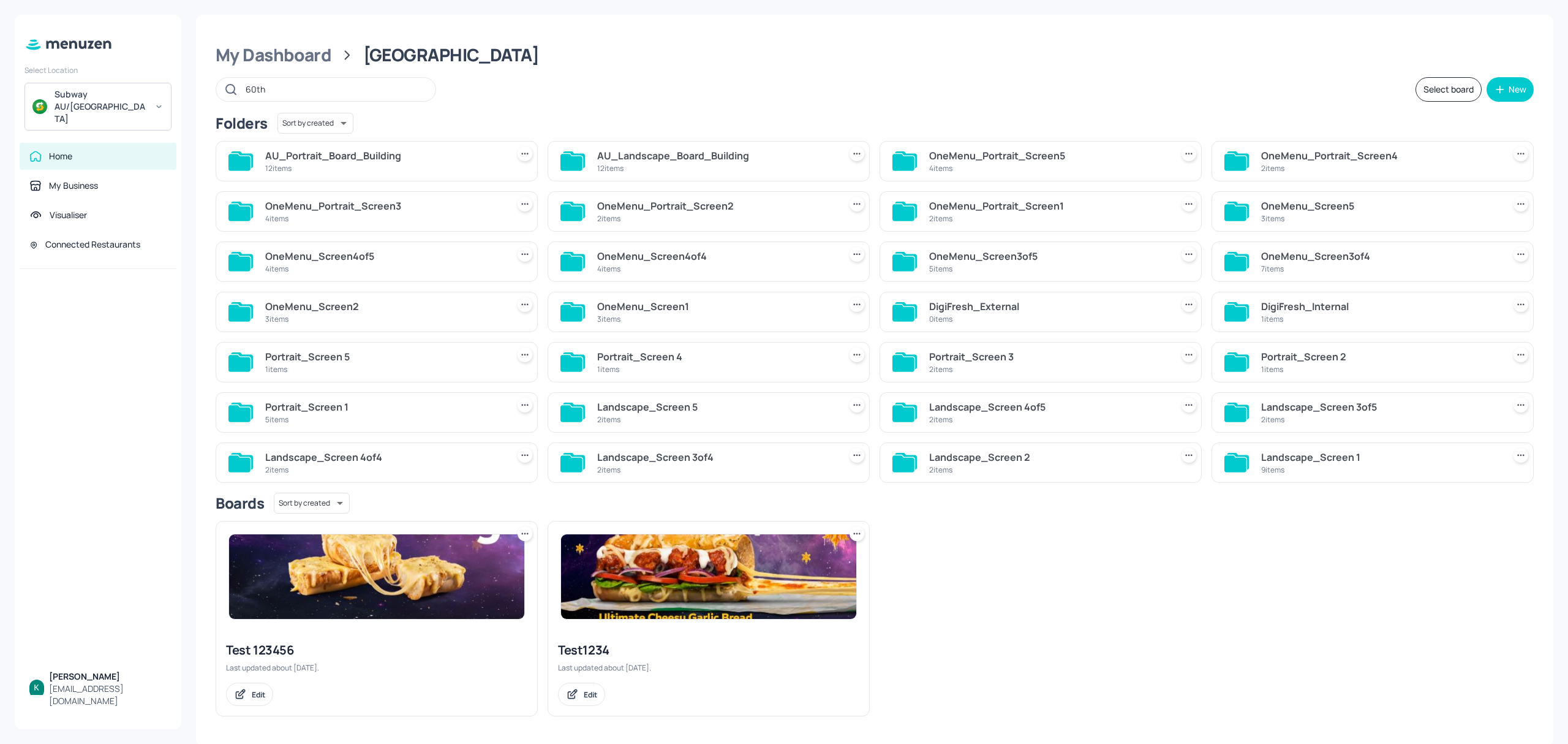
click at [601, 50] on div "My Dashboard [GEOGRAPHIC_DATA]" at bounding box center [875, 55] width 1318 height 22
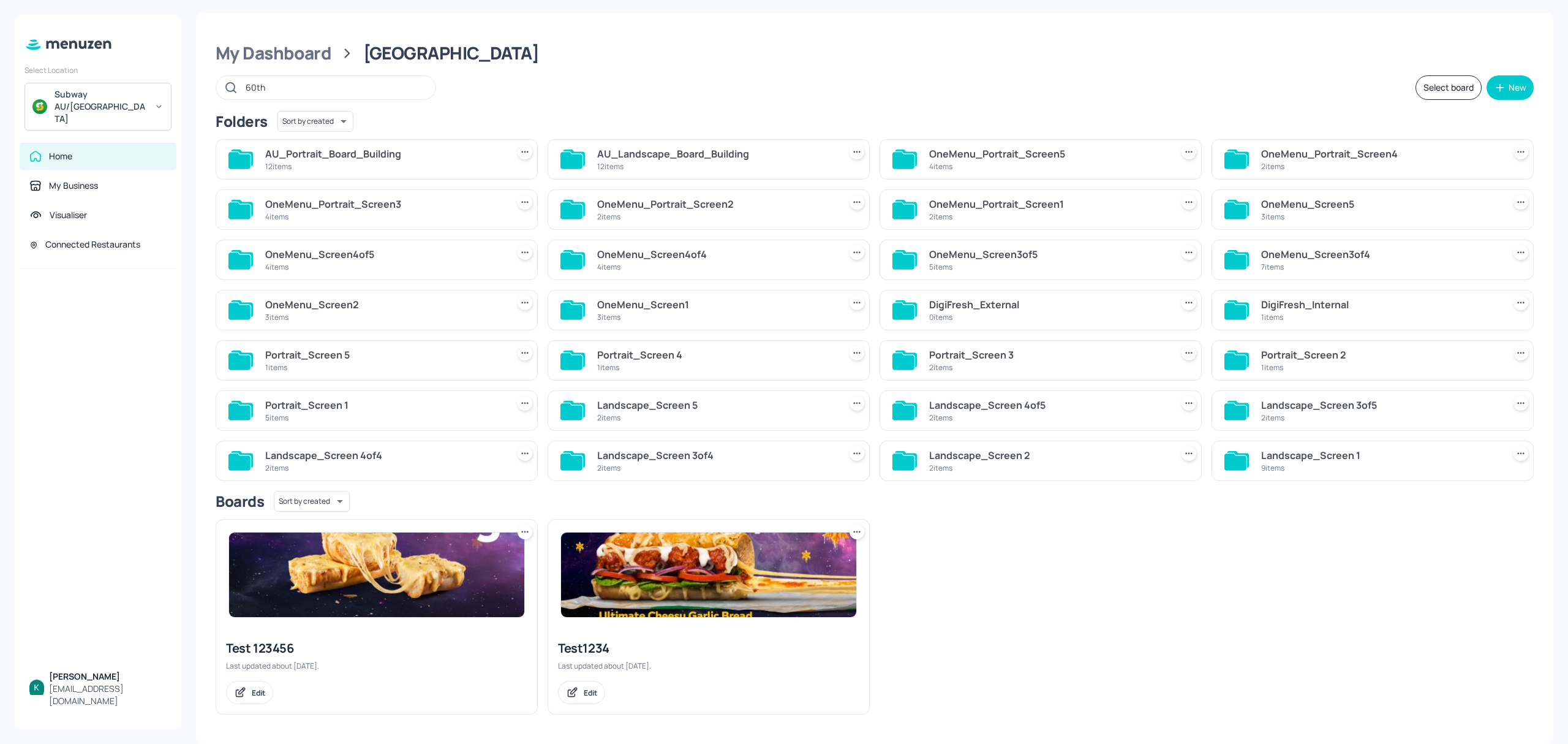
scroll to position [6, 0]
click at [984, 467] on div "2 items" at bounding box center [1048, 467] width 238 height 10
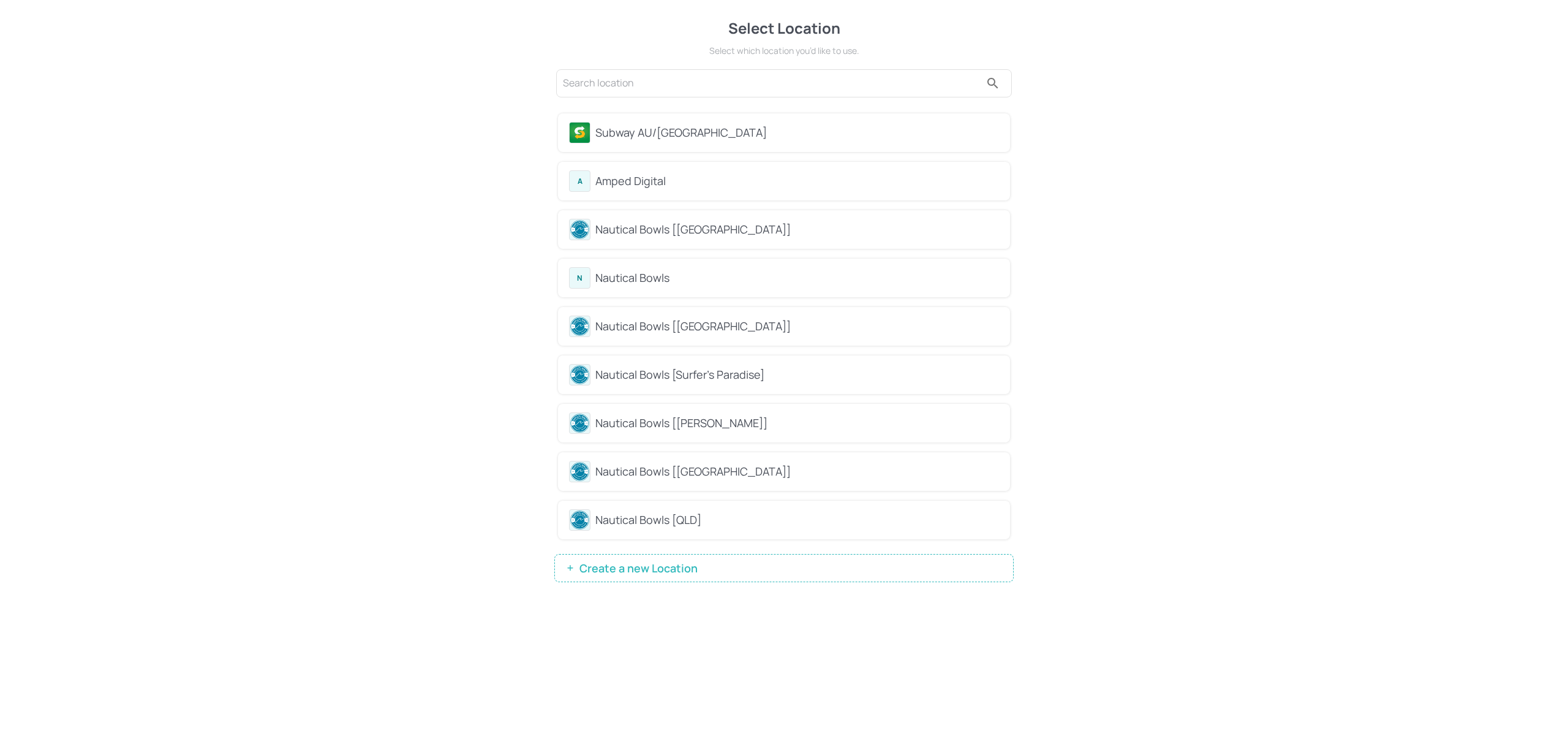
click at [600, 133] on div "Subway AU/[GEOGRAPHIC_DATA]" at bounding box center [797, 132] width 403 height 17
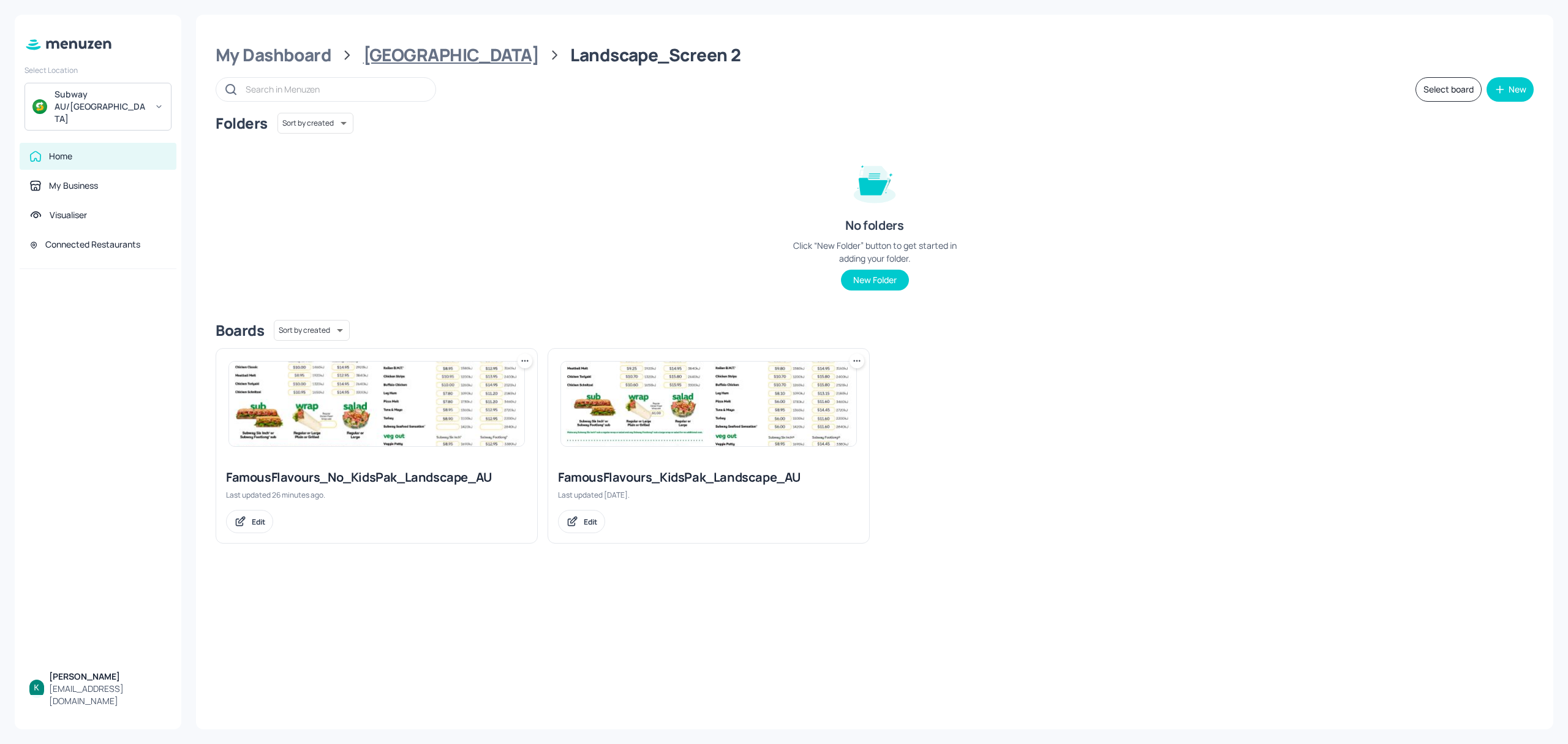
click at [388, 47] on div "[GEOGRAPHIC_DATA]" at bounding box center [451, 55] width 176 height 22
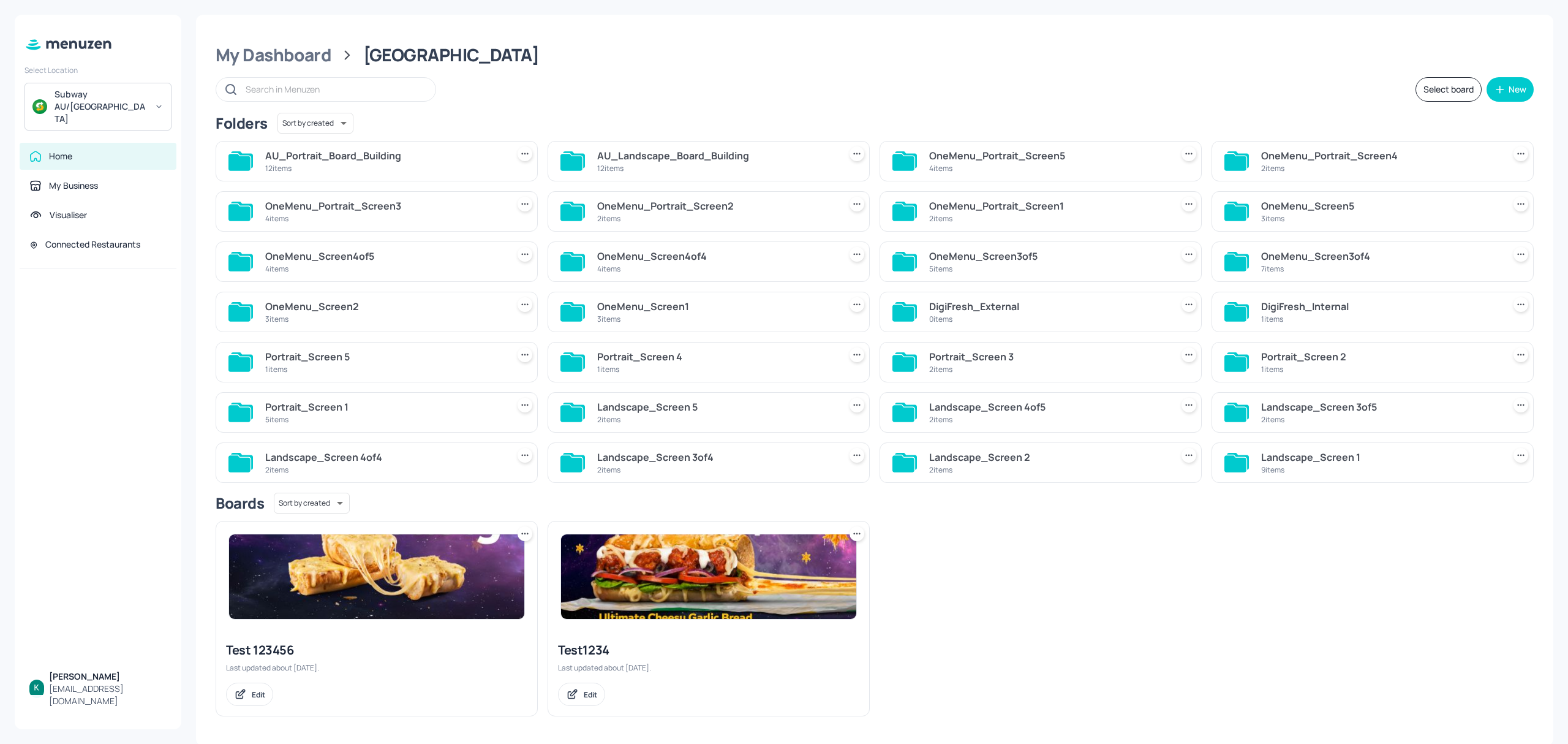
click at [756, 159] on div "AU_Landscape_Board_Building" at bounding box center [716, 155] width 238 height 15
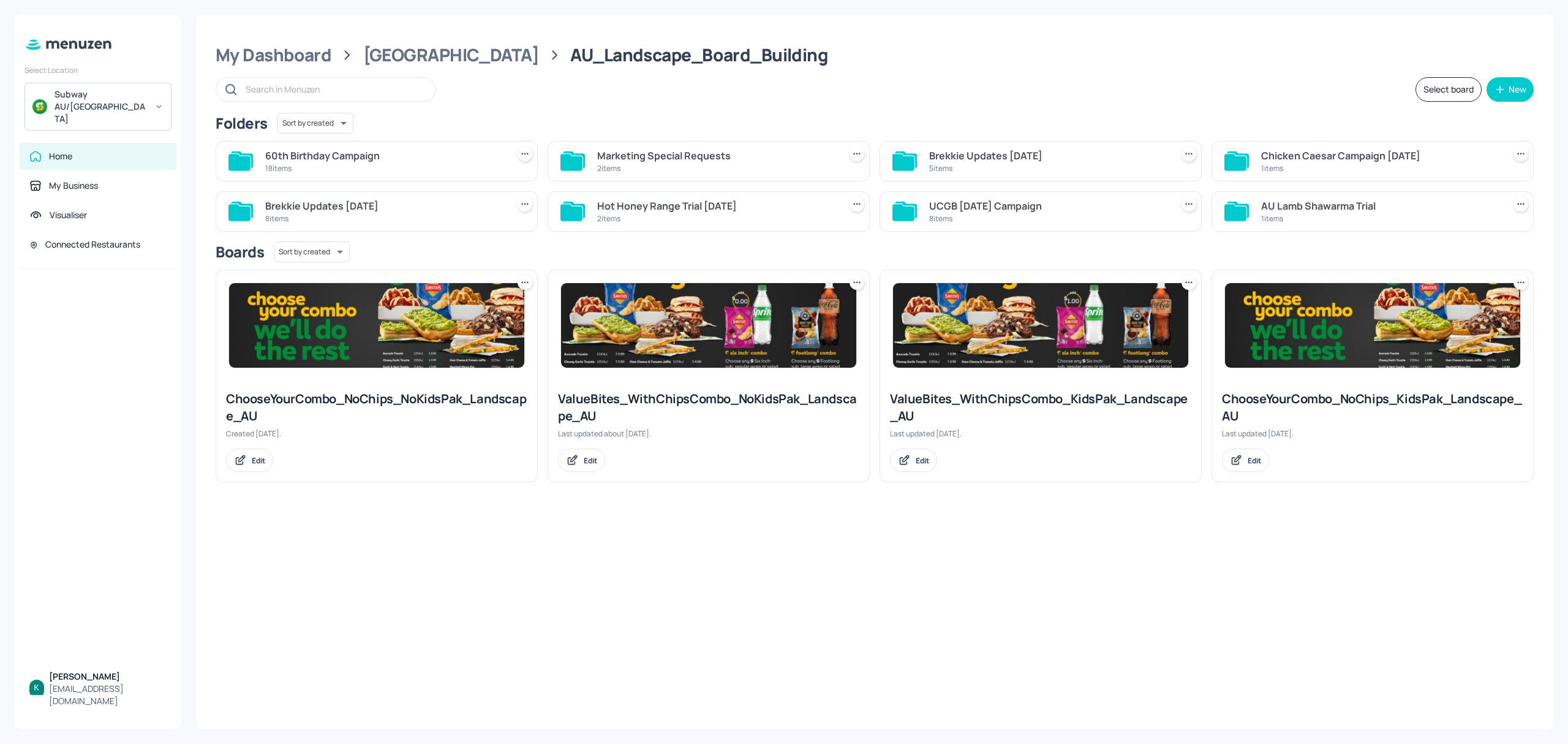
click at [410, 166] on div "18 items" at bounding box center [385, 168] width 238 height 10
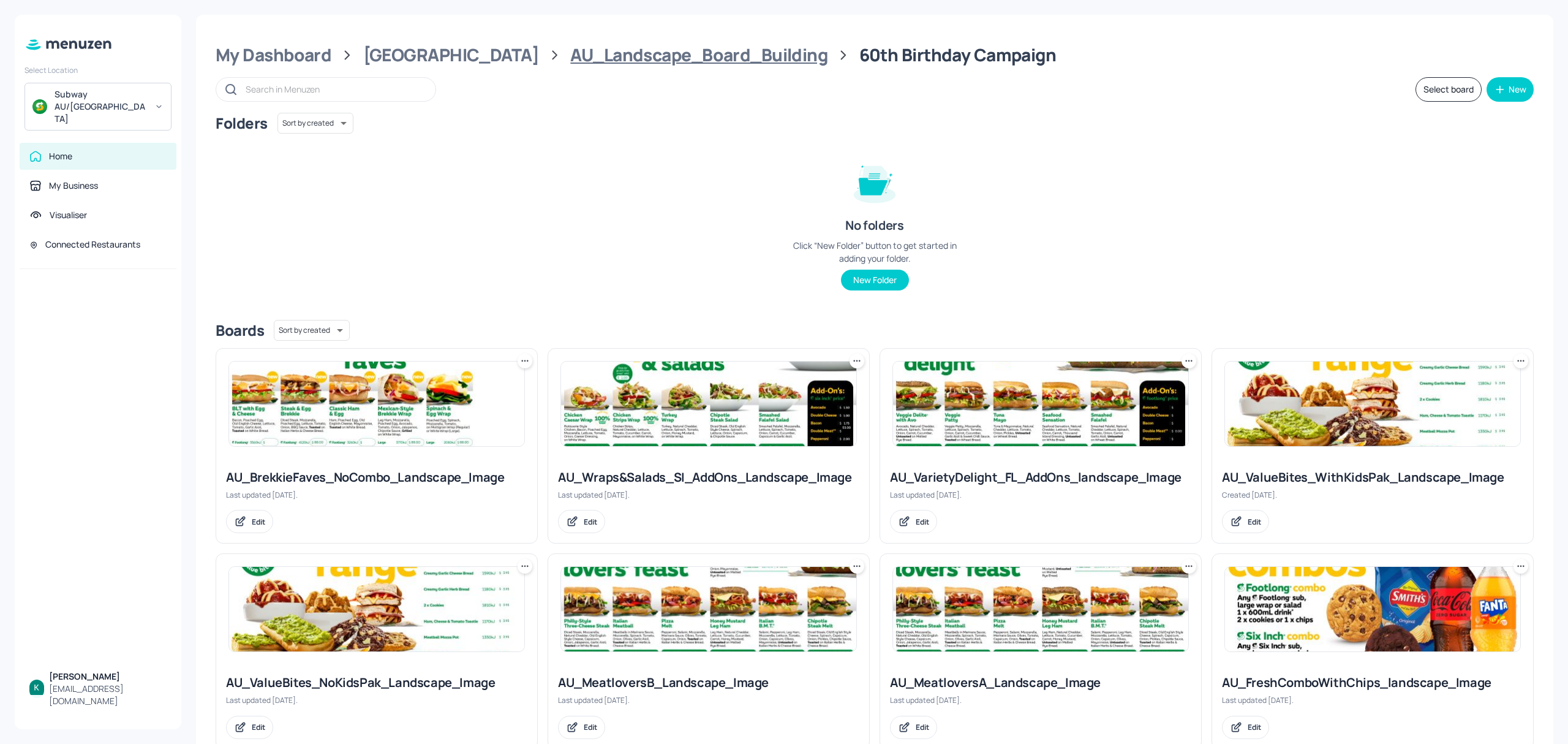
click at [654, 59] on div "AU_Landscape_Board_Building" at bounding box center [699, 55] width 258 height 22
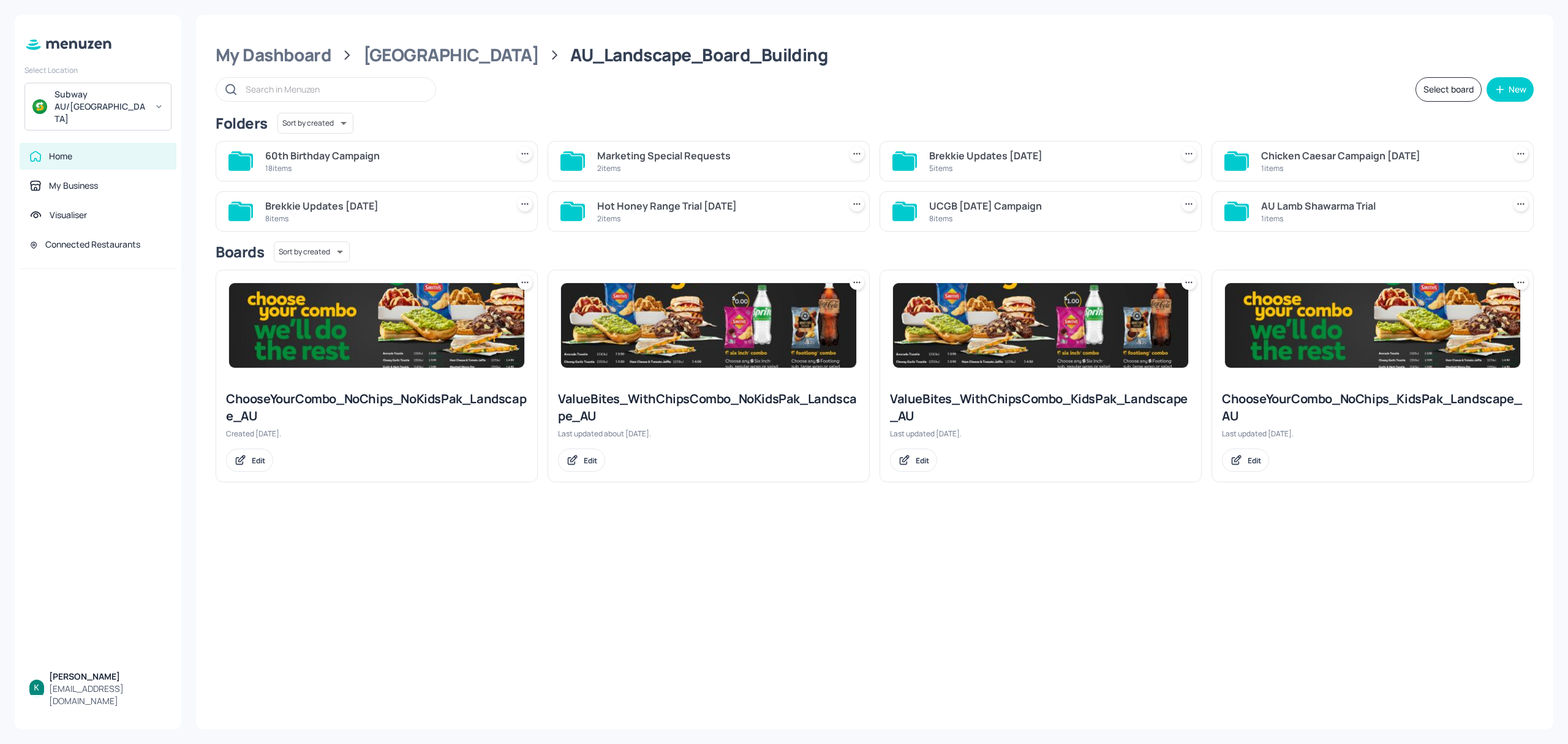
click at [368, 158] on div "60th Birthday Campaign" at bounding box center [385, 155] width 238 height 15
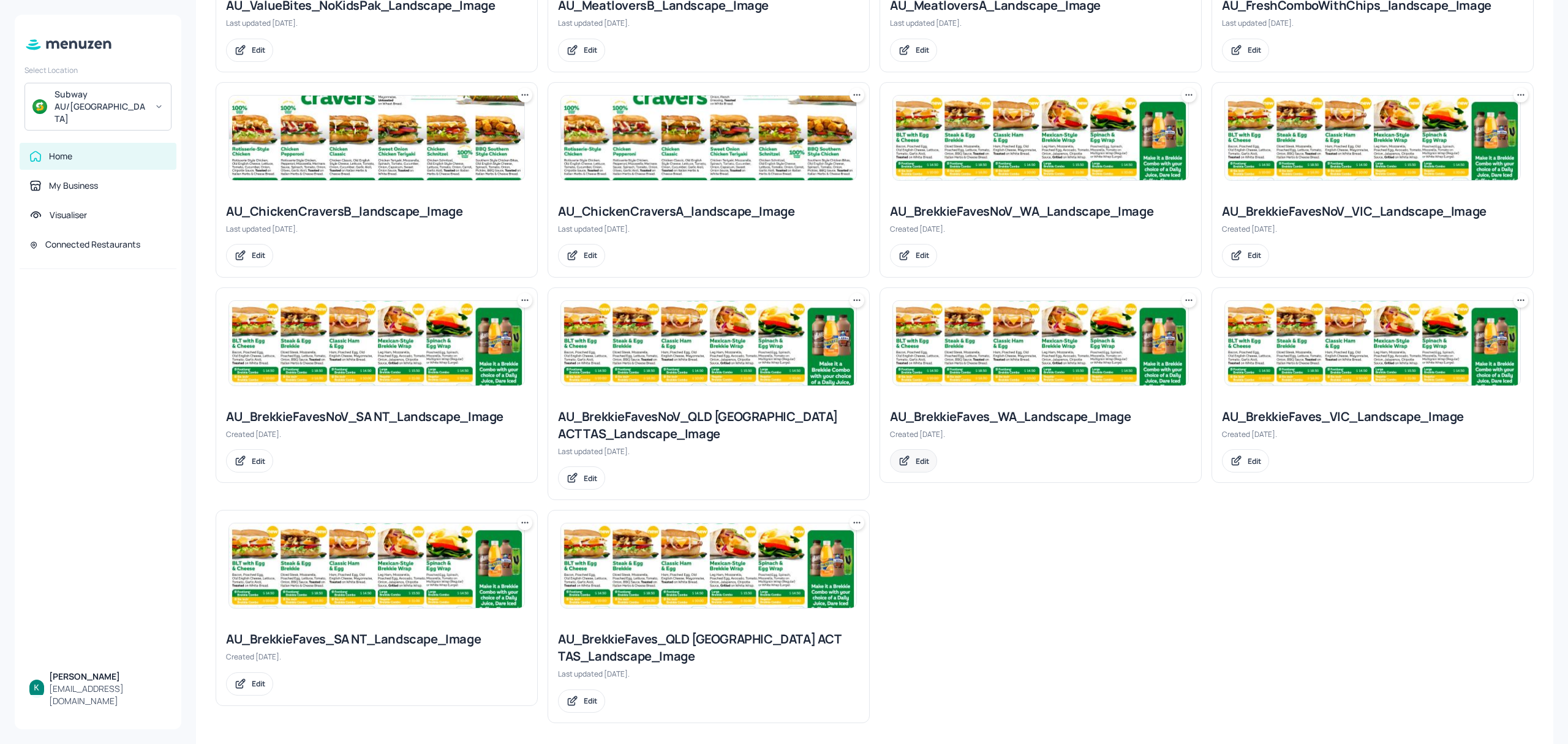
scroll to position [690, 0]
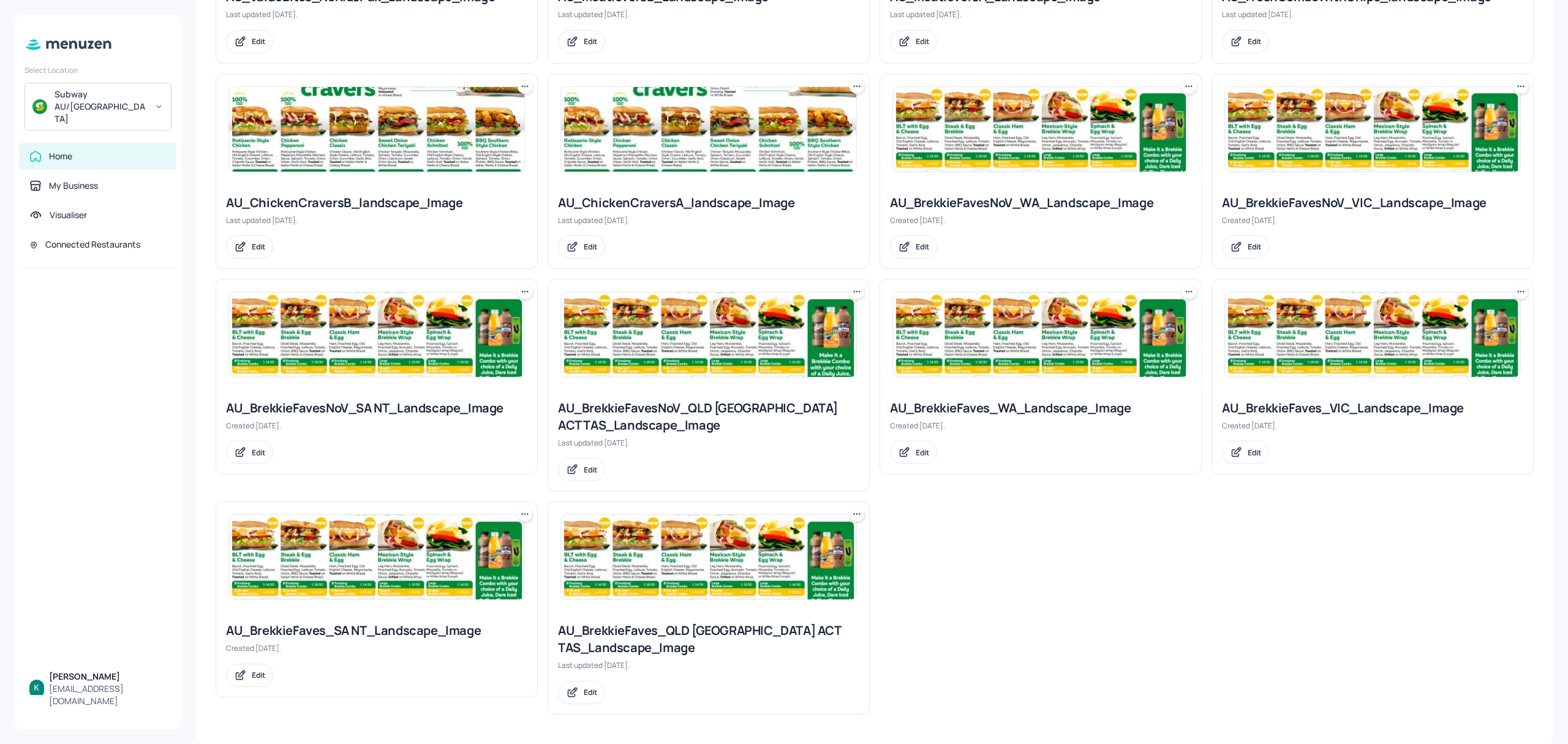
click at [1073, 410] on div "AU_BrekkieFaves_WA_Landscape_Image" at bounding box center [1041, 408] width 302 height 17
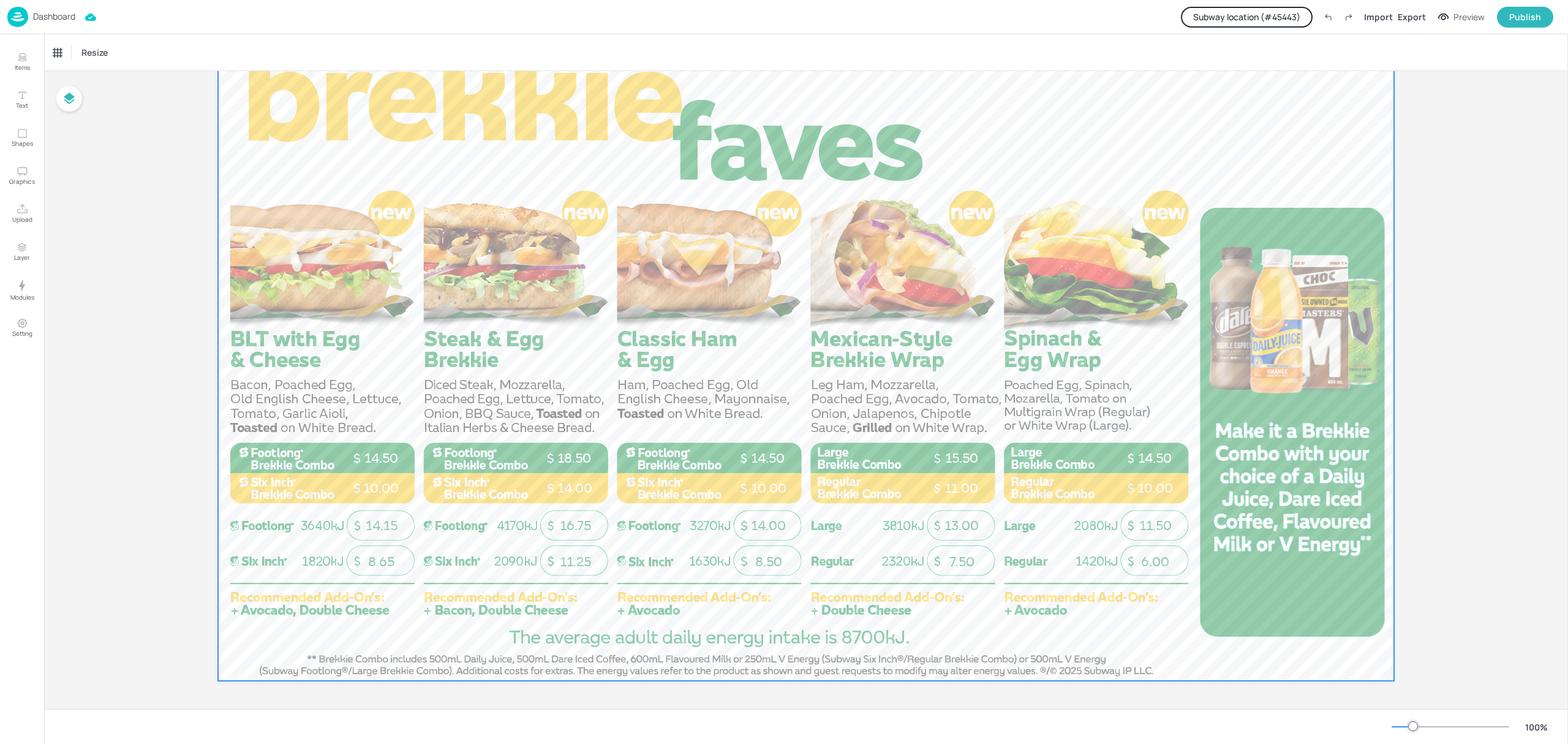
scroll to position [94, 0]
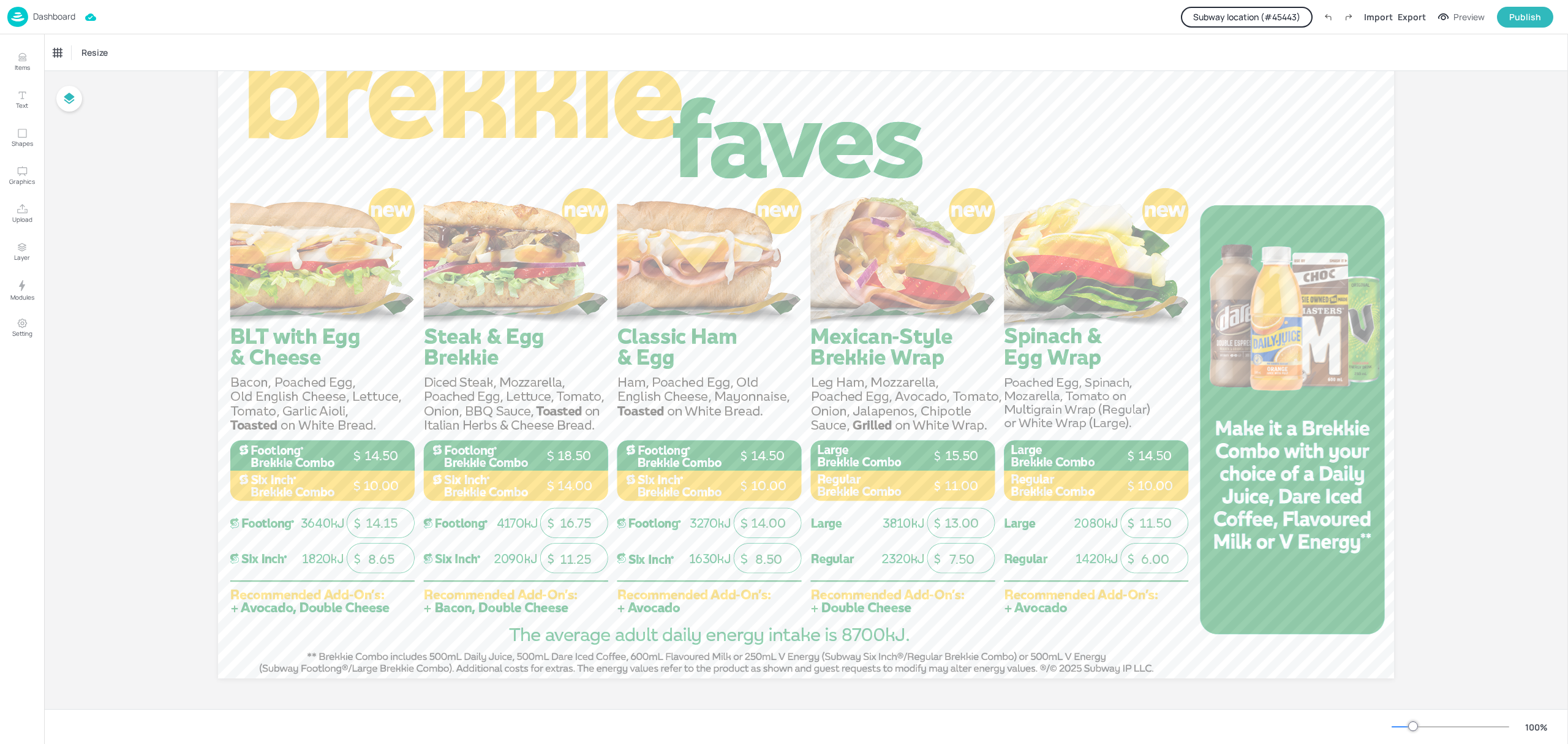
click at [1304, 15] on button "Subway location (# 45443 )" at bounding box center [1247, 17] width 132 height 20
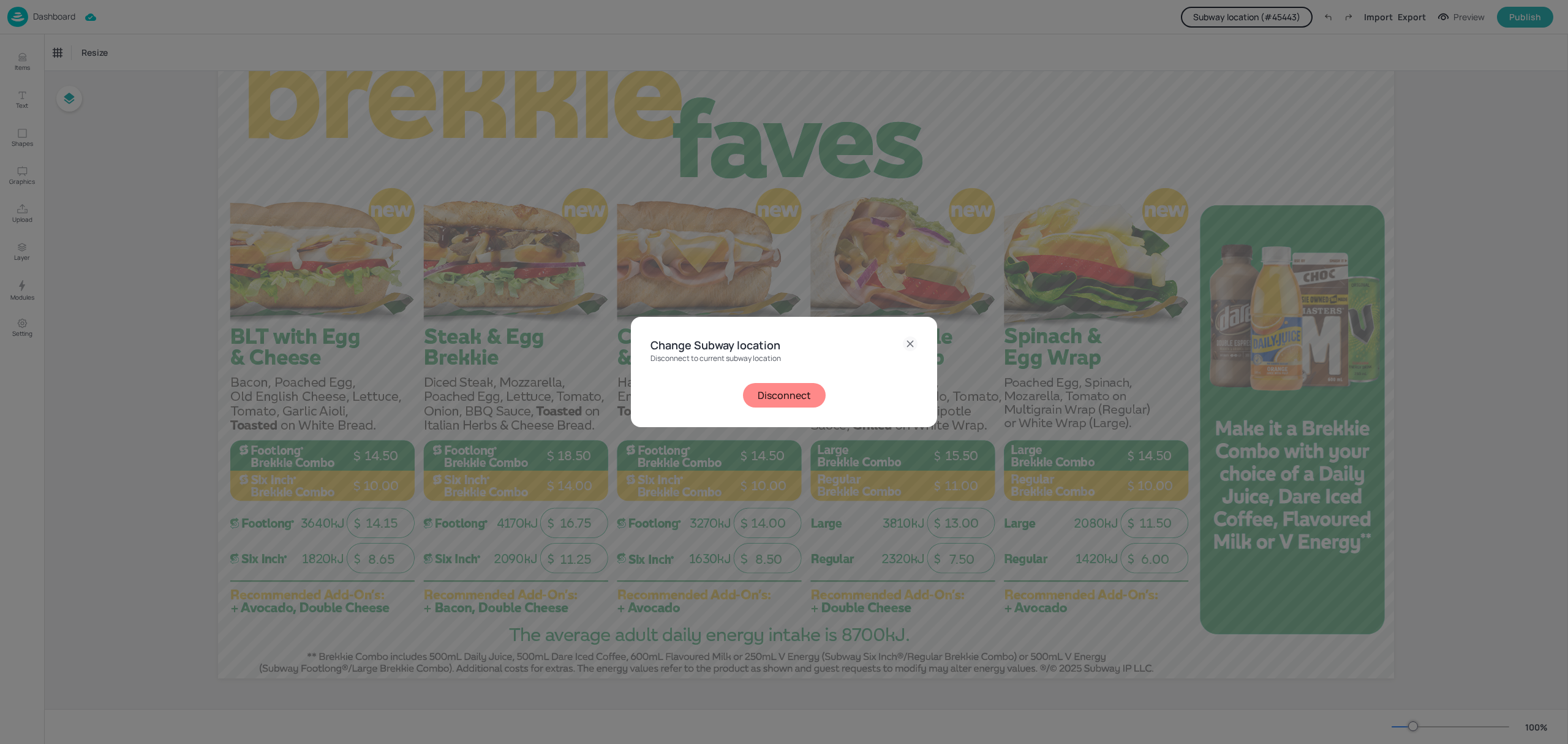
click at [790, 398] on button "Disconnect" at bounding box center [784, 395] width 83 height 24
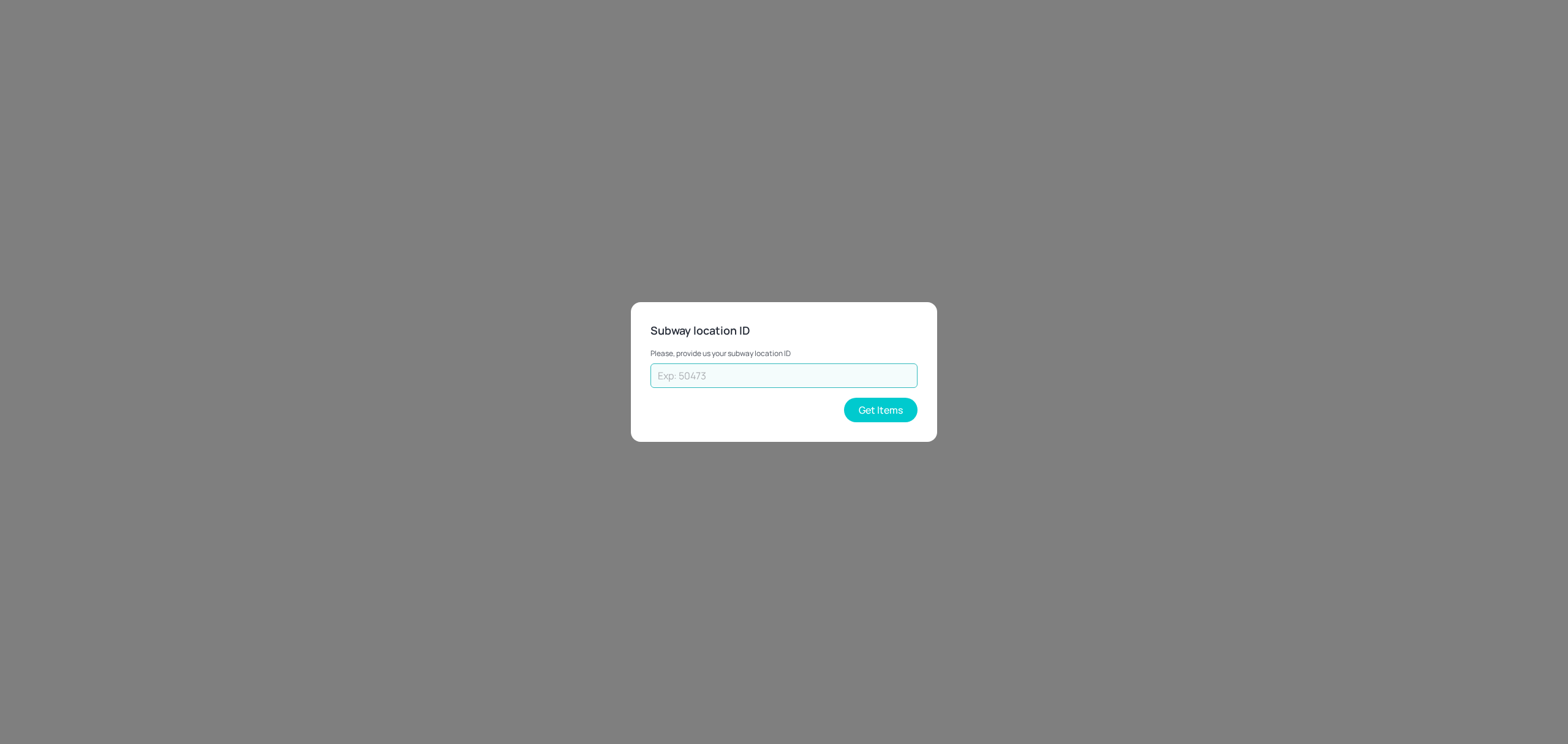
click at [850, 378] on input "text" at bounding box center [784, 375] width 267 height 24
type input "45443"
click at [890, 417] on button "Get Items" at bounding box center [880, 410] width 73 height 24
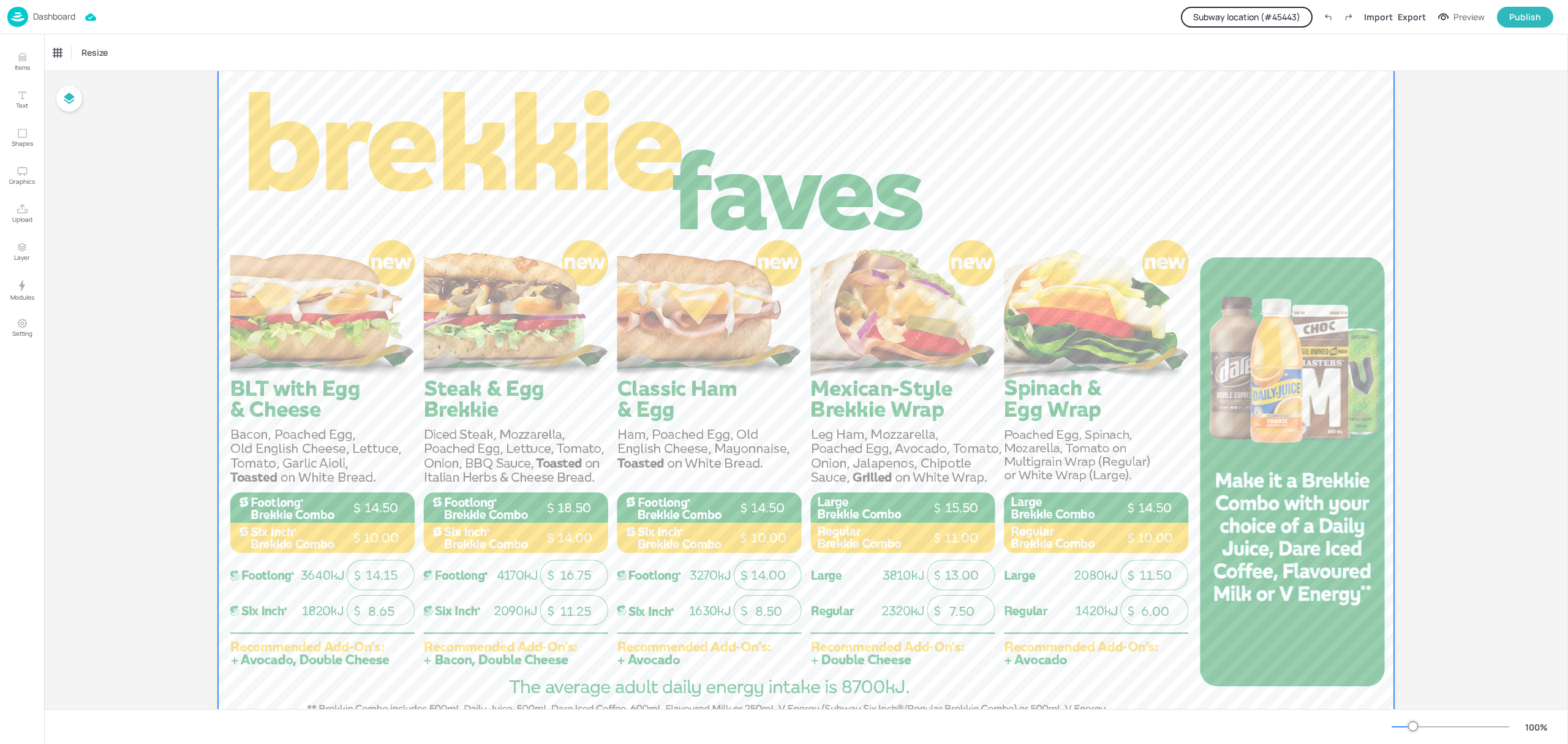
scroll to position [0, 0]
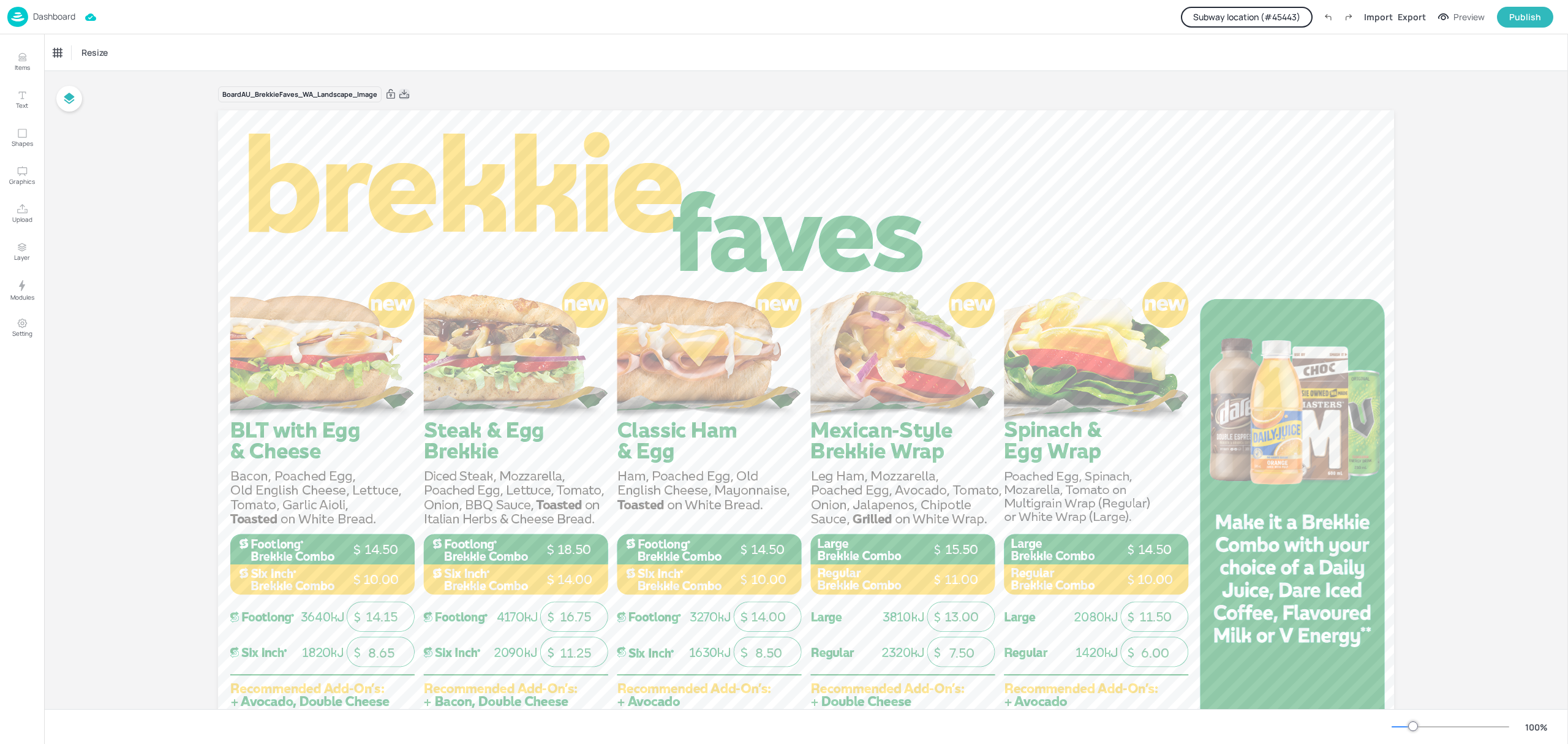
click at [403, 94] on icon at bounding box center [404, 94] width 9 height 9
click at [1273, 13] on button "Subway location (# 45443 )" at bounding box center [1247, 17] width 132 height 20
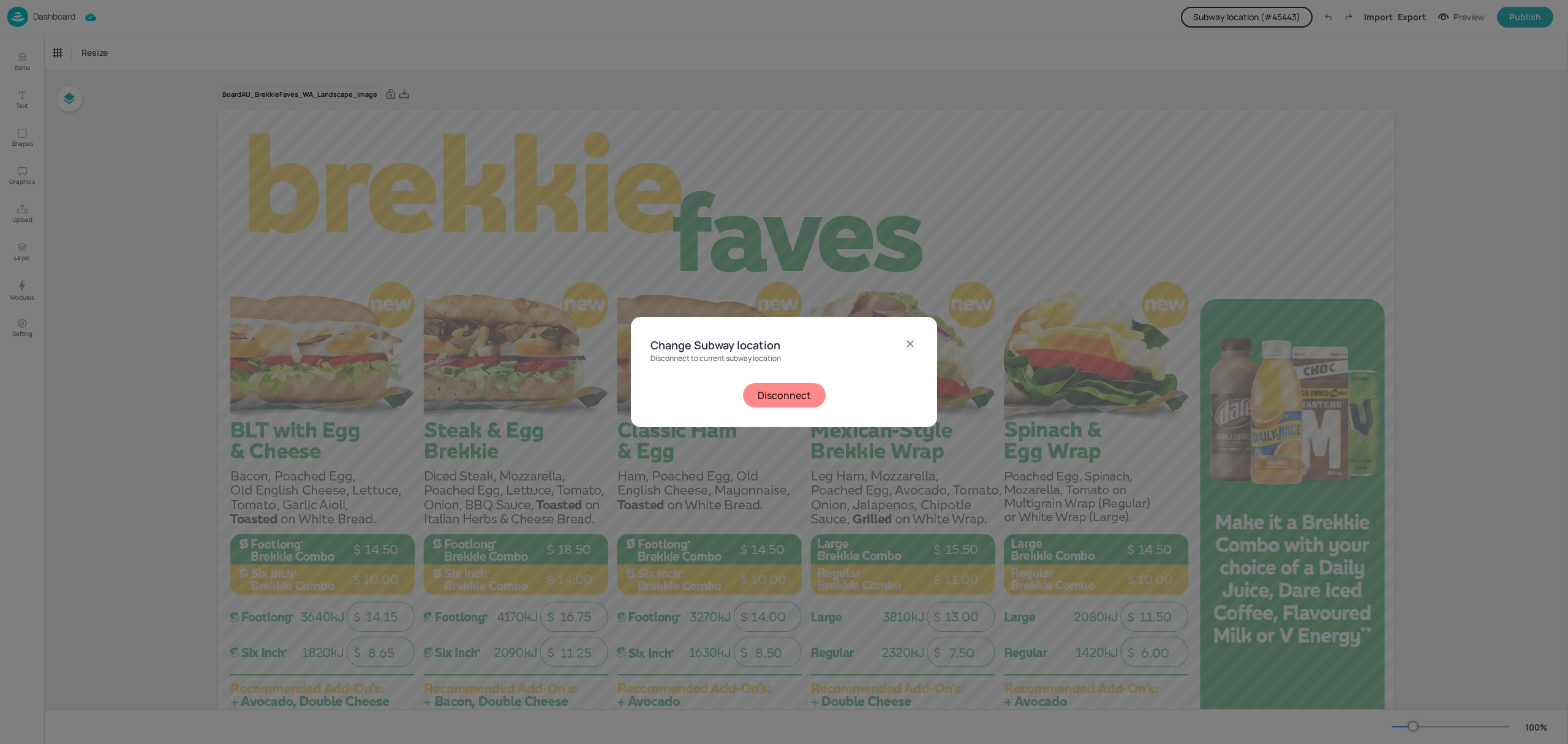
click at [803, 389] on button "Disconnect" at bounding box center [784, 395] width 83 height 24
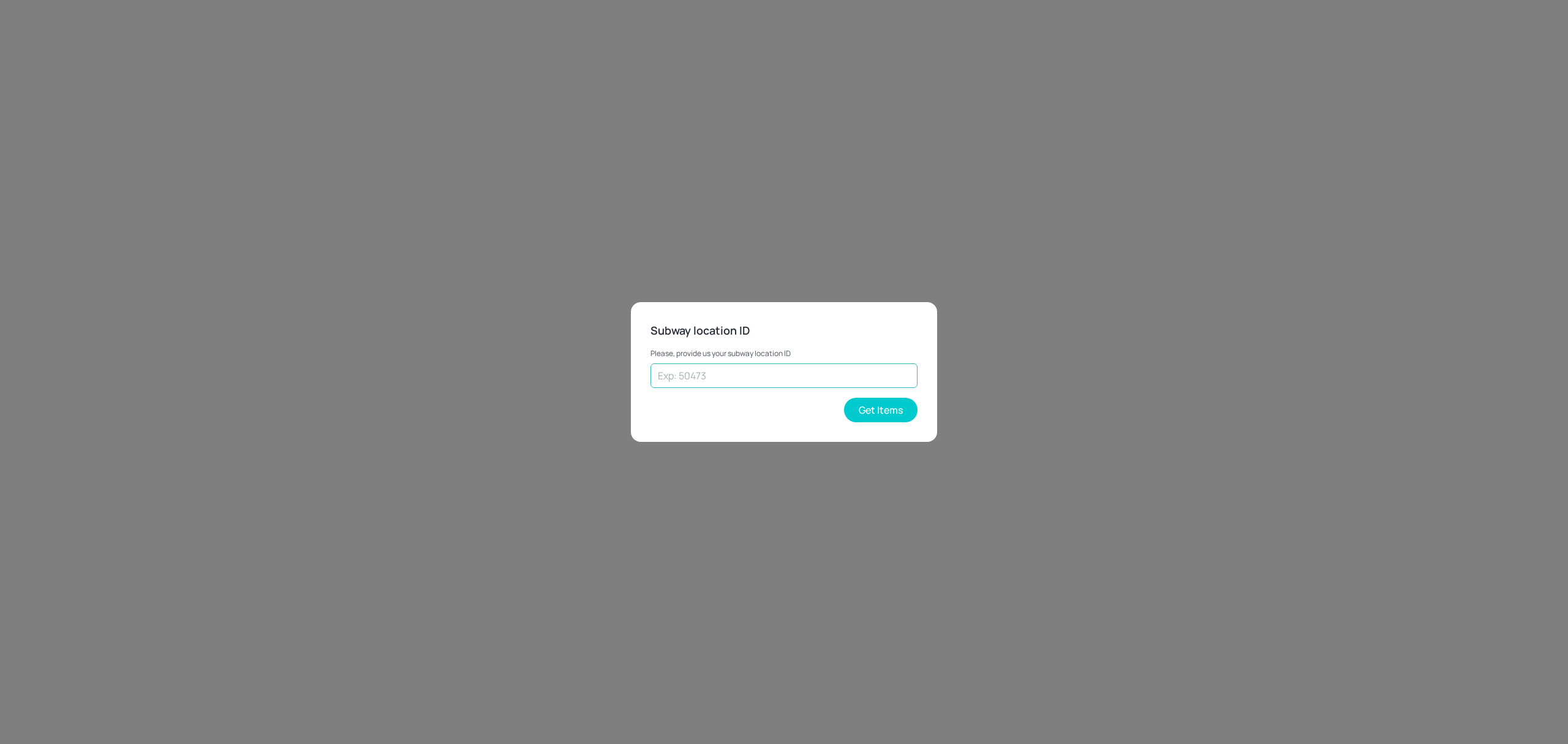
click at [759, 378] on input "text" at bounding box center [784, 375] width 267 height 24
type input "43262"
click at [893, 404] on button "Get Items" at bounding box center [880, 410] width 73 height 24
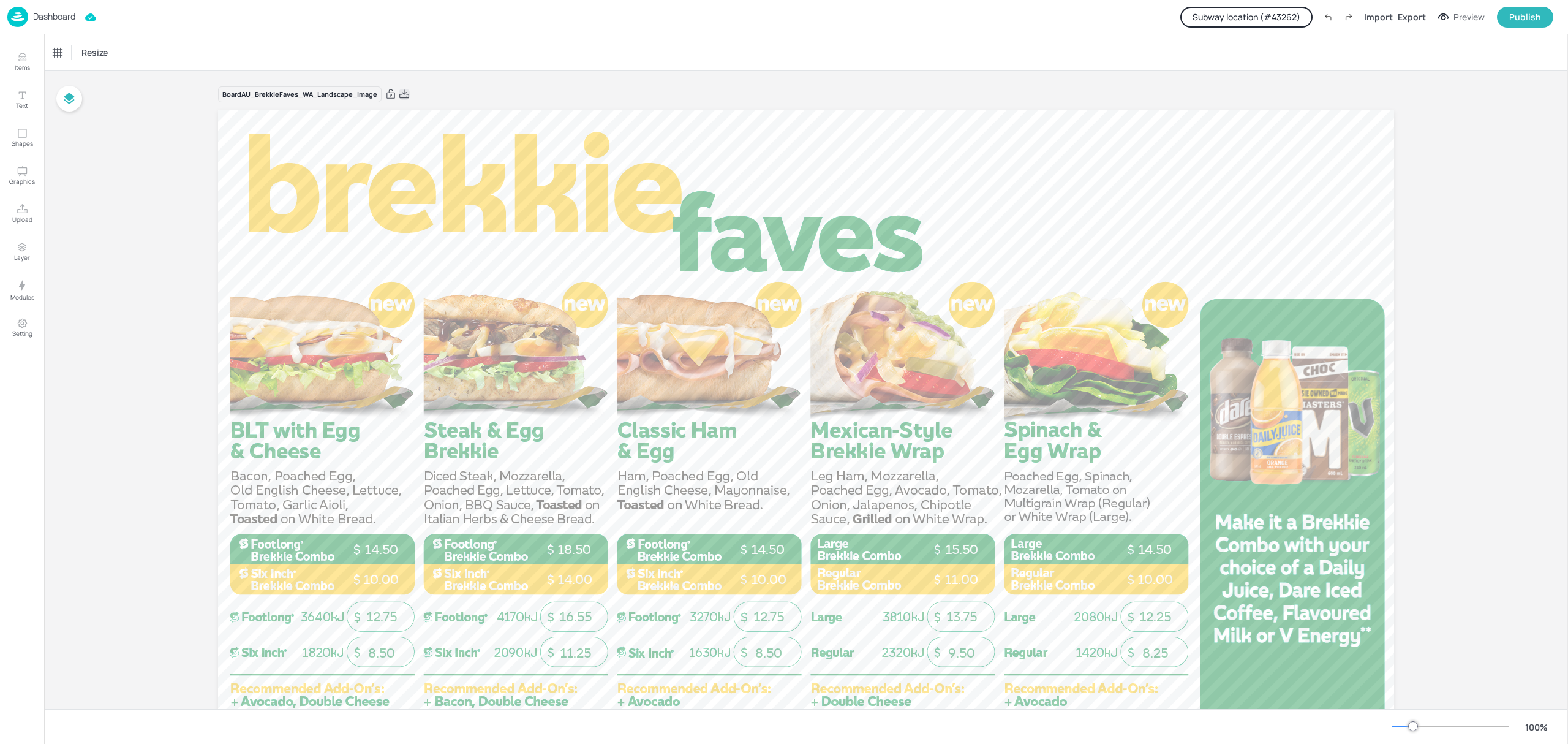
click at [403, 91] on icon at bounding box center [404, 95] width 11 height 13
